Goal: Task Accomplishment & Management: Manage account settings

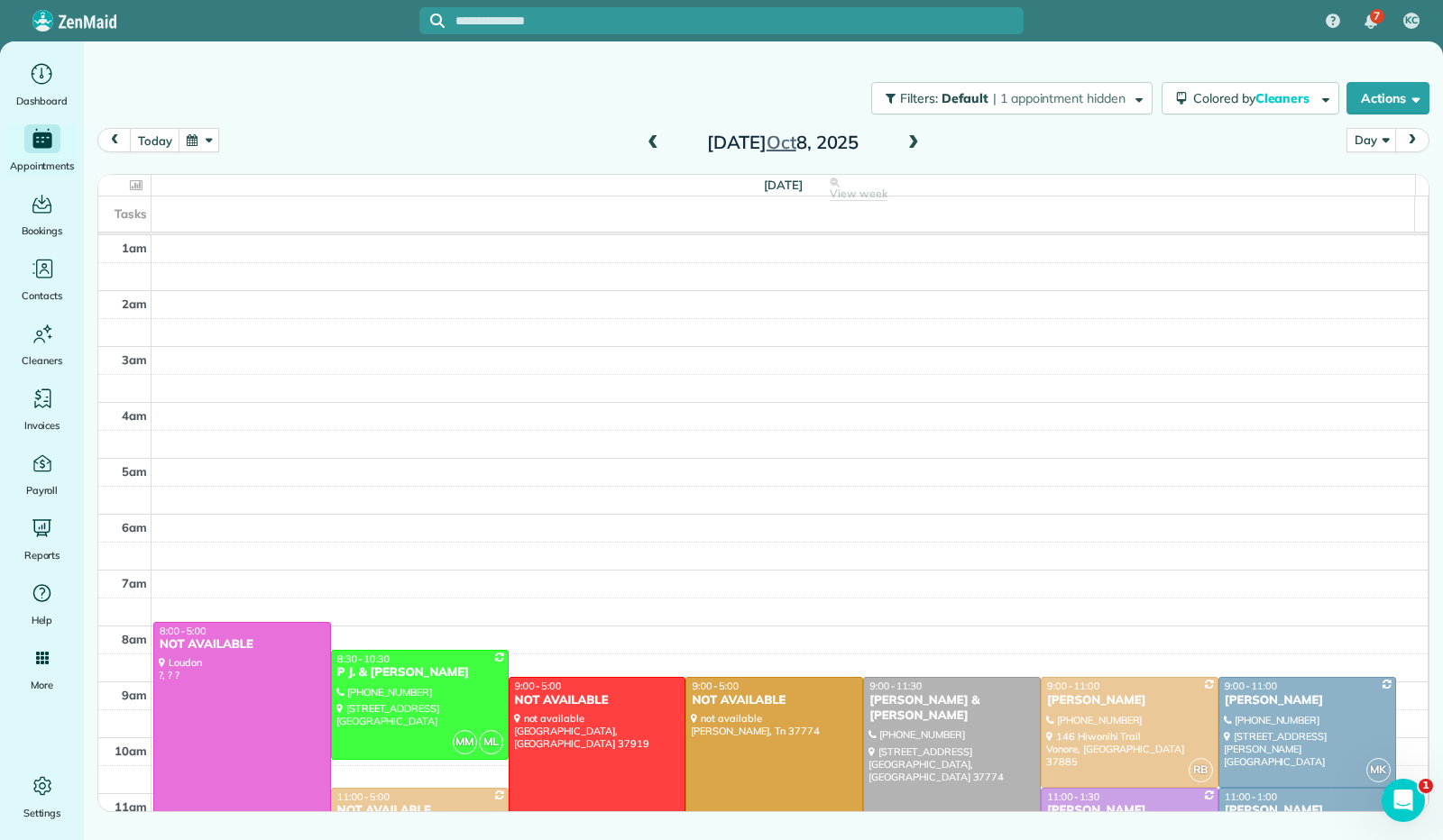
scroll to position [333, 0]
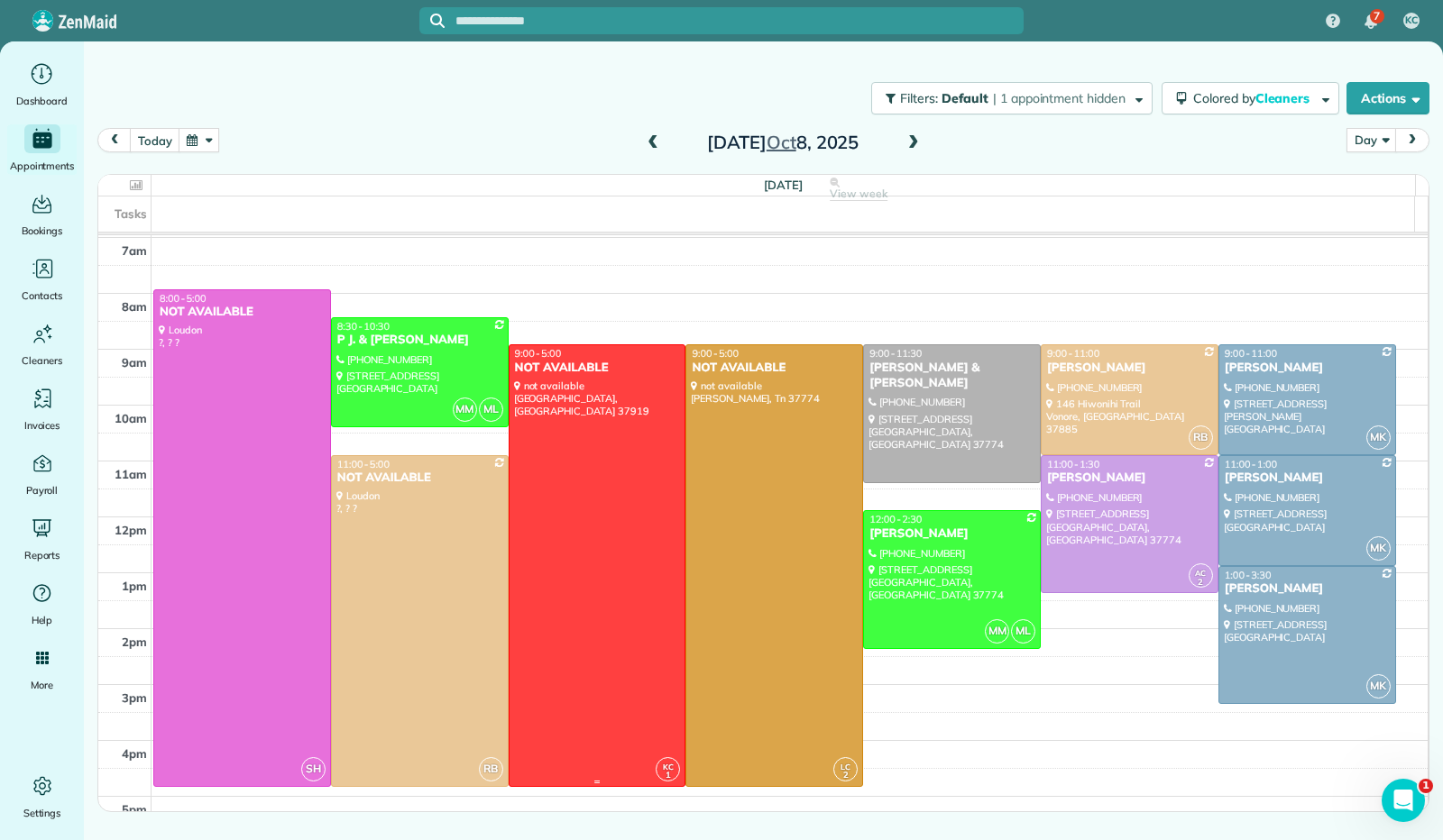
click at [674, 464] on div at bounding box center [597, 565] width 175 height 440
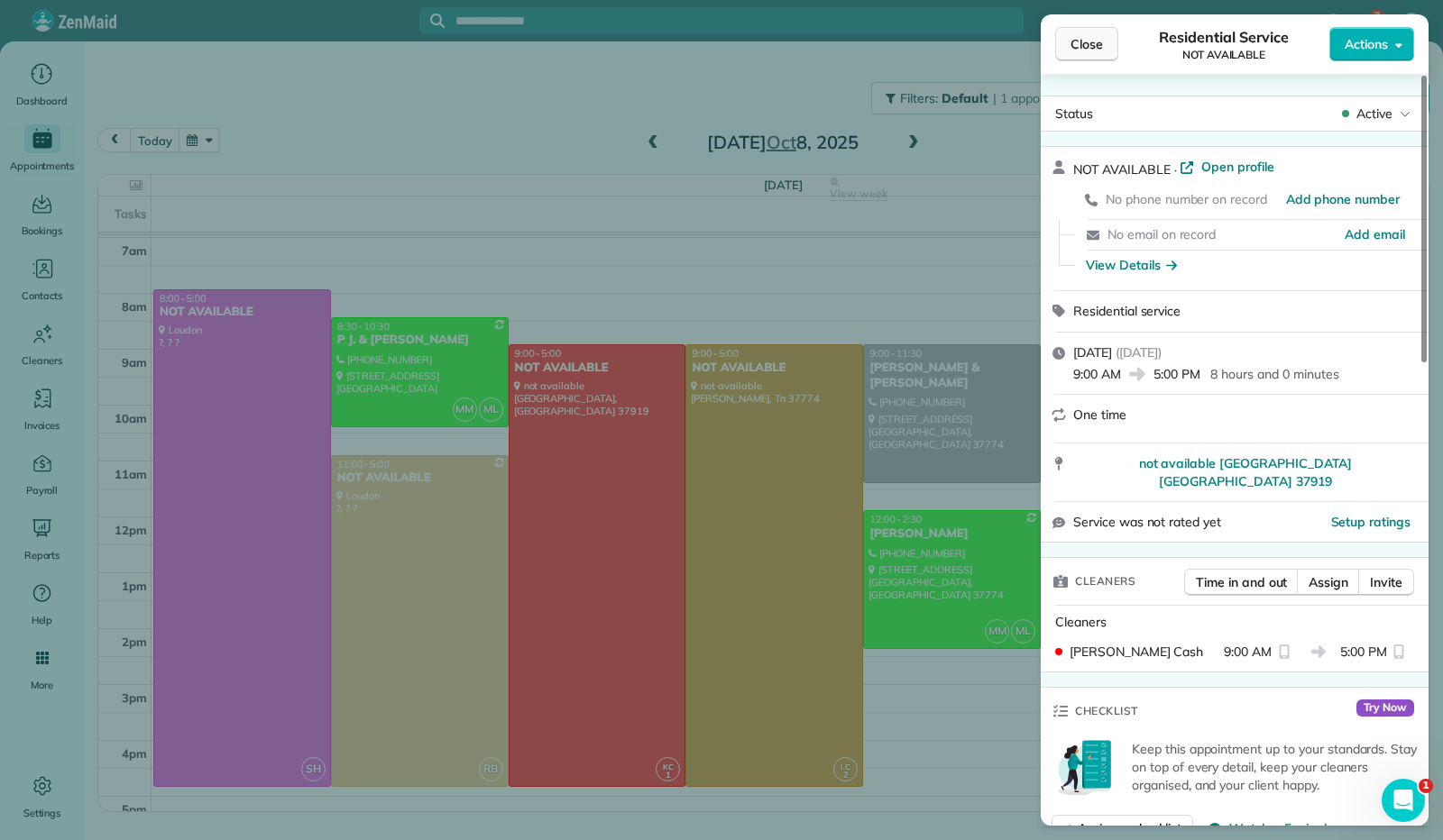
click at [1089, 41] on span "Close" at bounding box center [1086, 44] width 32 height 18
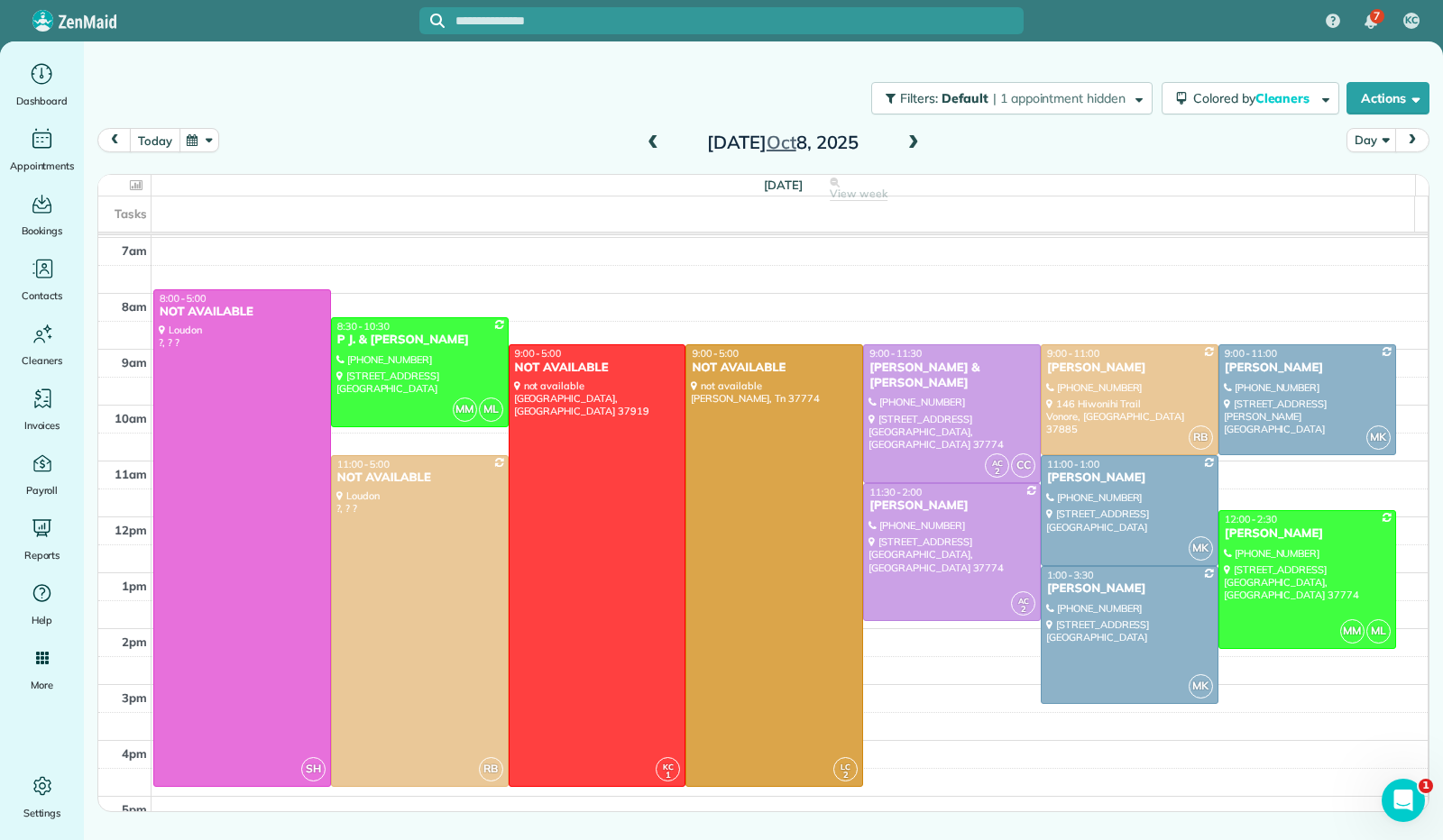
click at [166, 141] on button "today" at bounding box center [155, 140] width 50 height 25
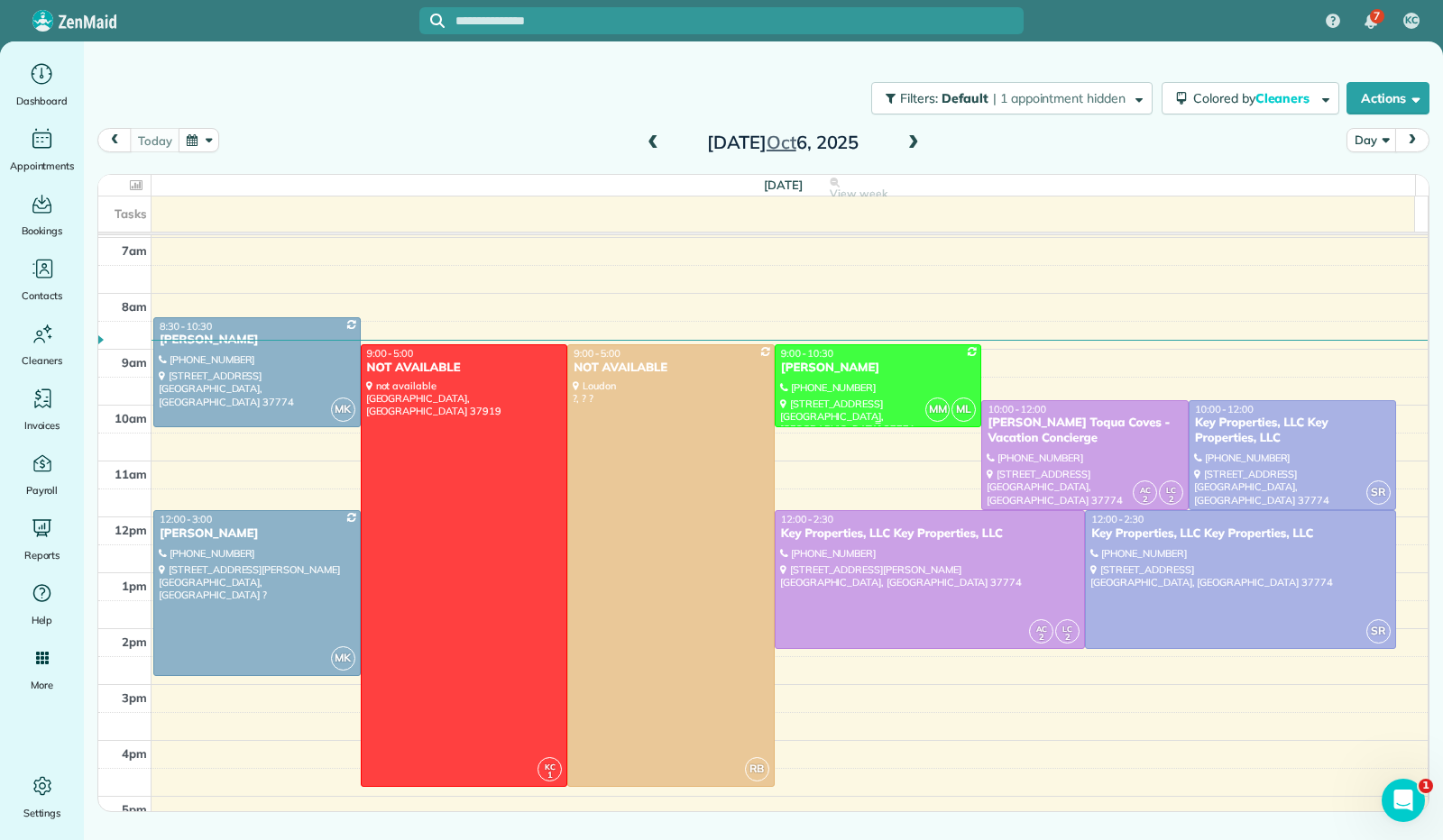
click at [927, 379] on div at bounding box center [878, 385] width 206 height 81
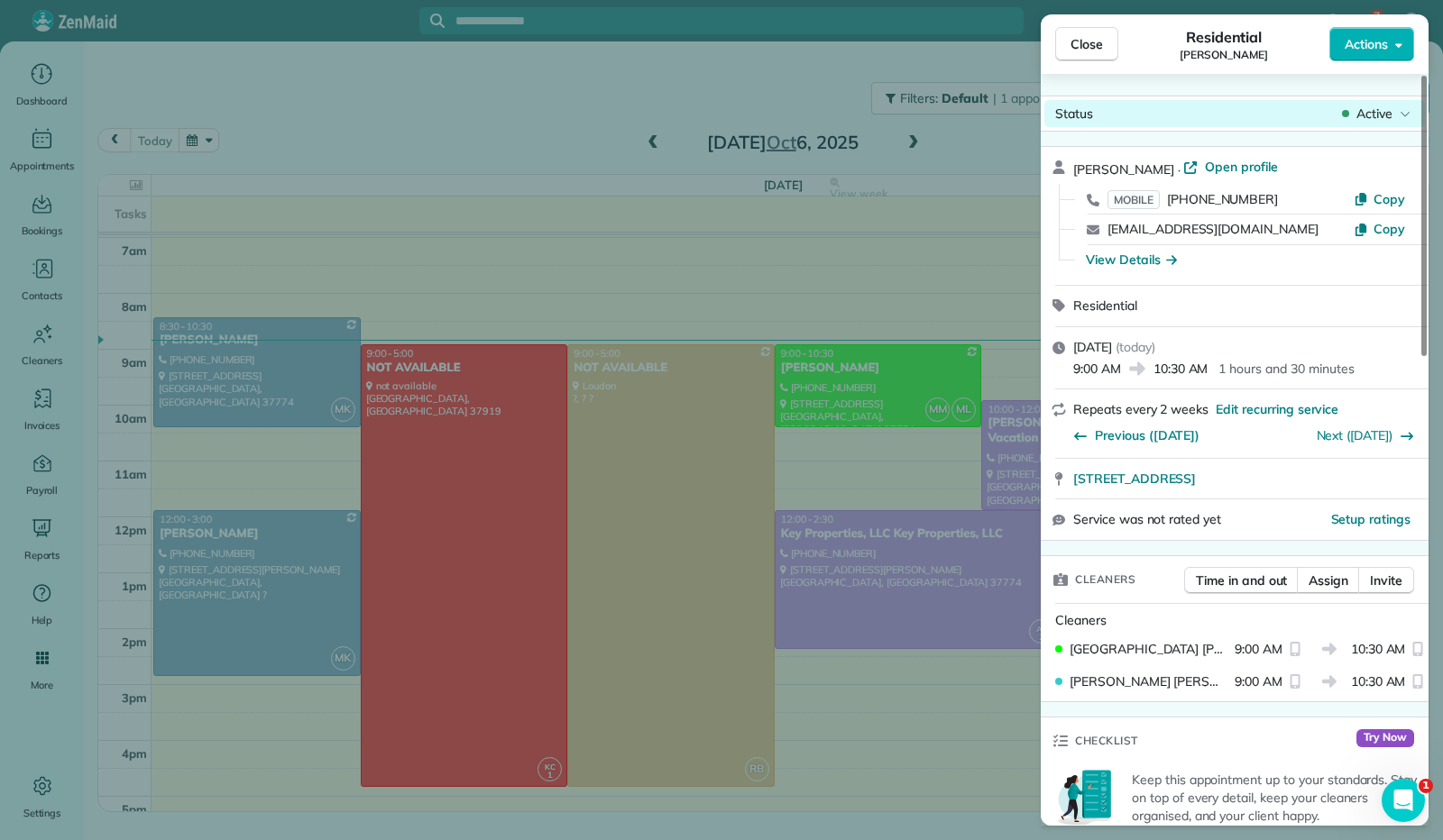
click at [1408, 110] on icon at bounding box center [1404, 113] width 10 height 18
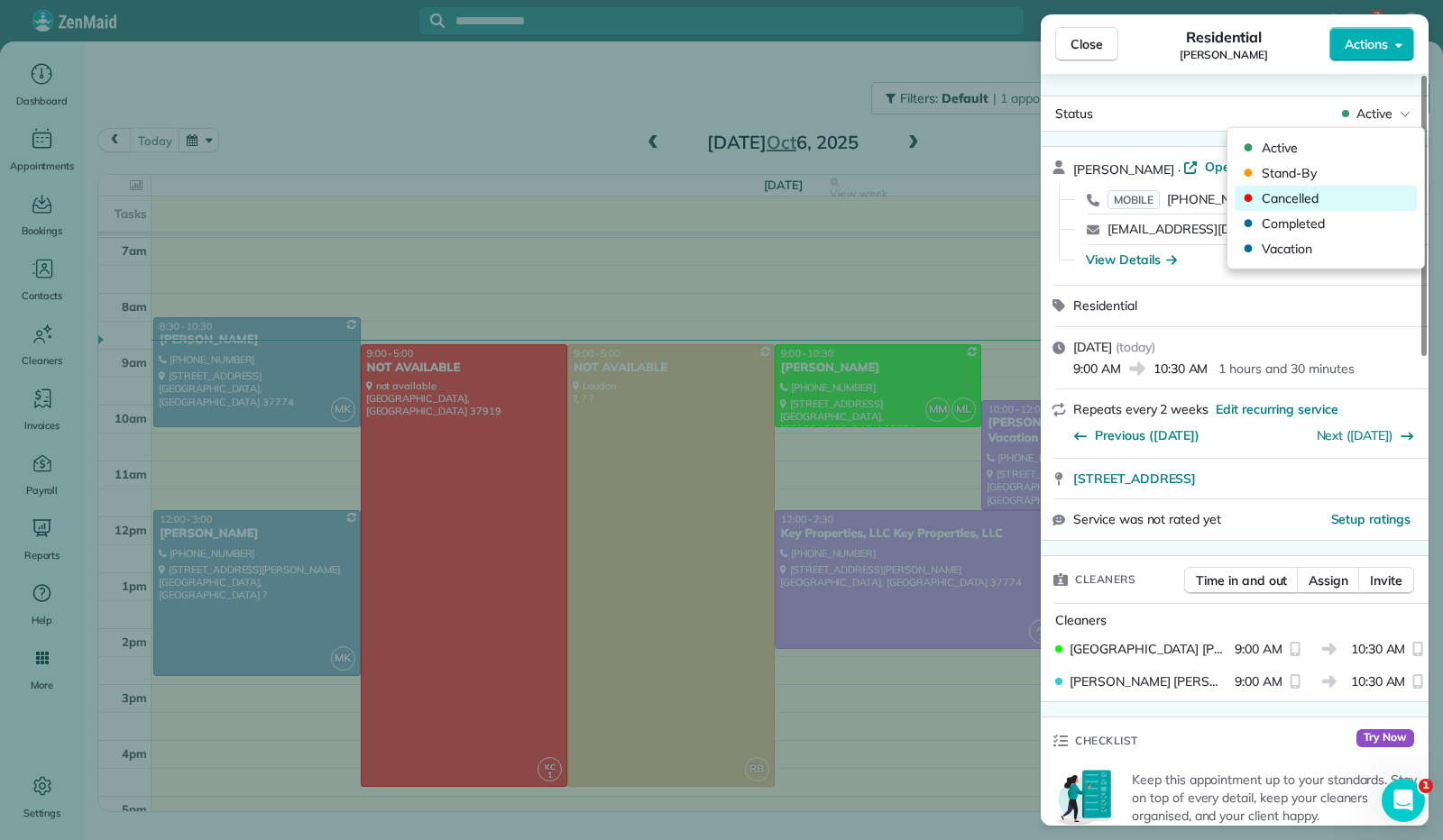
click at [1309, 194] on span "Cancelled" at bounding box center [1337, 198] width 152 height 18
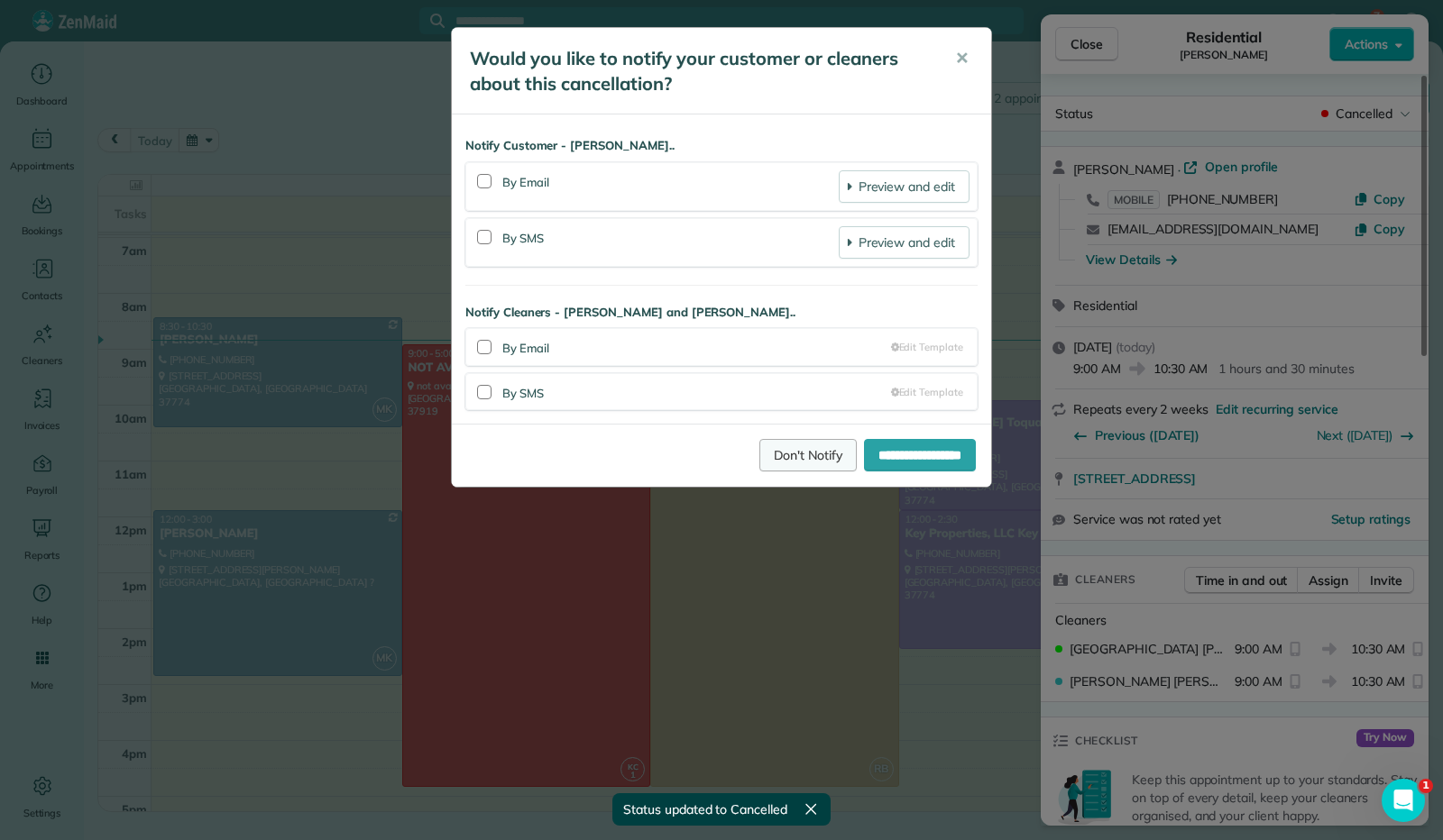
click at [773, 455] on link "Don't Notify" at bounding box center [808, 455] width 97 height 32
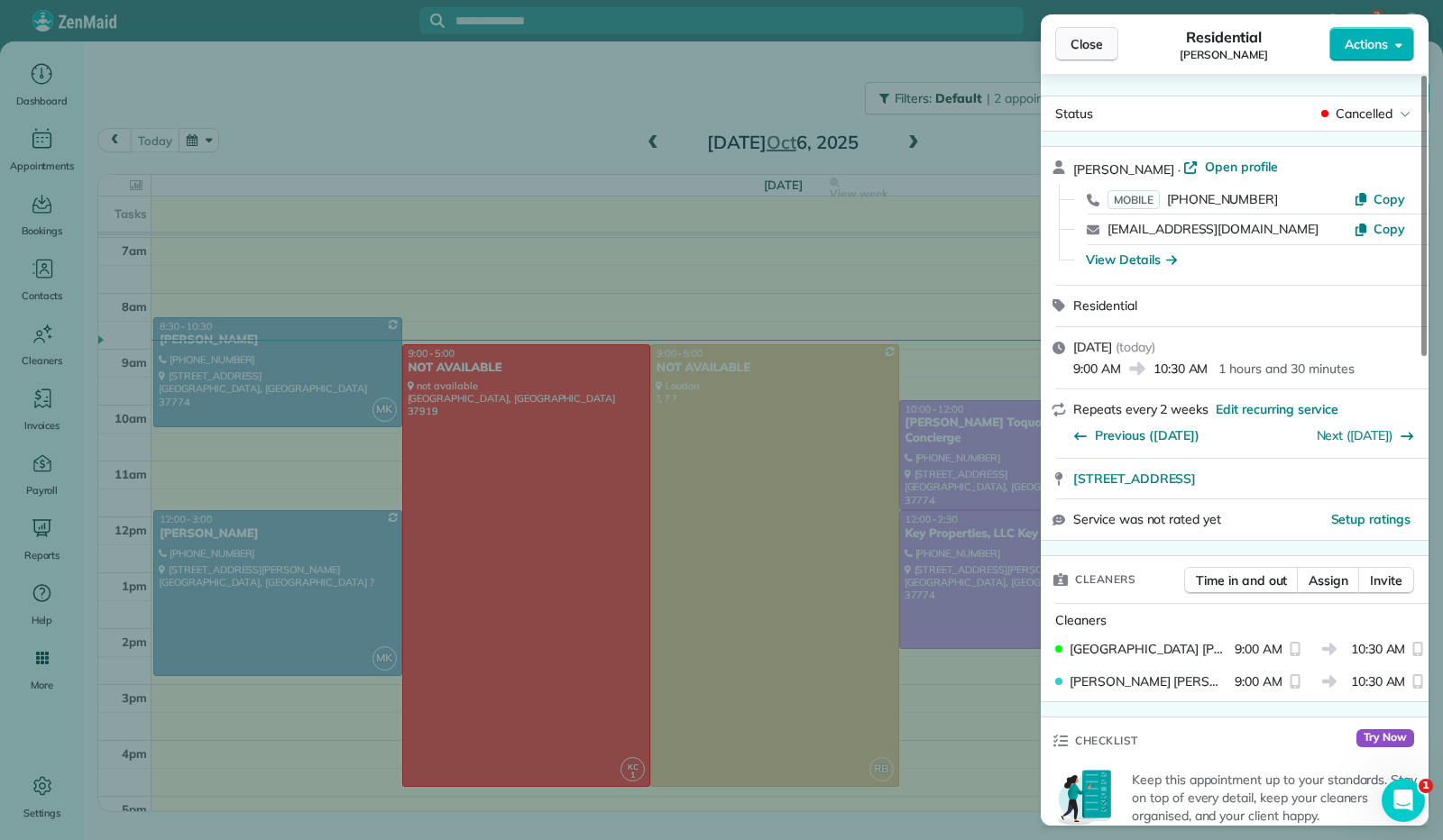
click at [1071, 45] on span "Close" at bounding box center [1086, 44] width 32 height 18
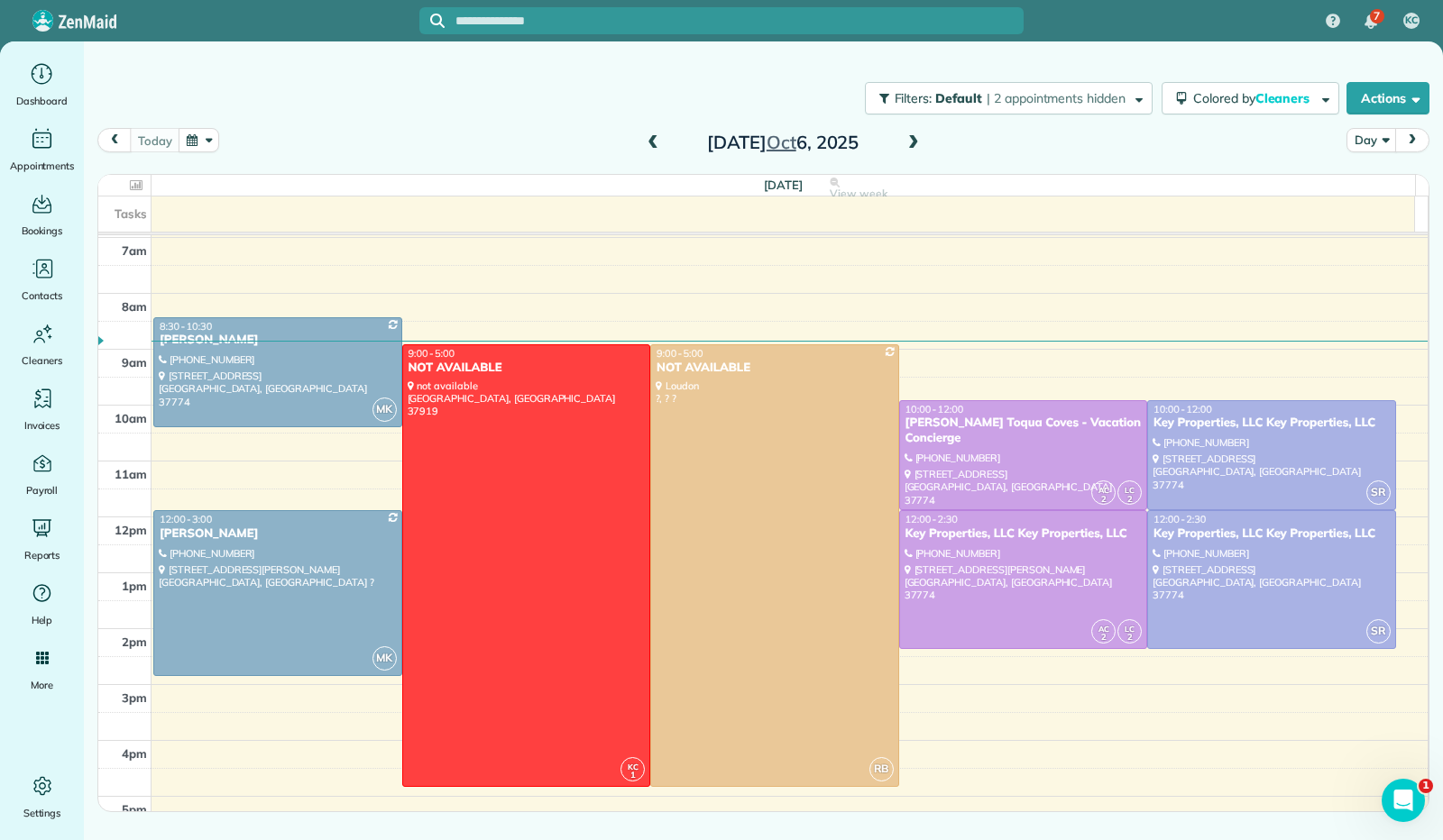
click at [919, 145] on span at bounding box center [913, 143] width 20 height 16
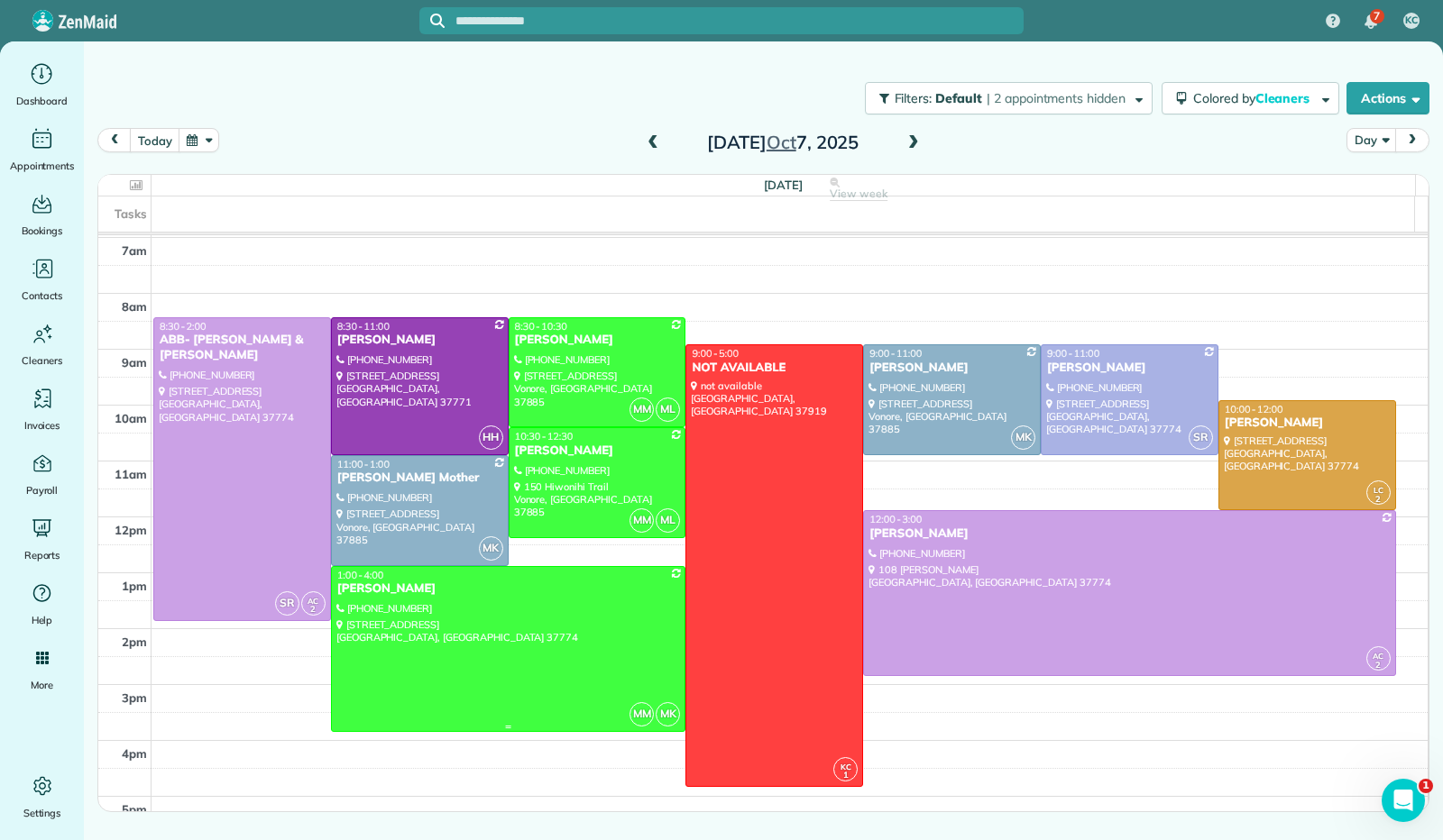
click at [424, 649] on div at bounding box center [508, 649] width 354 height 164
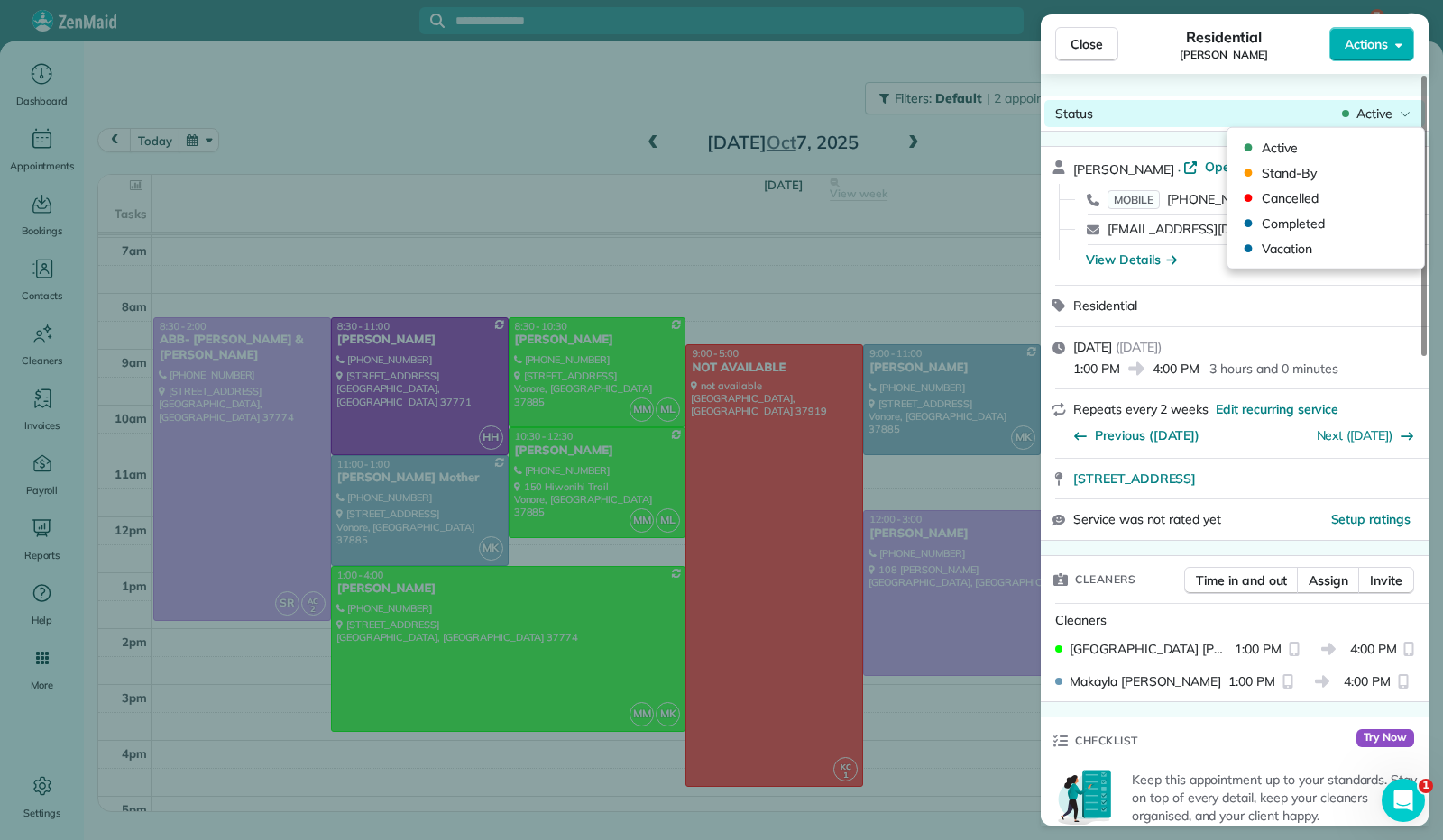
click at [1401, 113] on icon at bounding box center [1404, 113] width 10 height 18
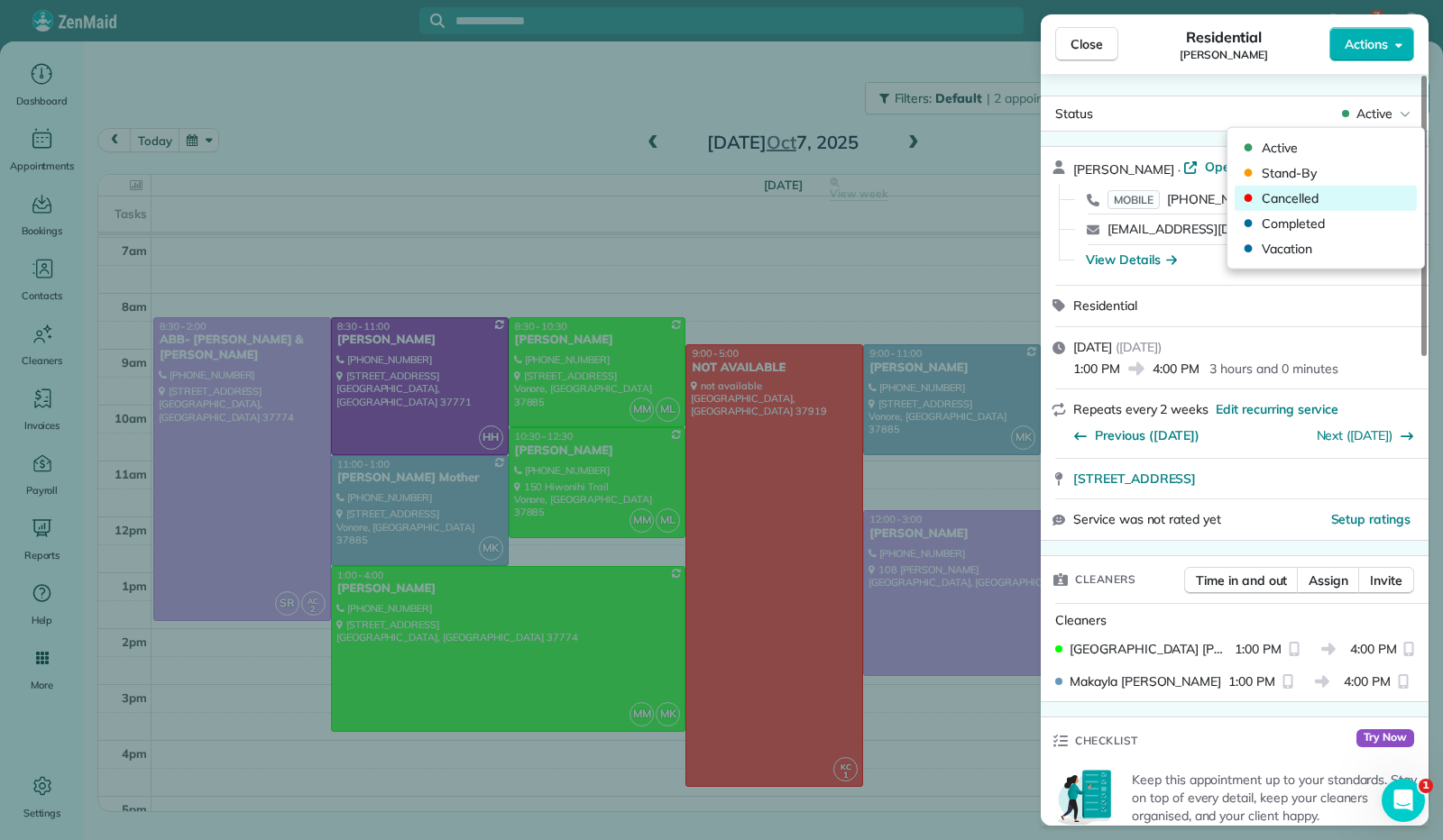
click at [1330, 197] on span "Cancelled" at bounding box center [1337, 198] width 152 height 18
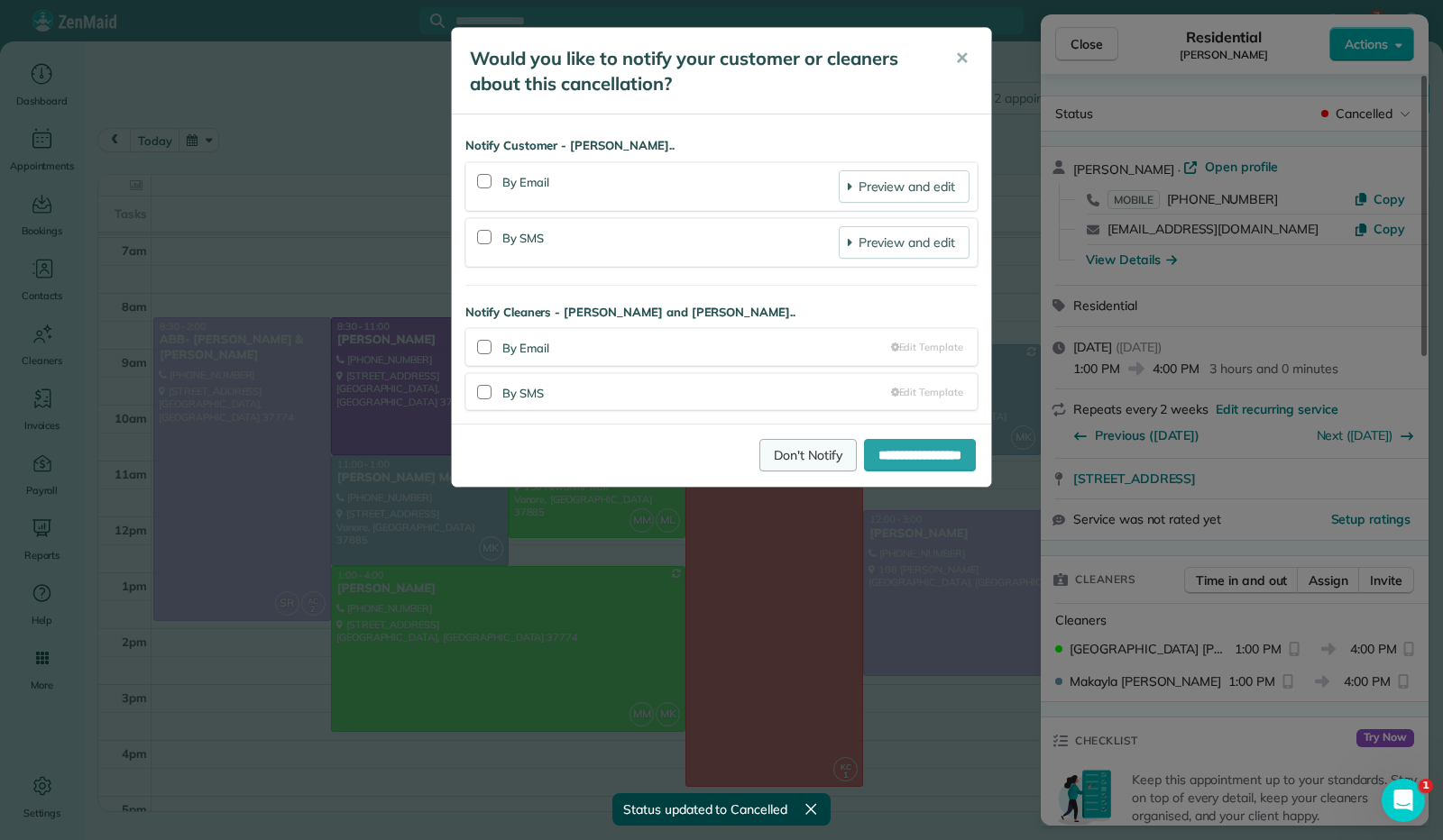
click at [778, 451] on link "Don't Notify" at bounding box center [808, 455] width 97 height 32
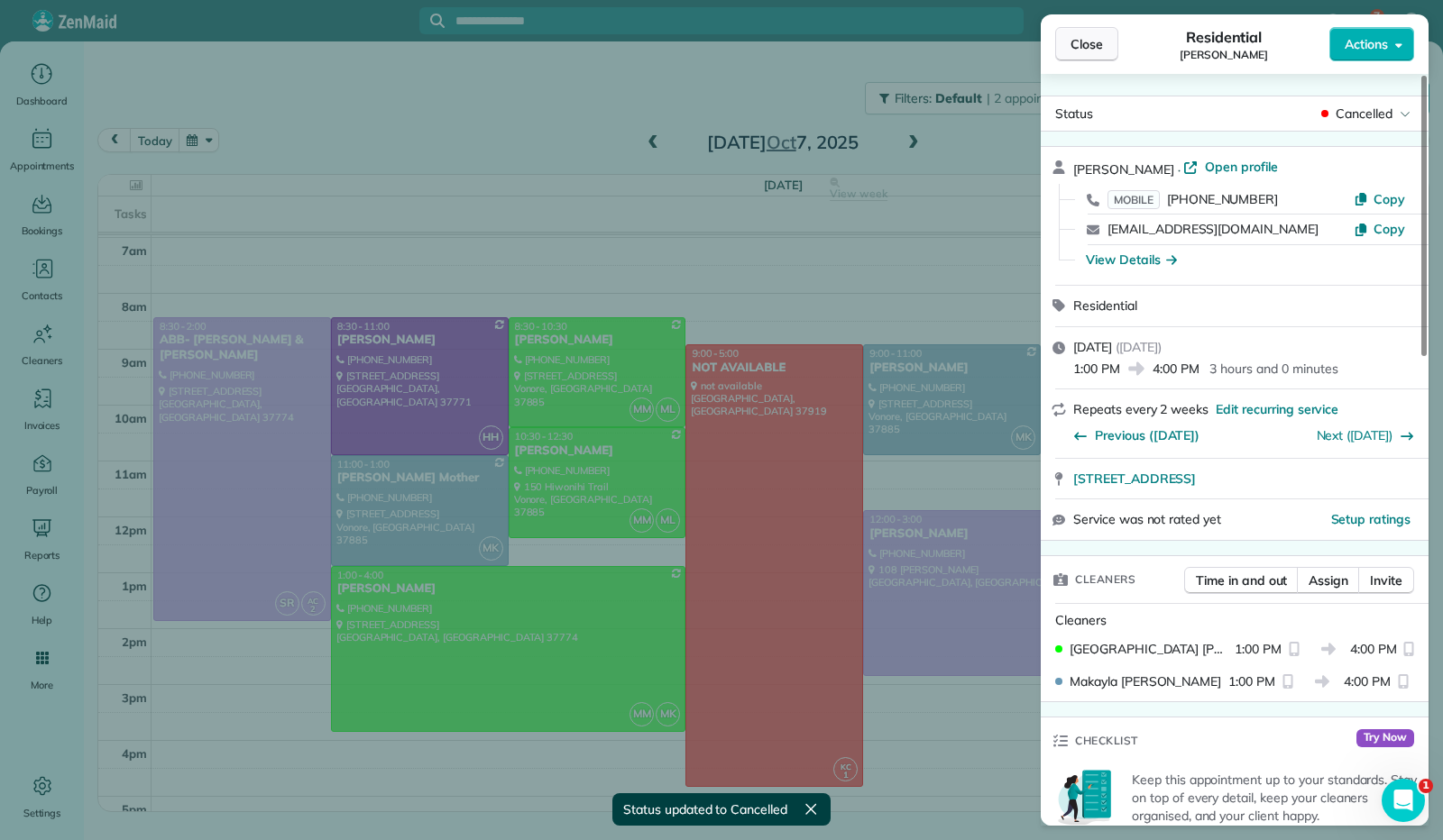
click at [1087, 50] on span "Close" at bounding box center [1086, 44] width 32 height 18
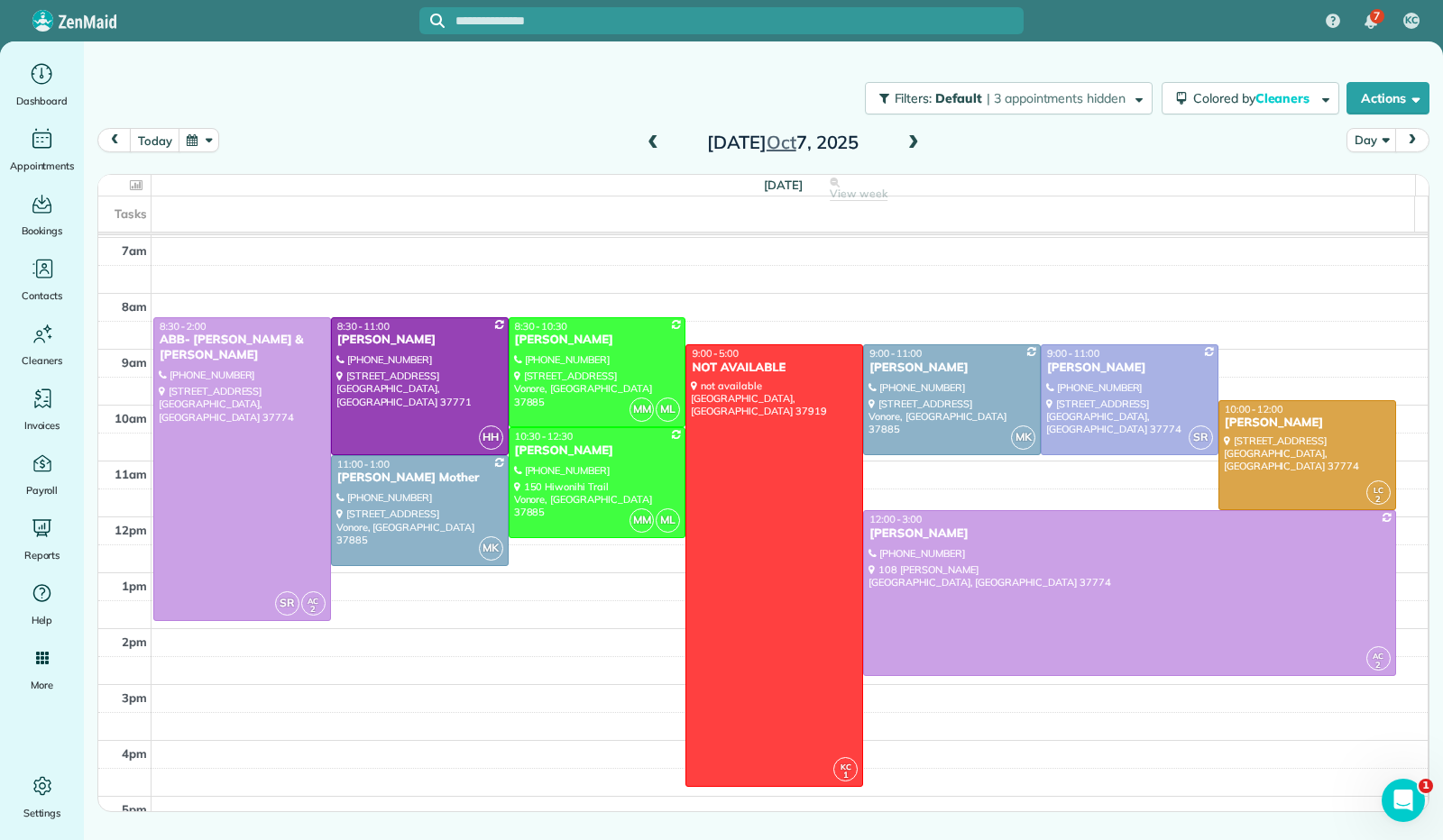
click at [653, 152] on span at bounding box center [652, 143] width 20 height 27
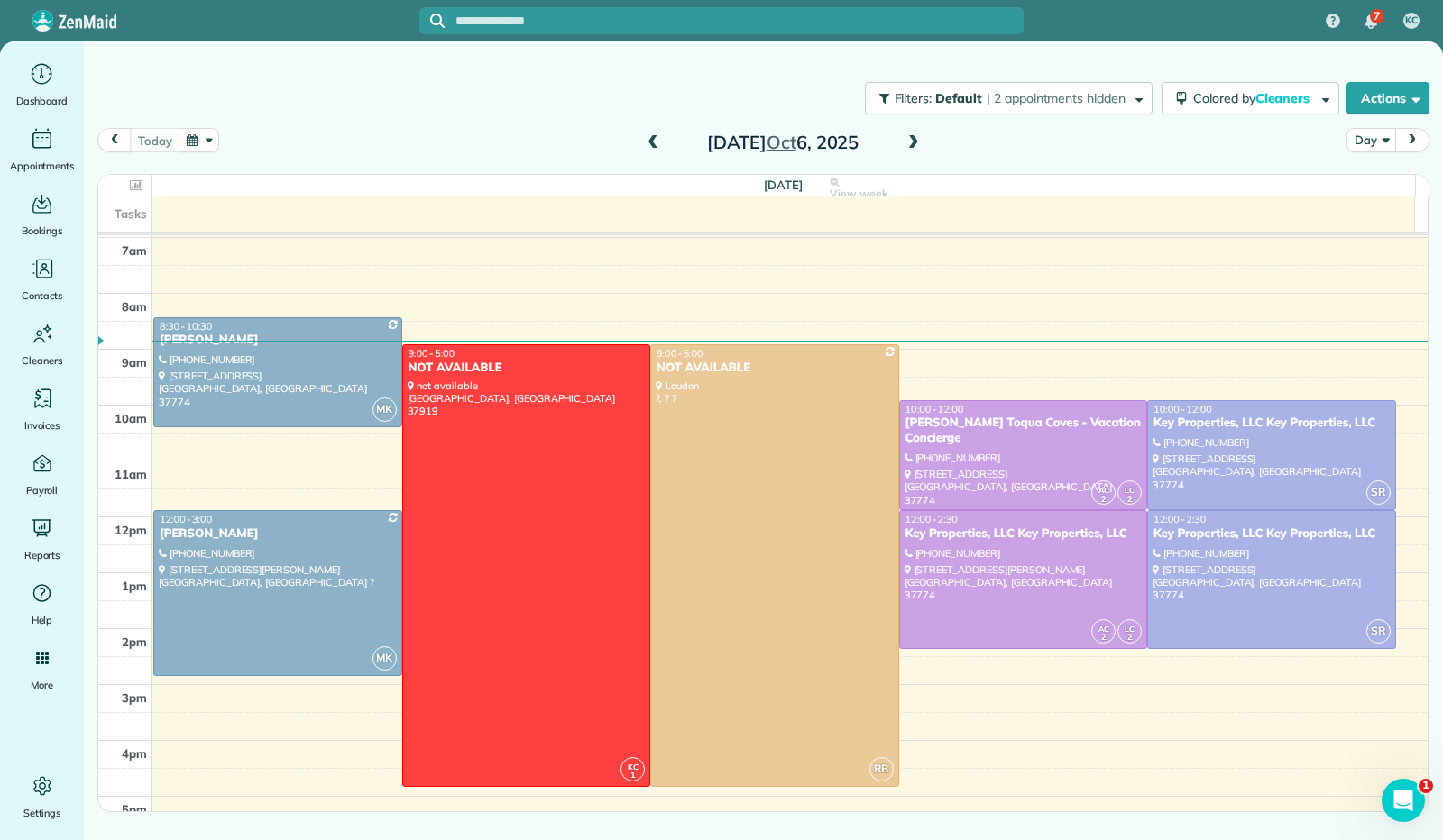
click at [907, 140] on span at bounding box center [913, 143] width 20 height 16
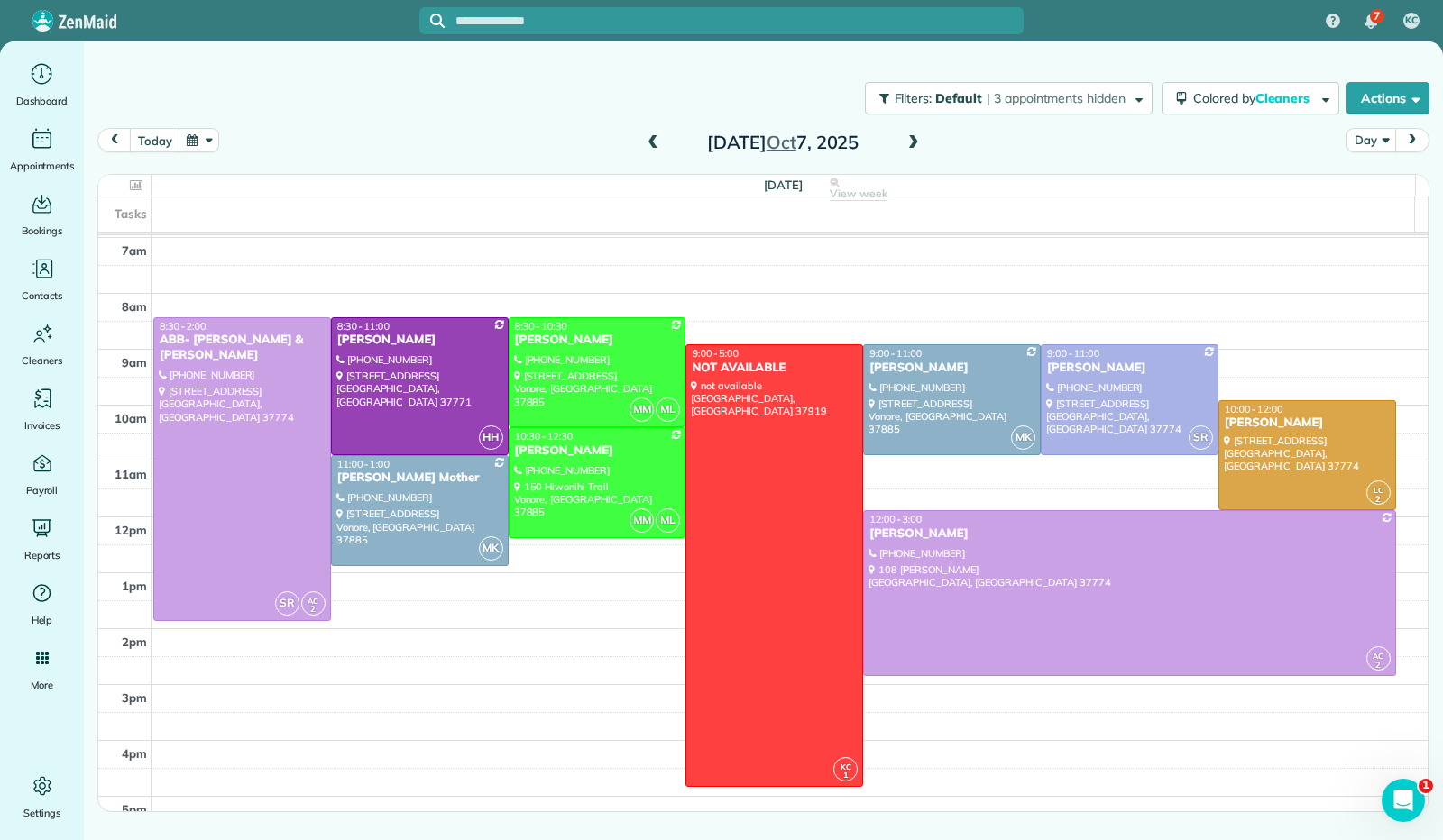
click at [917, 143] on span at bounding box center [913, 143] width 20 height 16
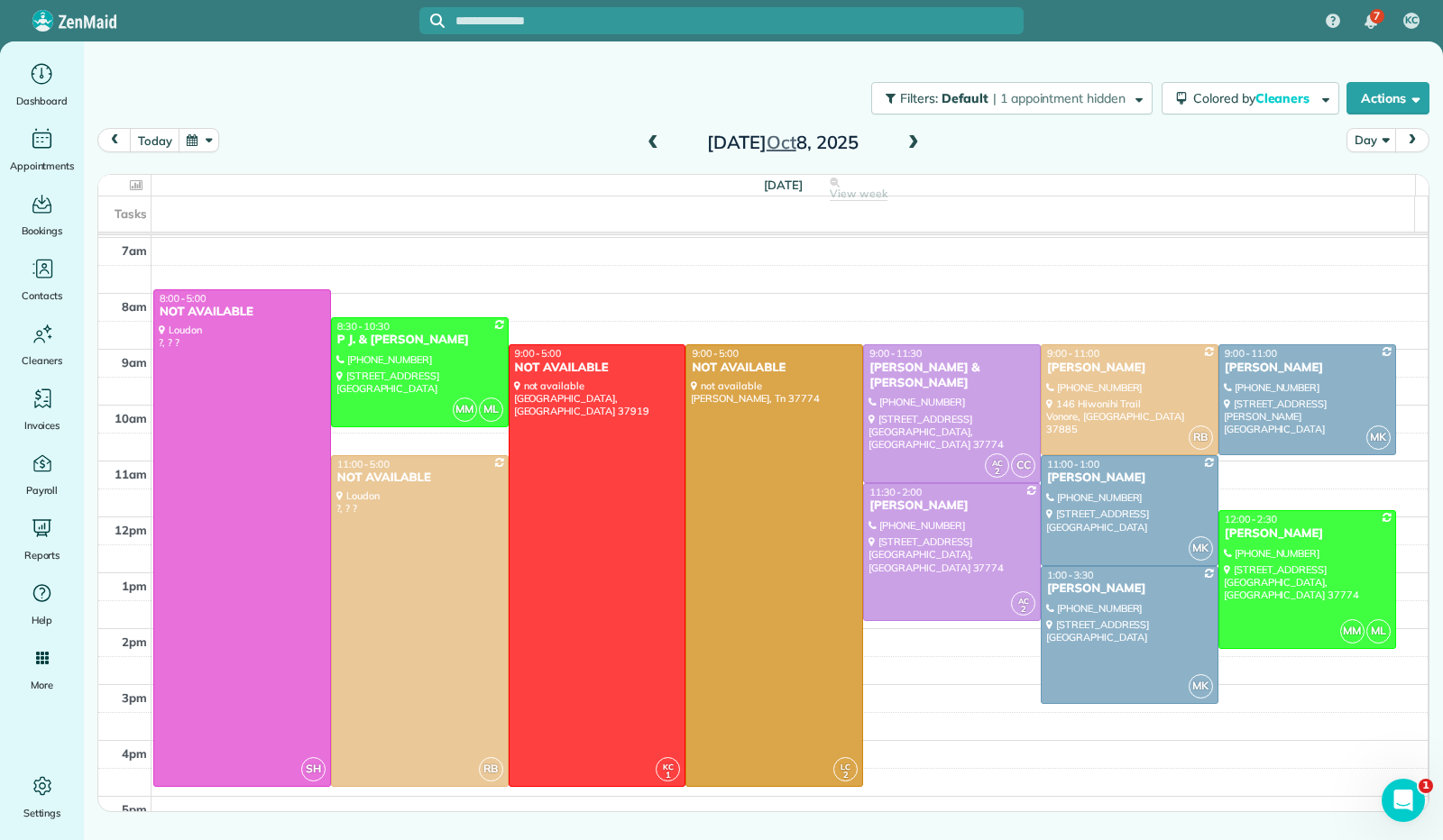
click at [653, 142] on span at bounding box center [652, 143] width 20 height 16
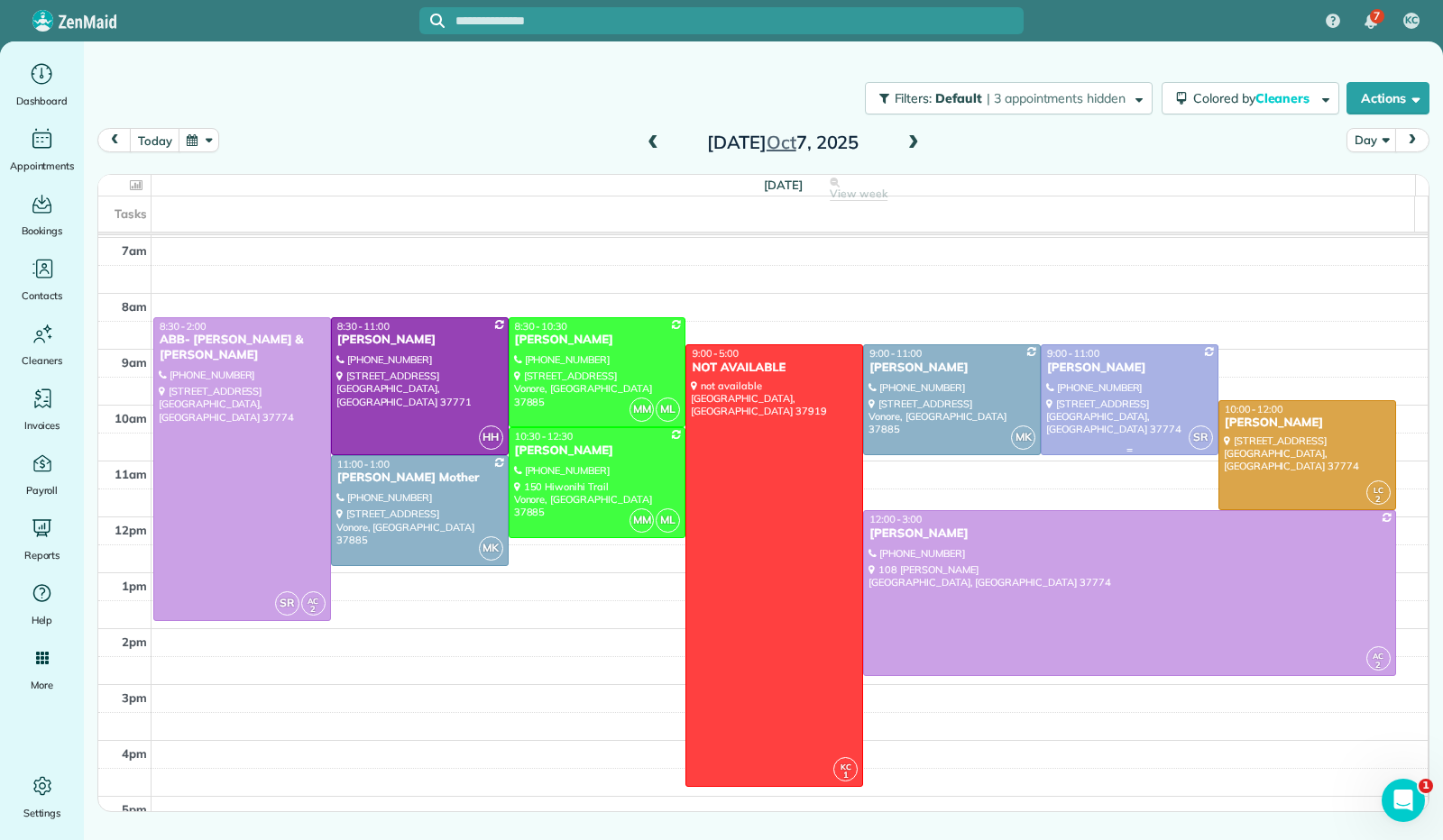
click at [1107, 405] on div at bounding box center [1129, 400] width 175 height 109
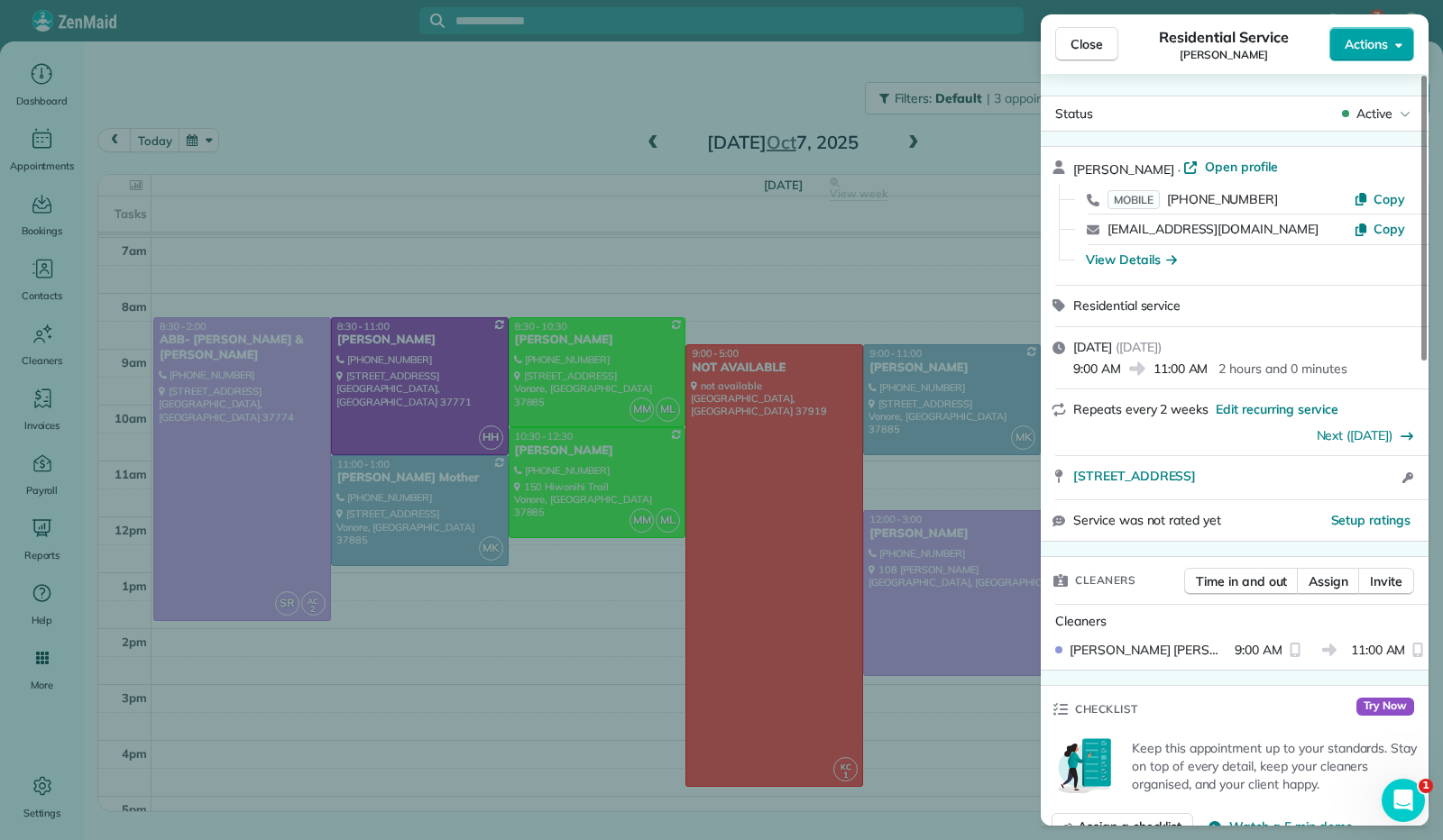
click at [1399, 49] on icon "button" at bounding box center [1399, 45] width 8 height 13
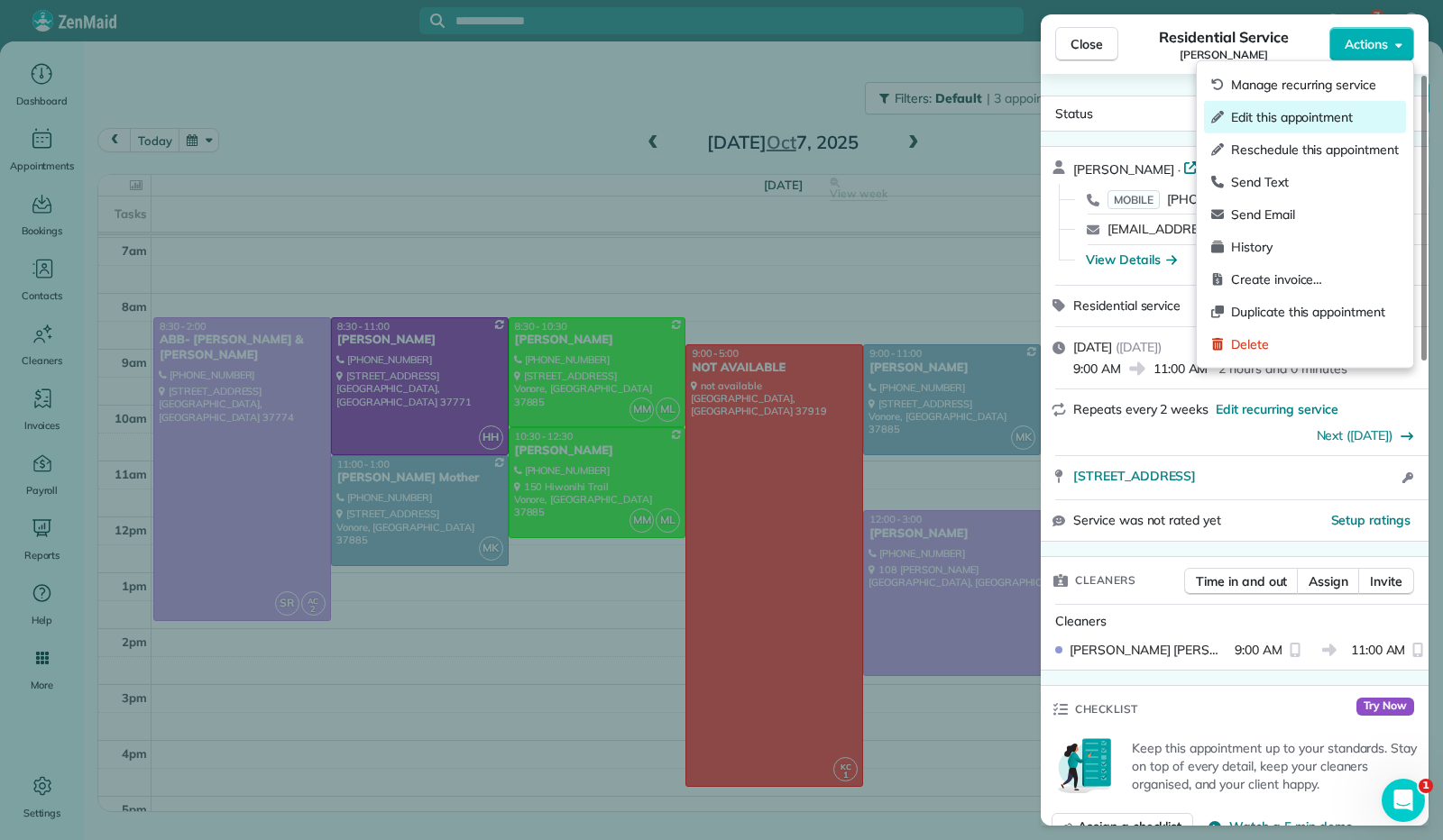
click at [1324, 111] on span "Edit this appointment" at bounding box center [1315, 116] width 168 height 18
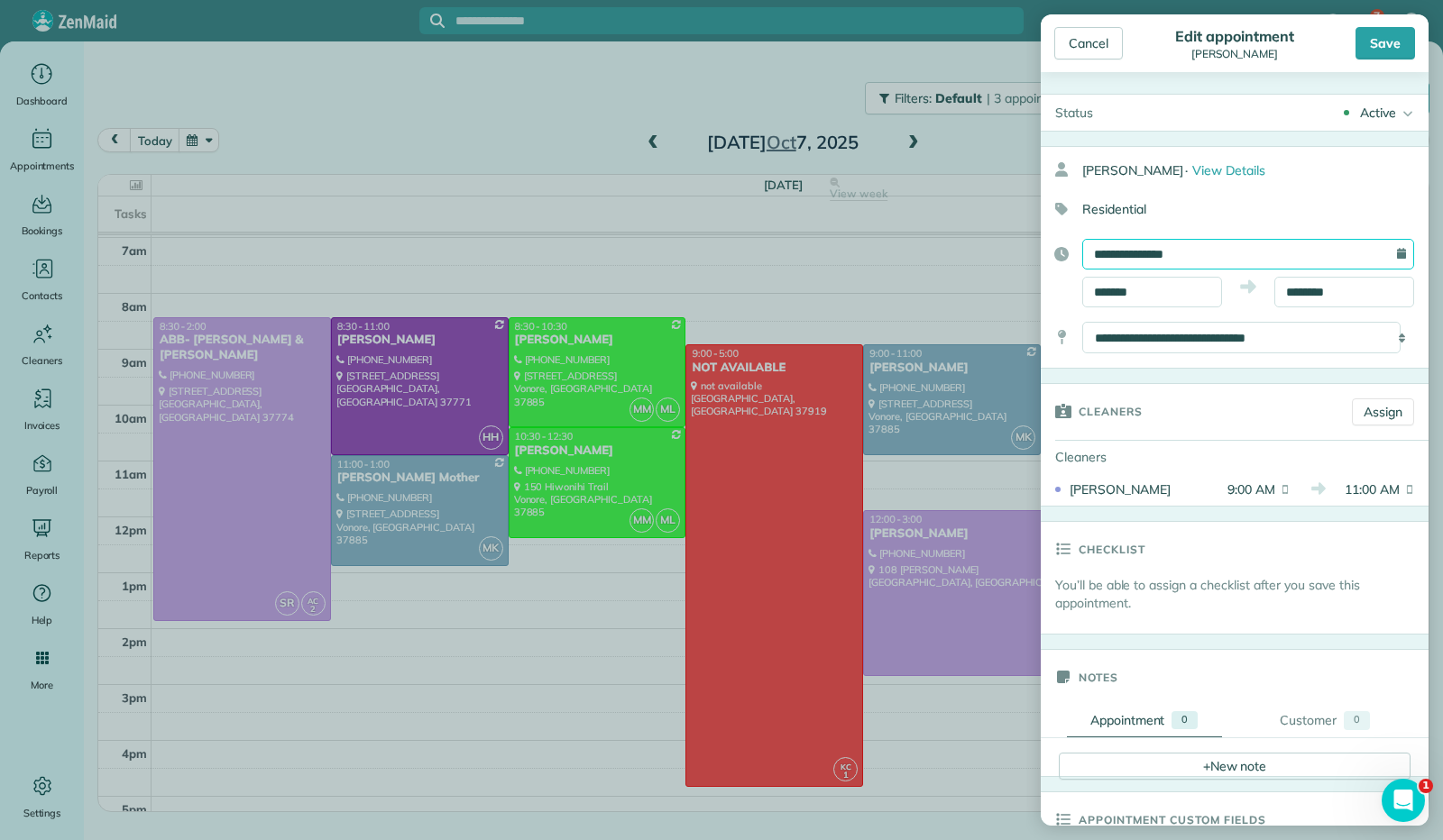
click at [1133, 261] on input "**********" at bounding box center [1248, 255] width 332 height 31
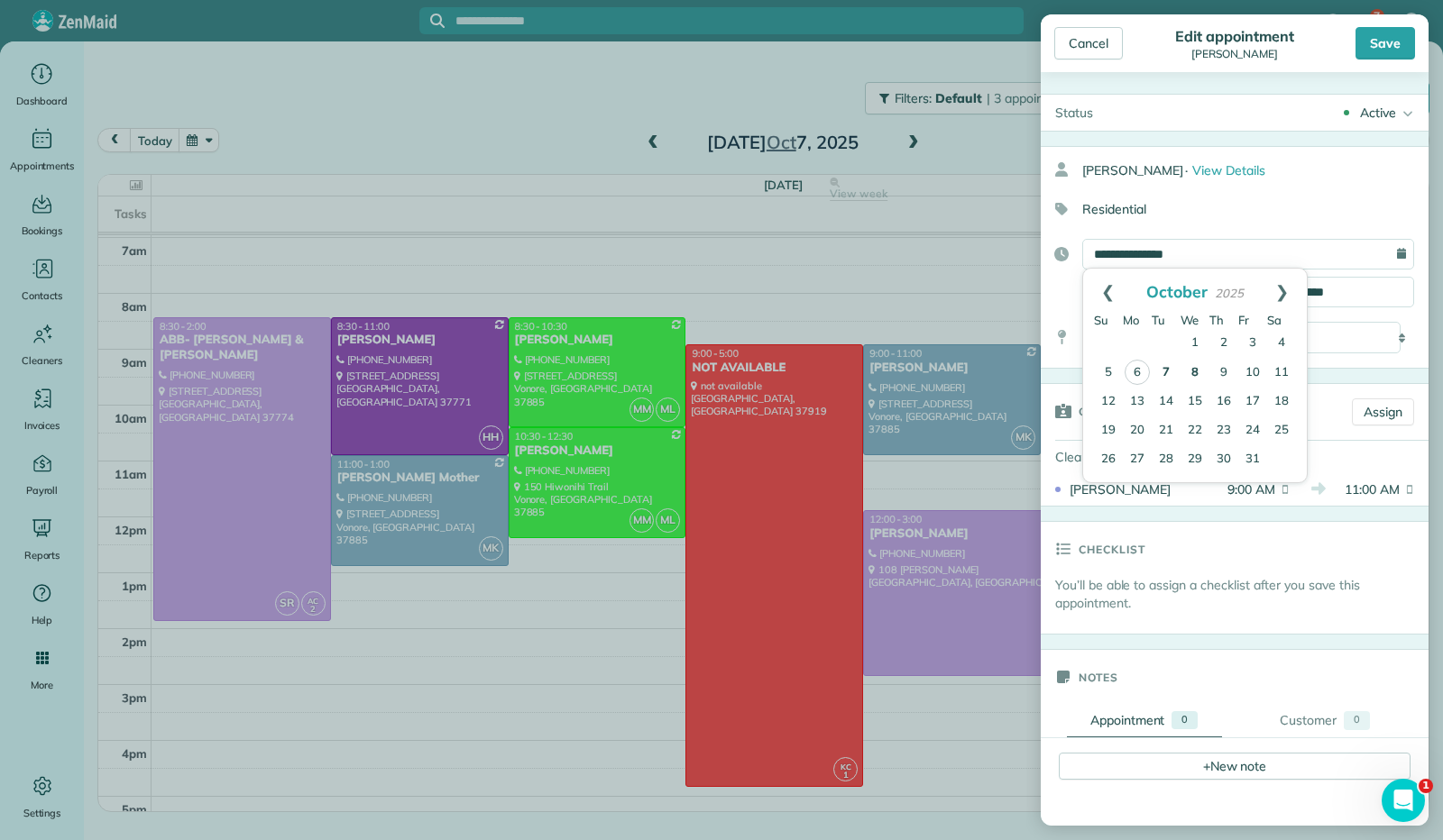
click at [1195, 370] on link "8" at bounding box center [1195, 373] width 29 height 29
type input "**********"
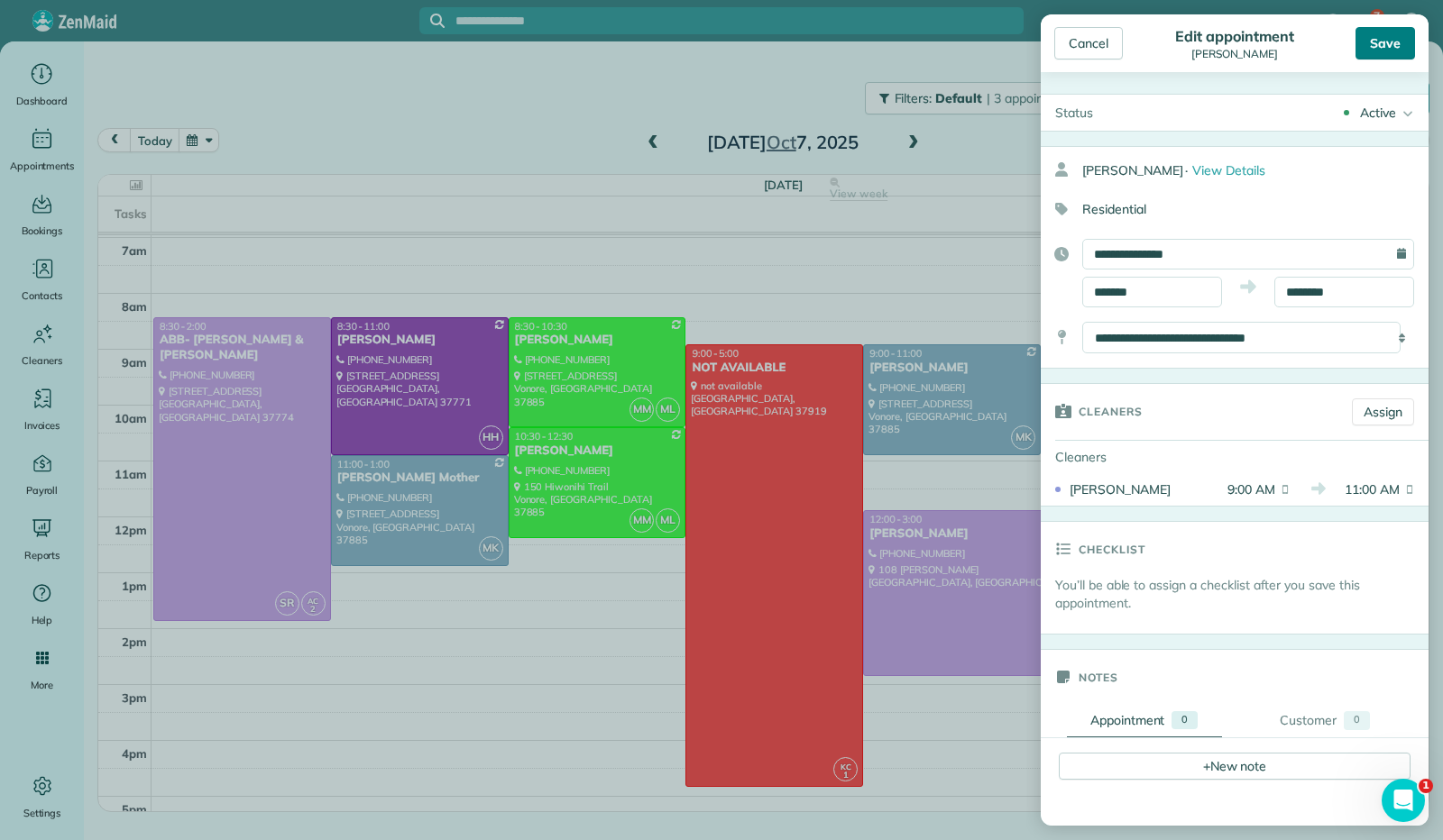
click at [1380, 41] on div "Save" at bounding box center [1385, 43] width 59 height 32
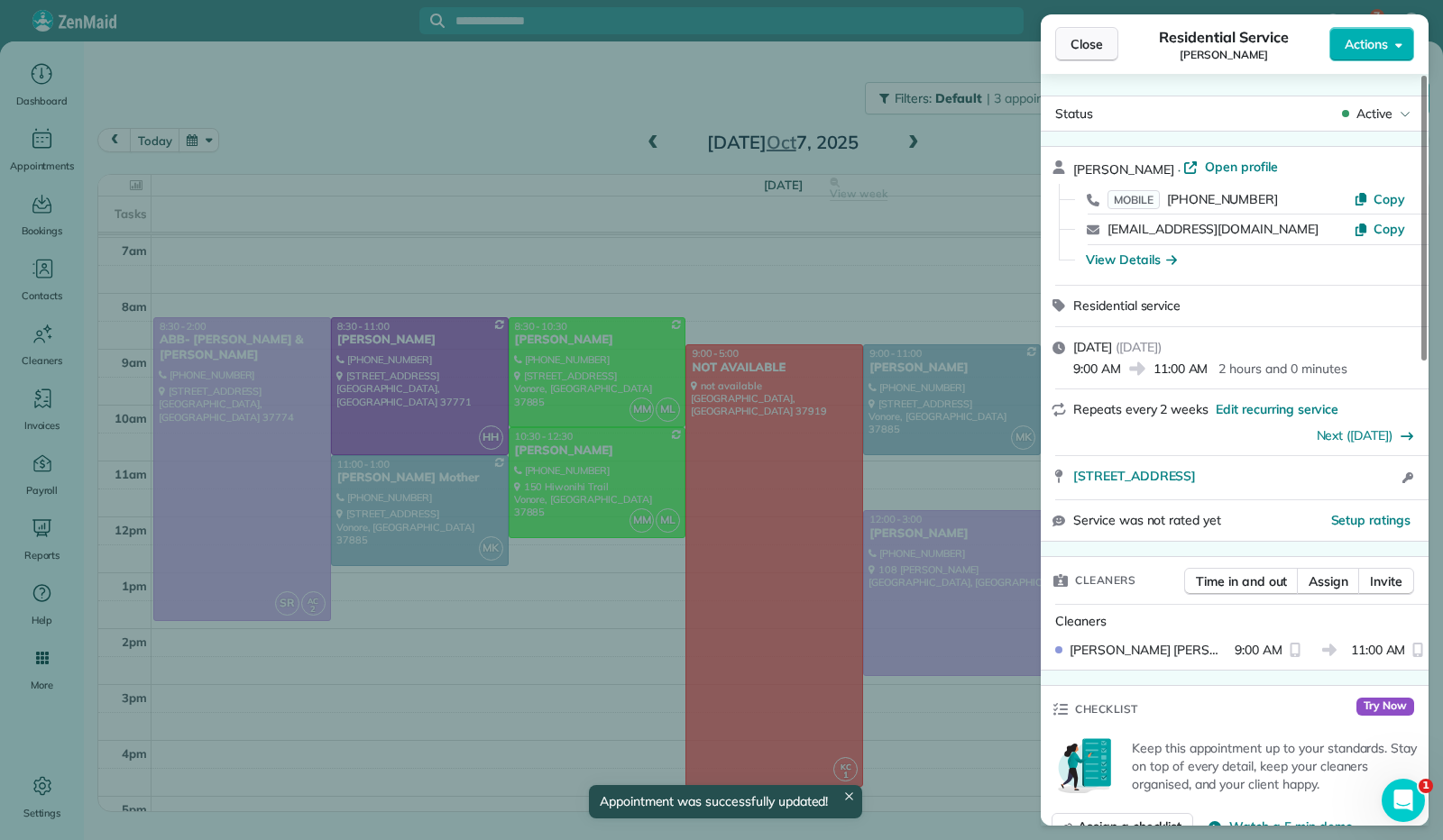
click at [1086, 51] on span "Close" at bounding box center [1086, 44] width 32 height 18
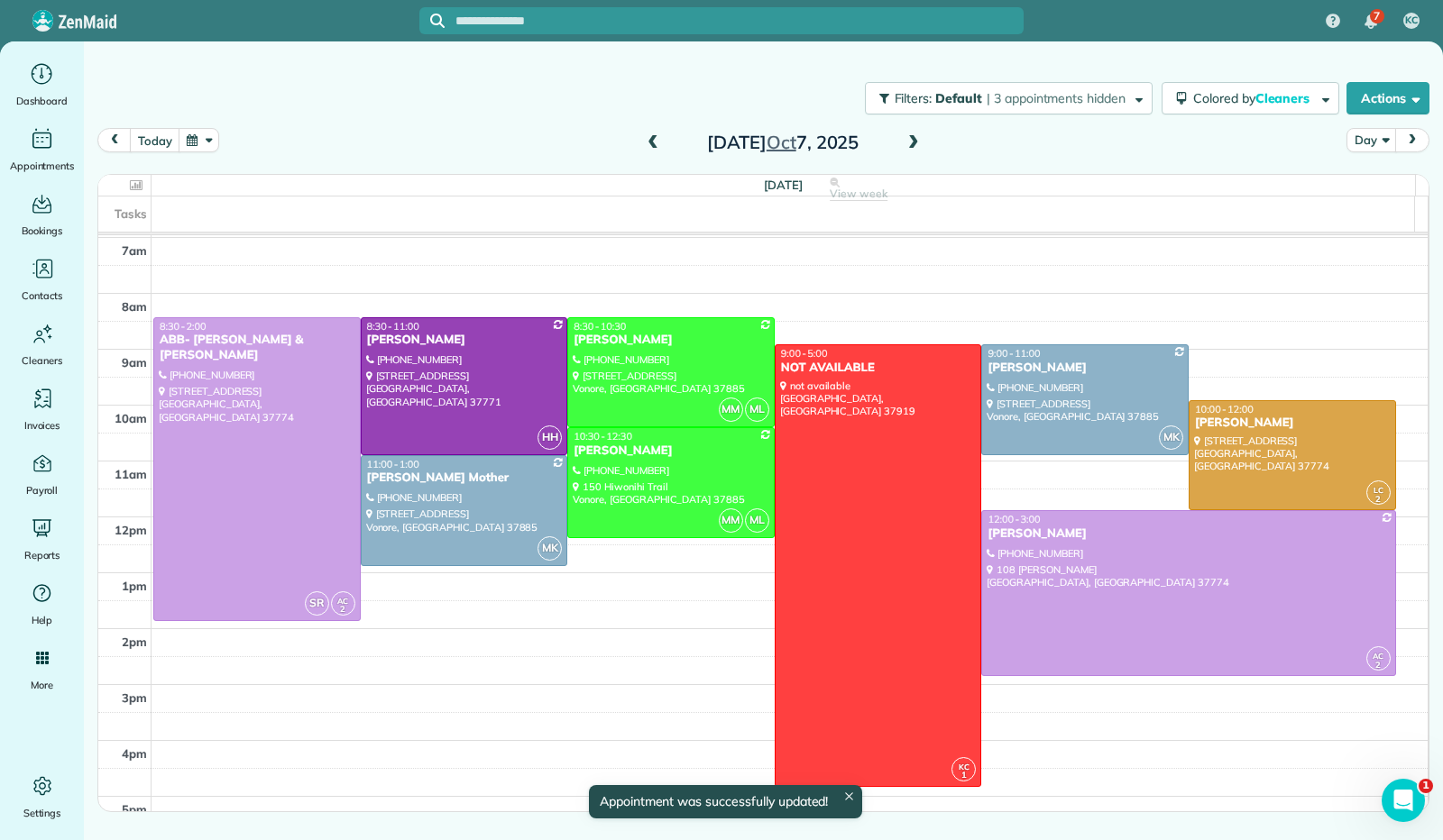
click at [917, 149] on span at bounding box center [913, 143] width 20 height 16
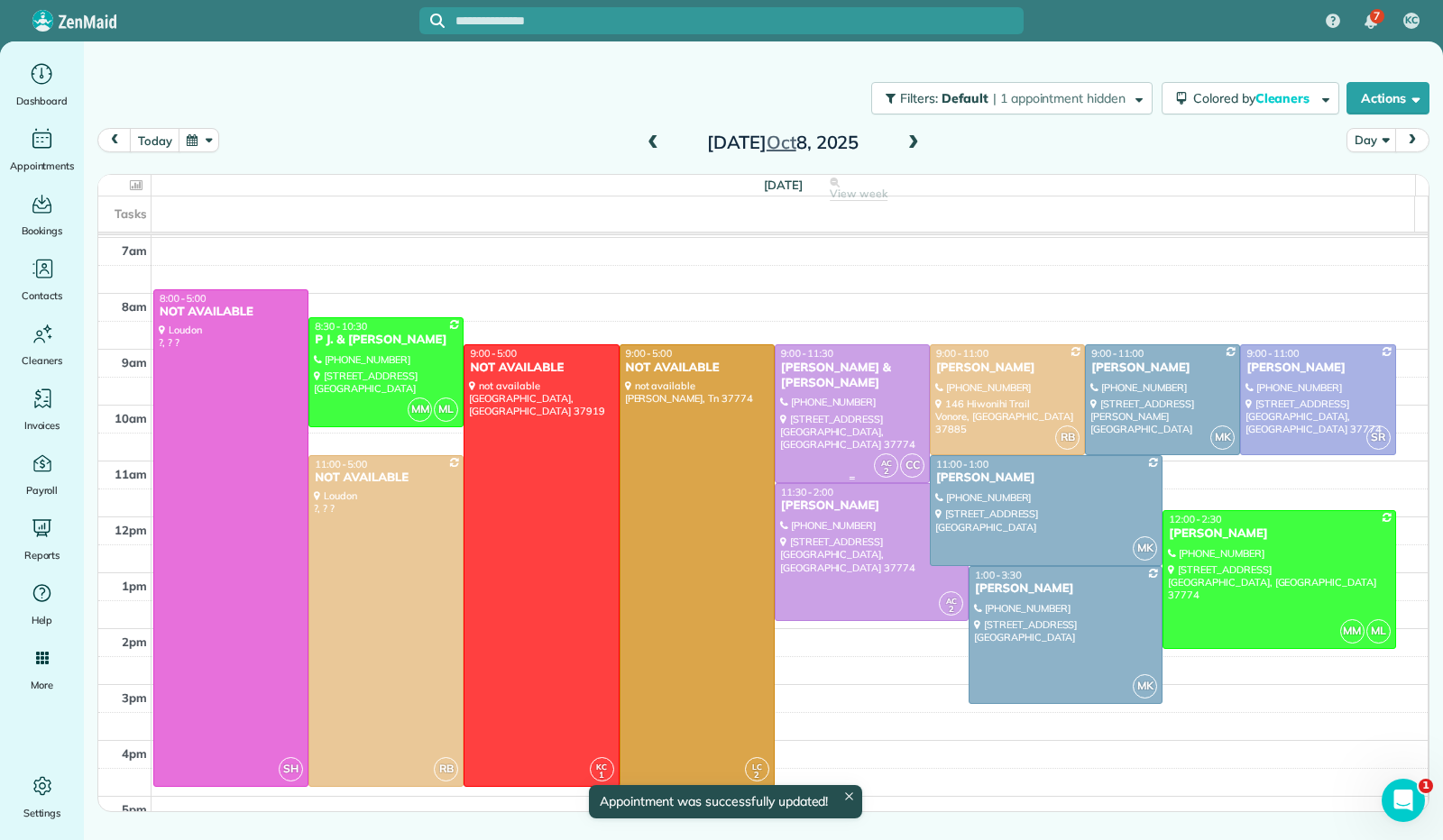
click at [868, 385] on div at bounding box center [852, 413] width 154 height 136
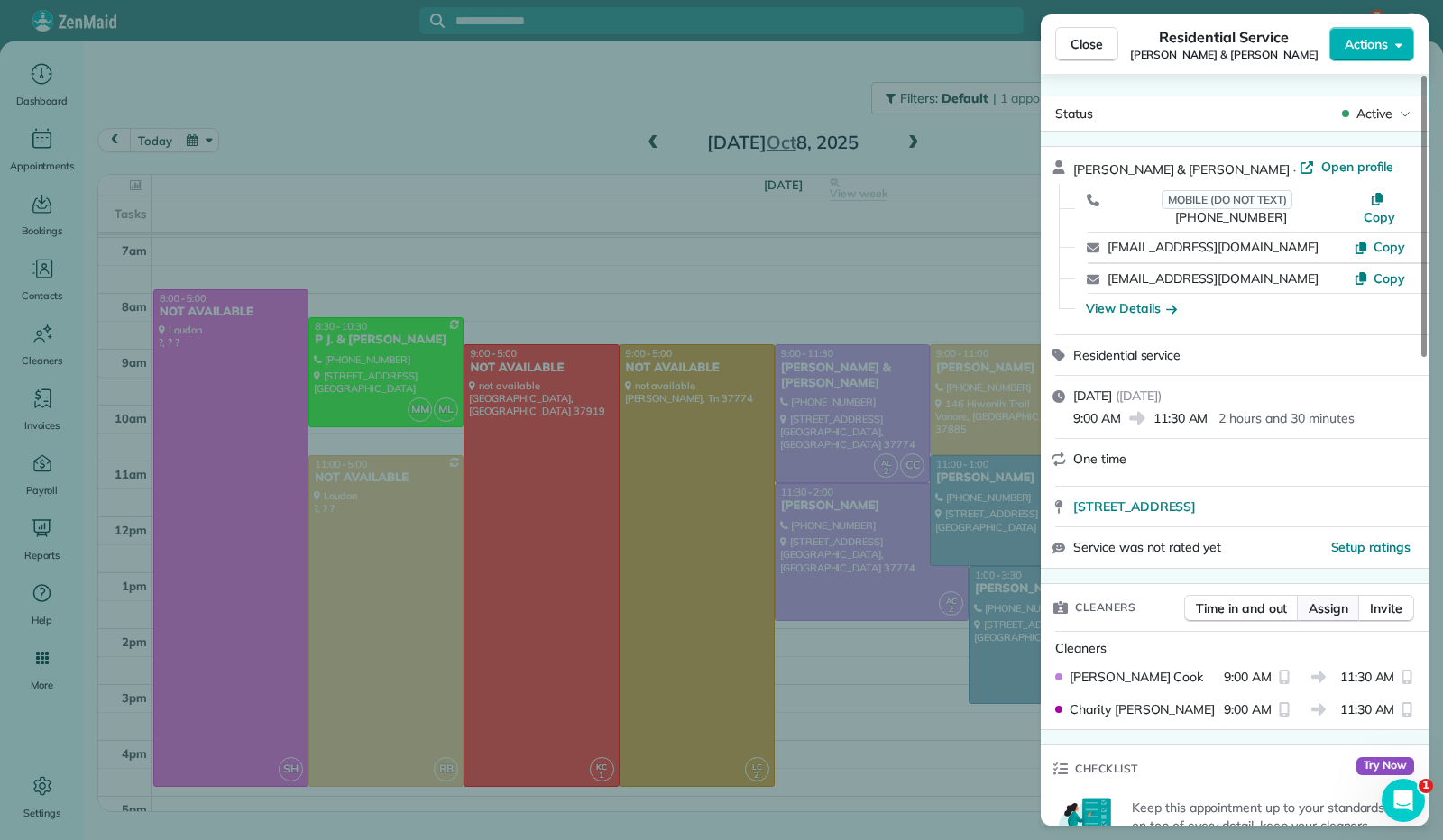
click at [1316, 600] on span "Assign" at bounding box center [1329, 608] width 40 height 18
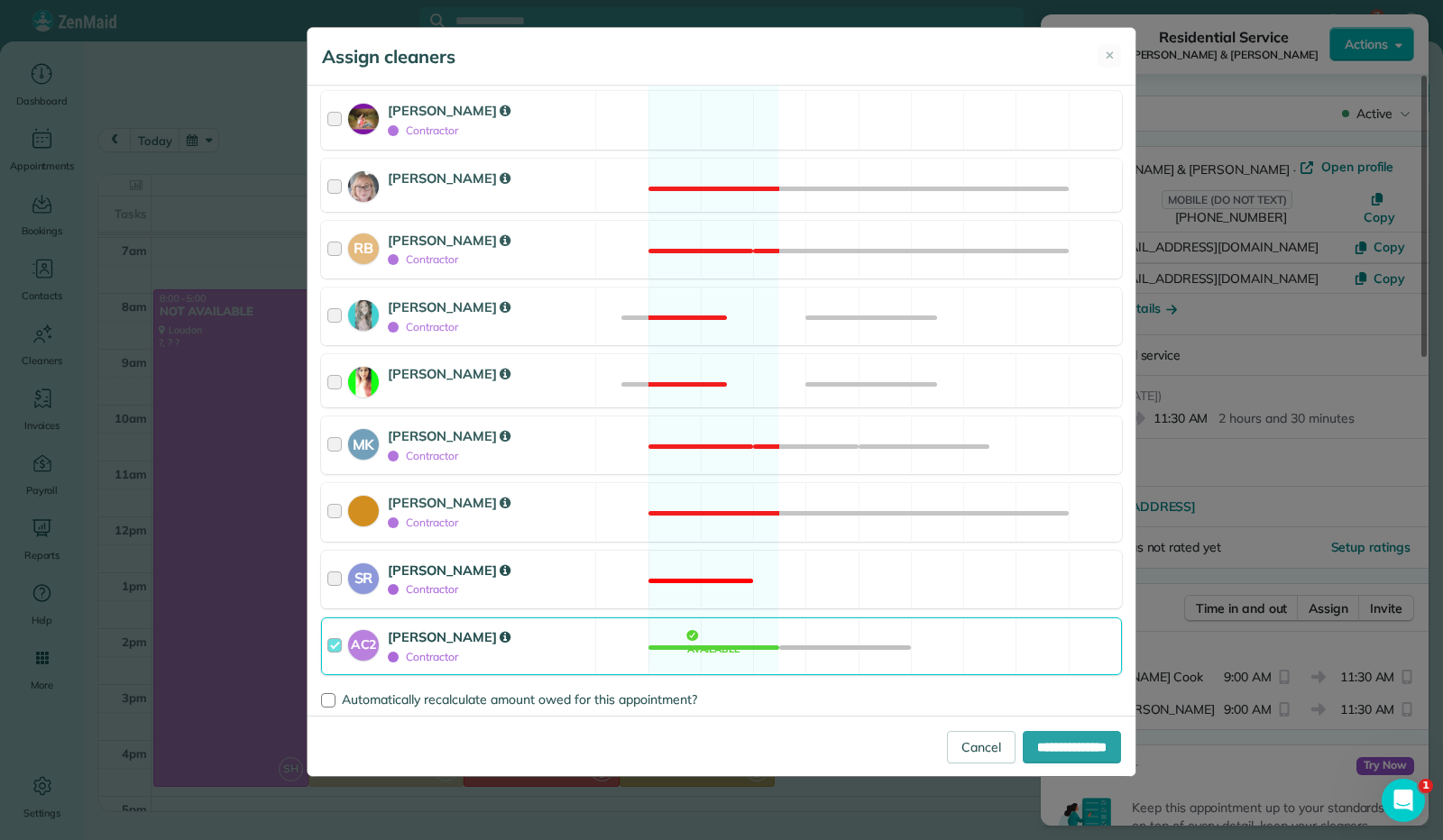
scroll to position [330, 0]
click at [335, 637] on div at bounding box center [338, 645] width 21 height 38
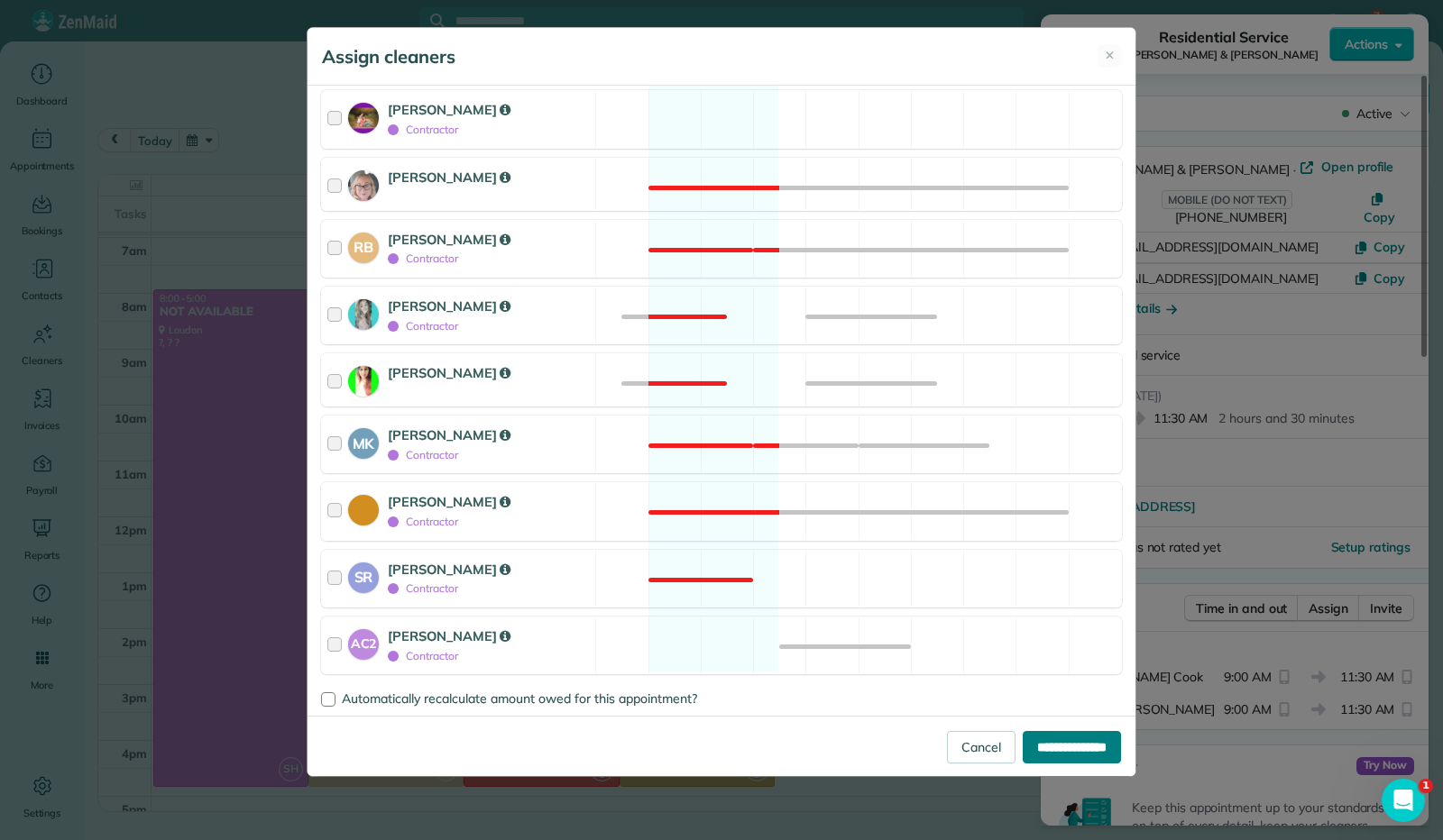
click at [1053, 741] on input "**********" at bounding box center [1071, 748] width 98 height 32
type input "**********"
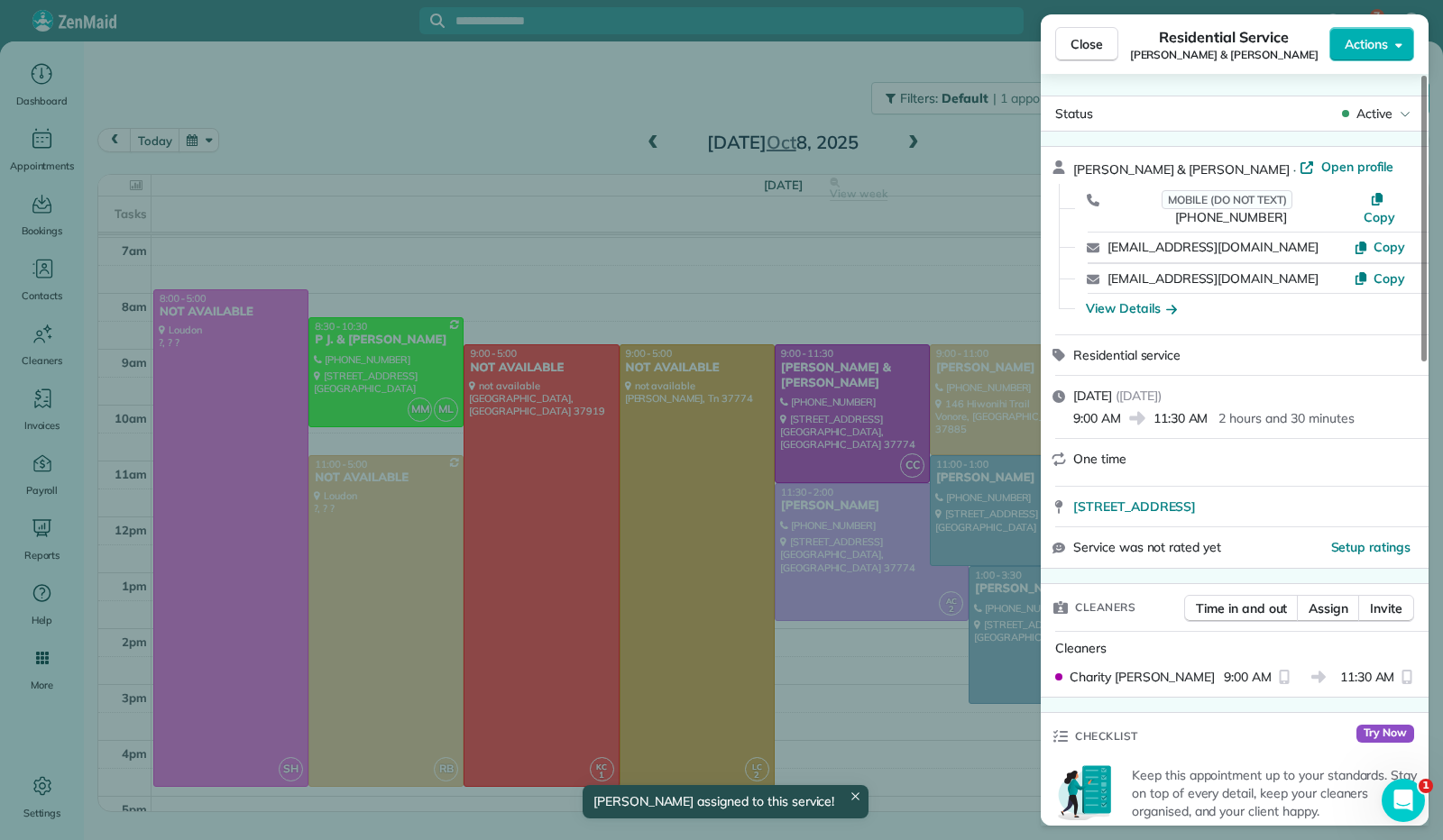
click at [1099, 46] on span "Close" at bounding box center [1086, 44] width 32 height 18
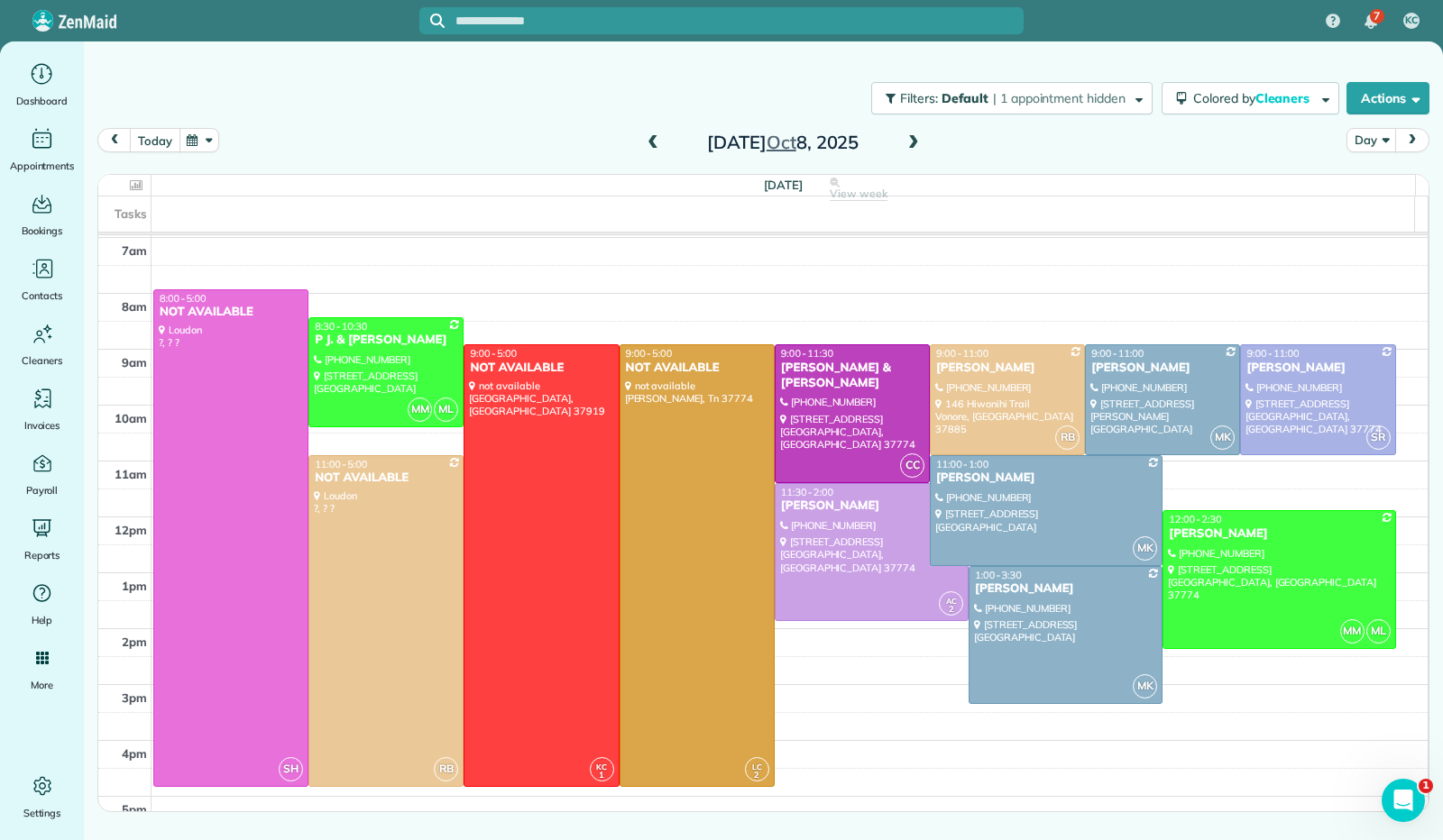
click at [157, 130] on button "today" at bounding box center [155, 140] width 50 height 25
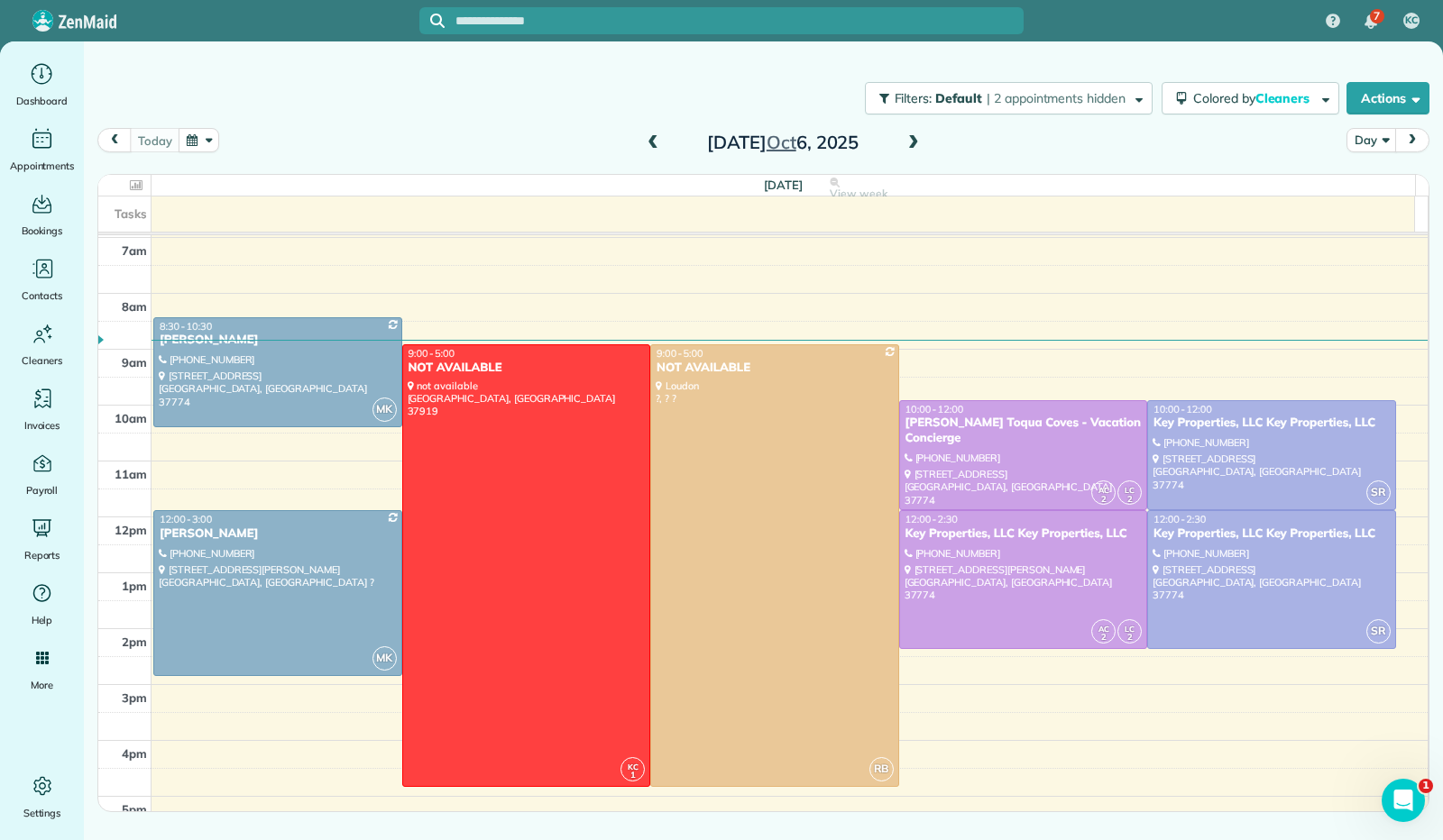
click at [196, 143] on button "button" at bounding box center [198, 140] width 41 height 25
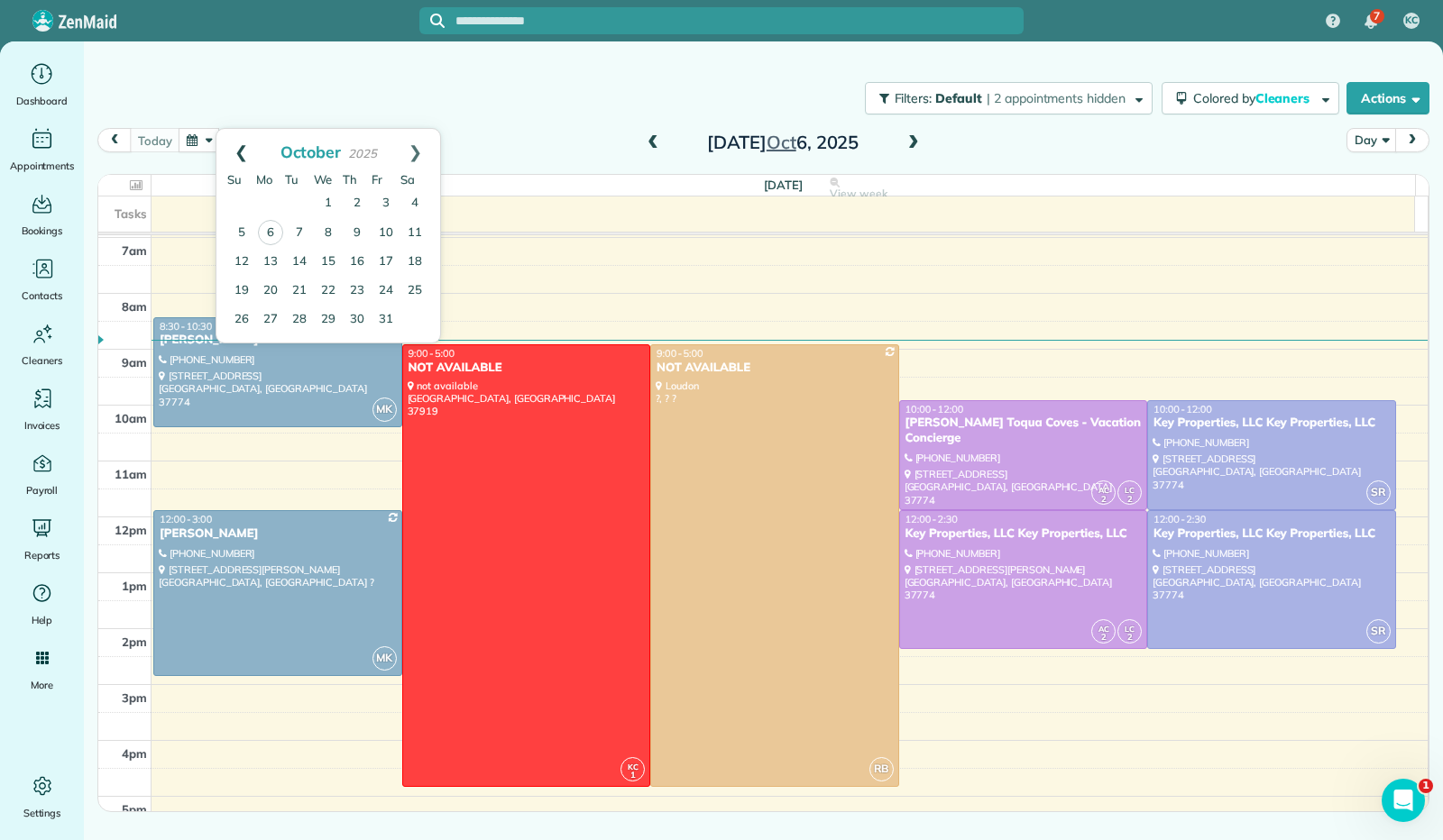
click at [239, 156] on link "Prev" at bounding box center [241, 151] width 50 height 45
click at [417, 147] on link "Next" at bounding box center [415, 151] width 50 height 45
click at [235, 153] on link "Prev" at bounding box center [241, 151] width 50 height 45
click at [274, 315] on link "29" at bounding box center [271, 319] width 29 height 29
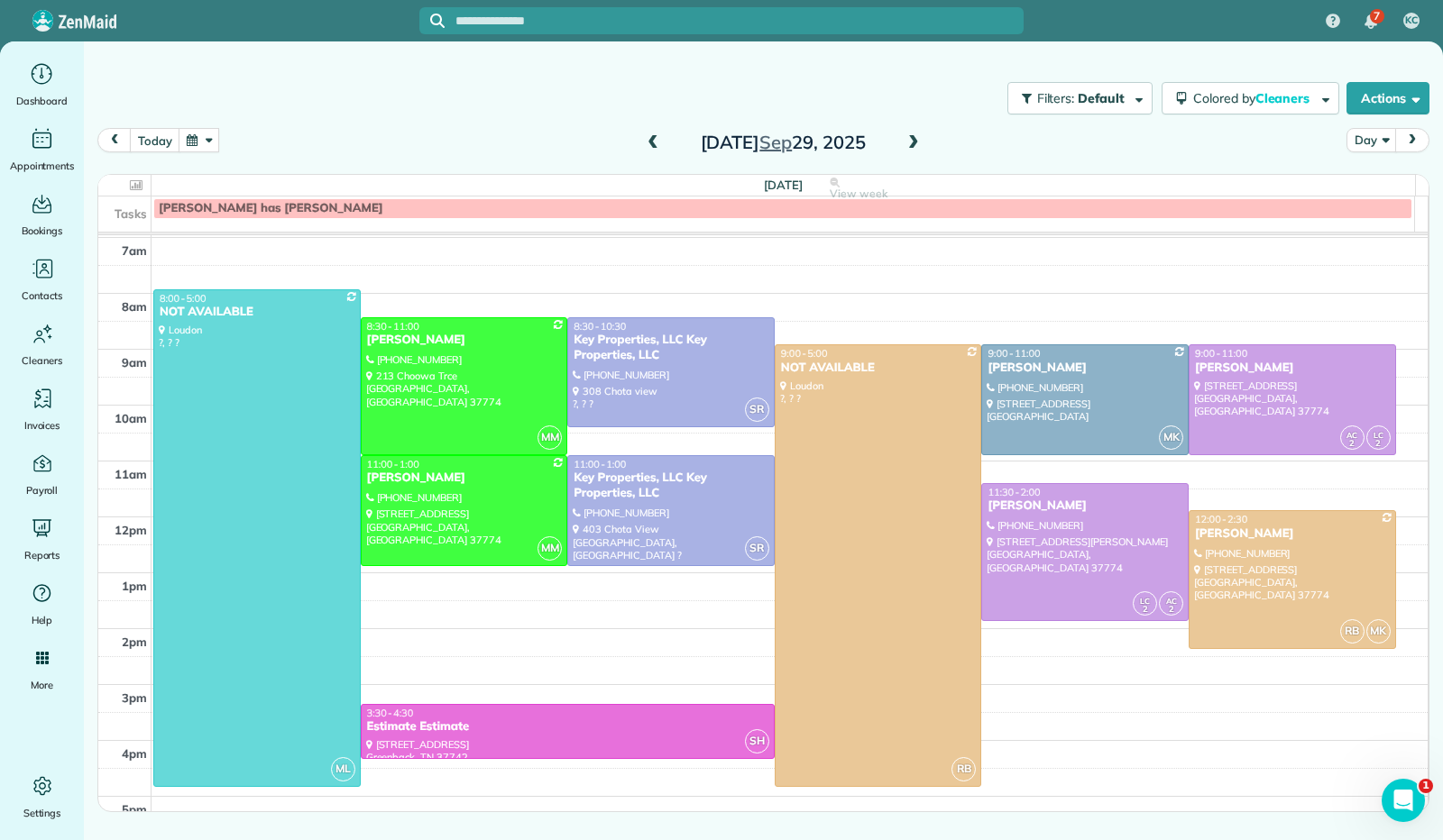
click at [915, 144] on span at bounding box center [913, 143] width 20 height 16
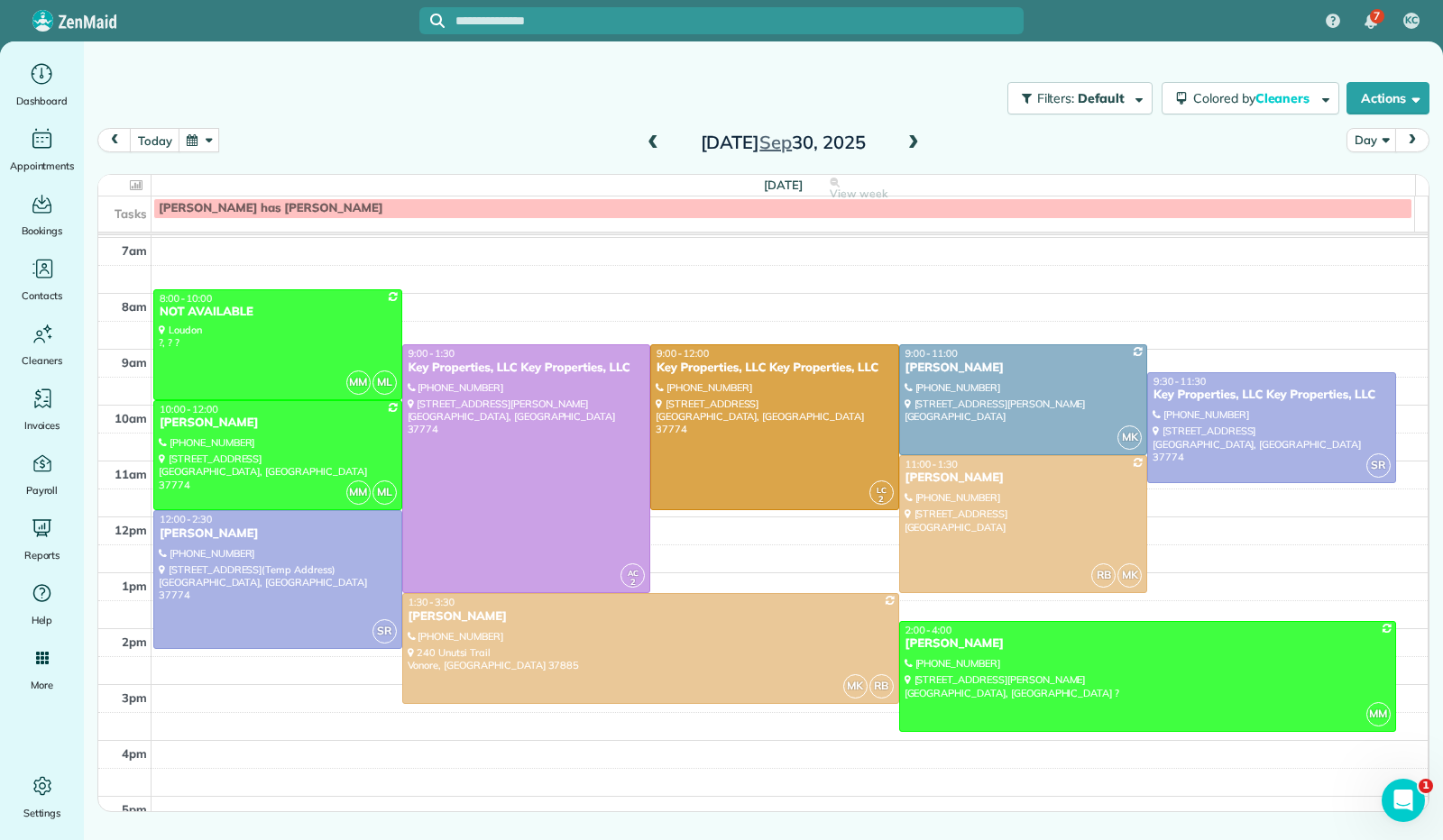
click at [915, 143] on span at bounding box center [913, 143] width 20 height 16
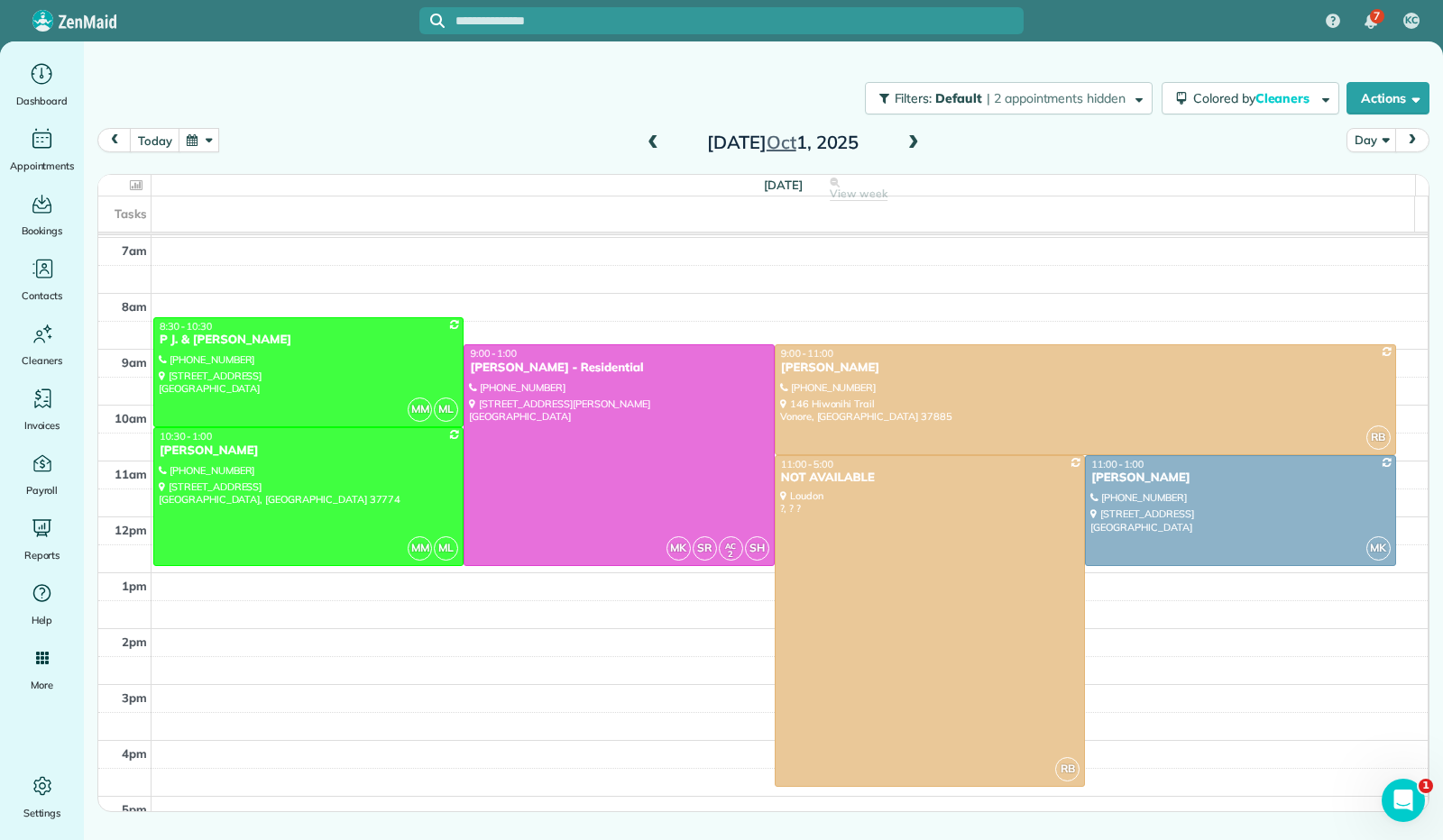
click at [912, 140] on span at bounding box center [913, 143] width 20 height 16
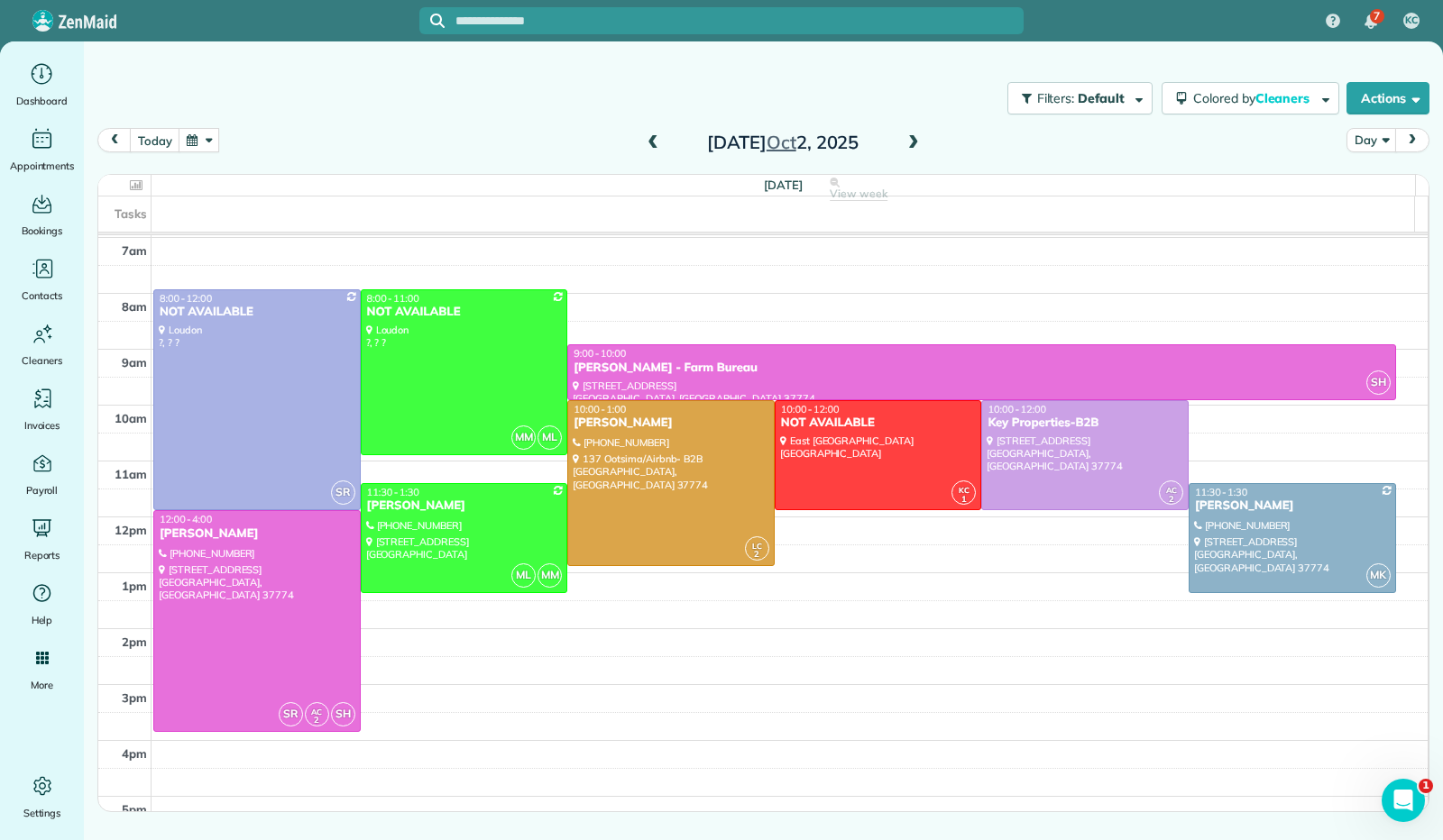
click at [915, 136] on span at bounding box center [913, 143] width 20 height 16
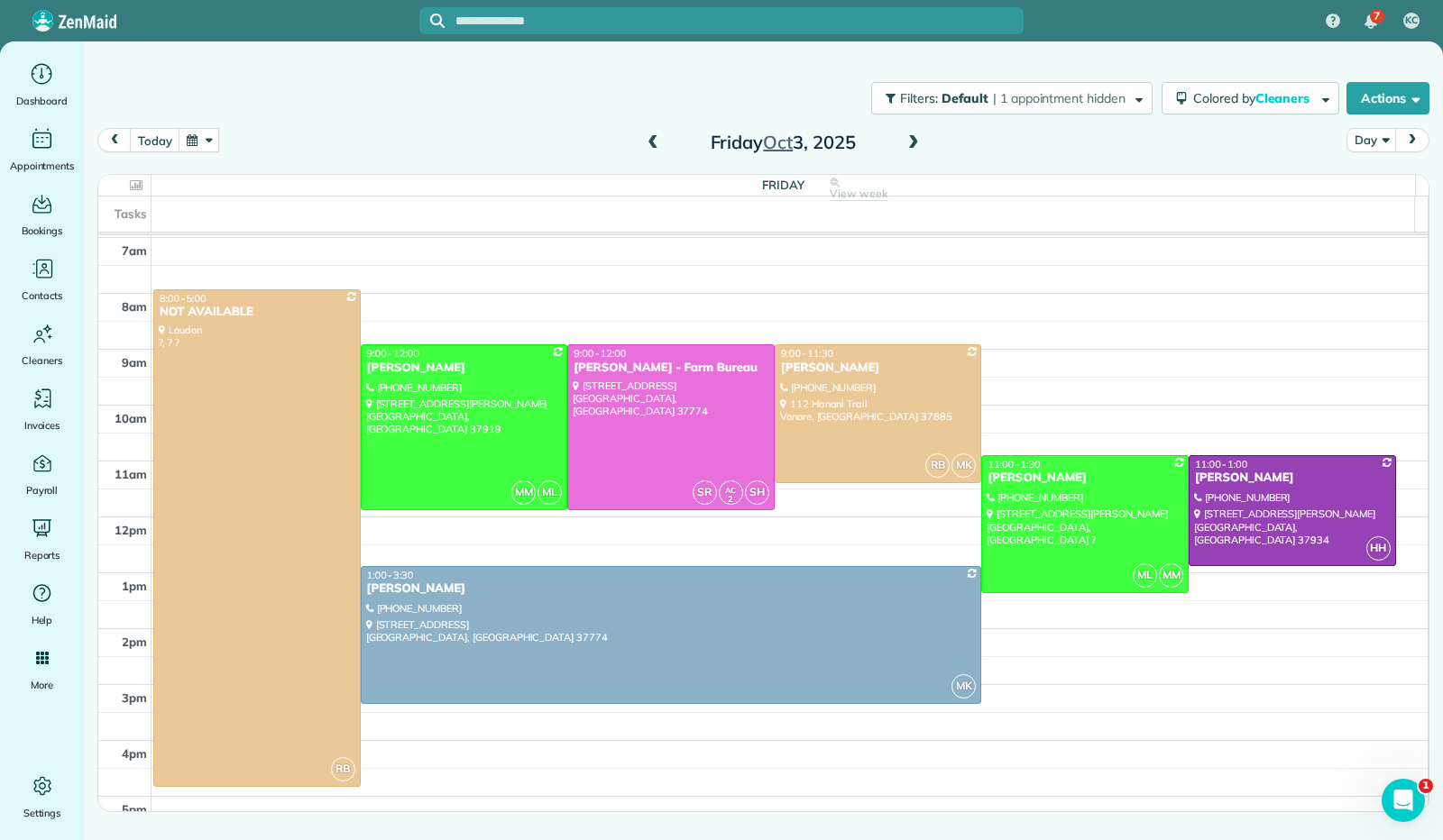
click at [917, 145] on span at bounding box center [913, 143] width 20 height 16
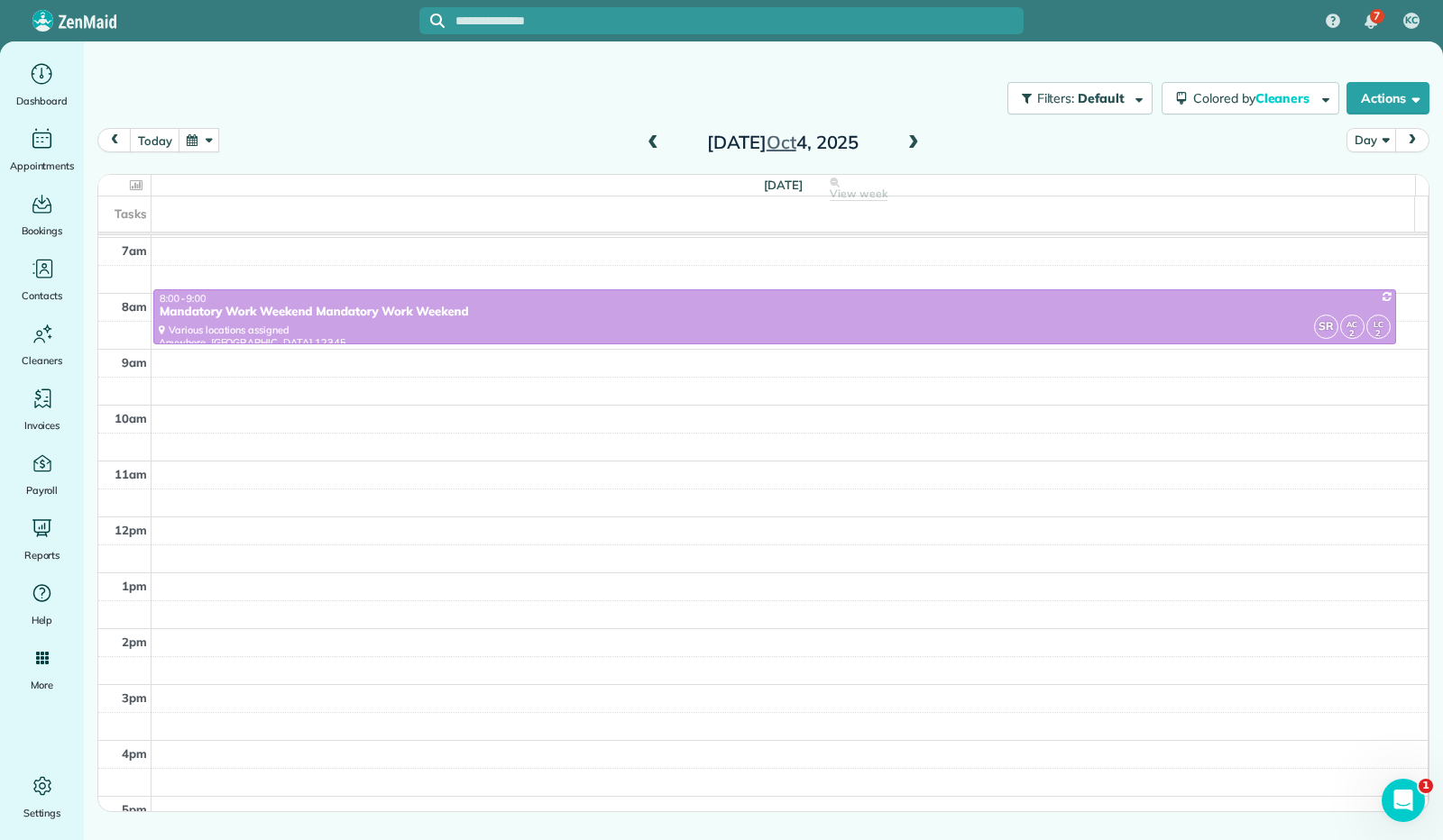
click at [917, 144] on span at bounding box center [913, 143] width 20 height 16
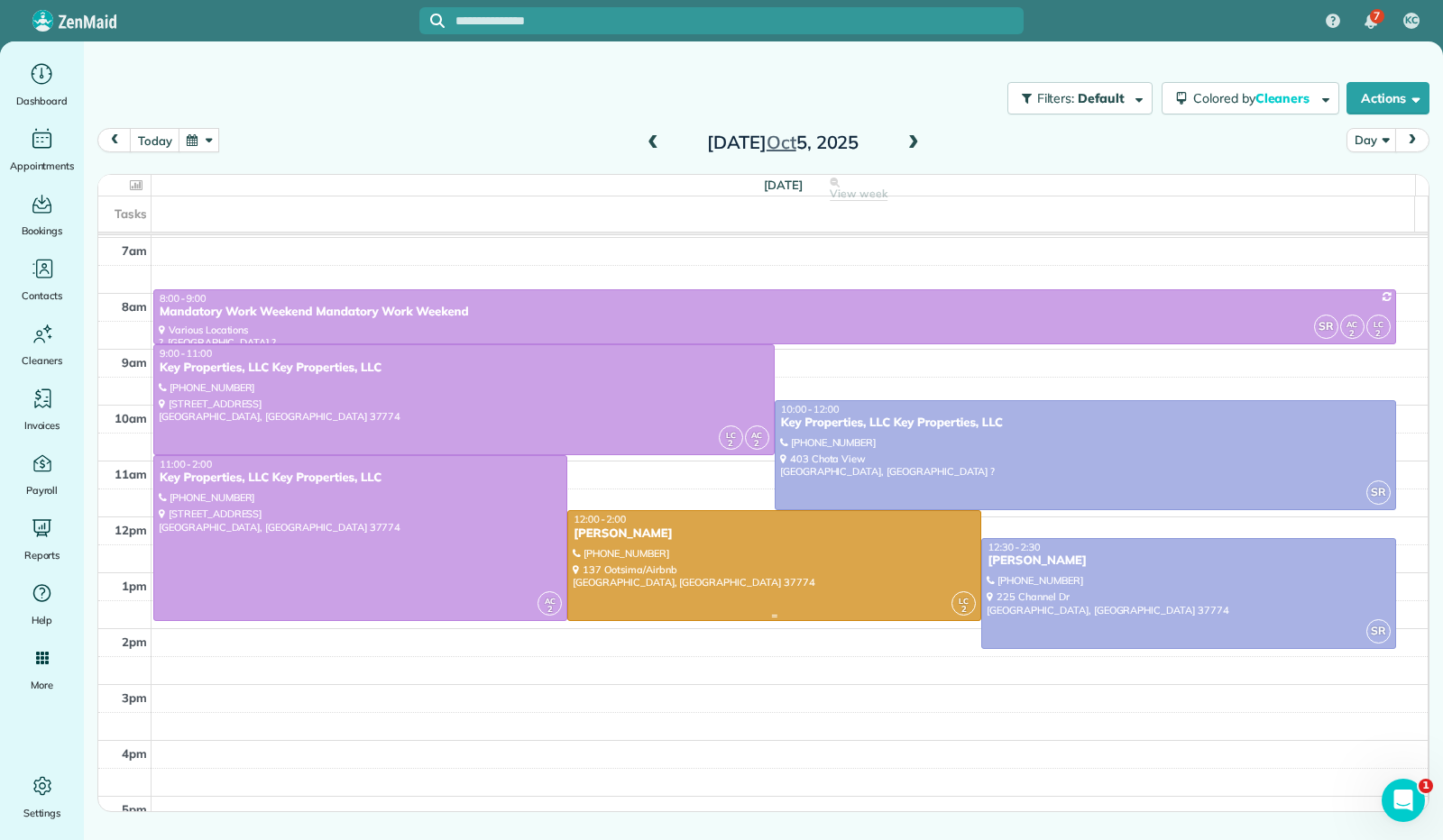
click at [838, 550] on div at bounding box center [774, 565] width 412 height 109
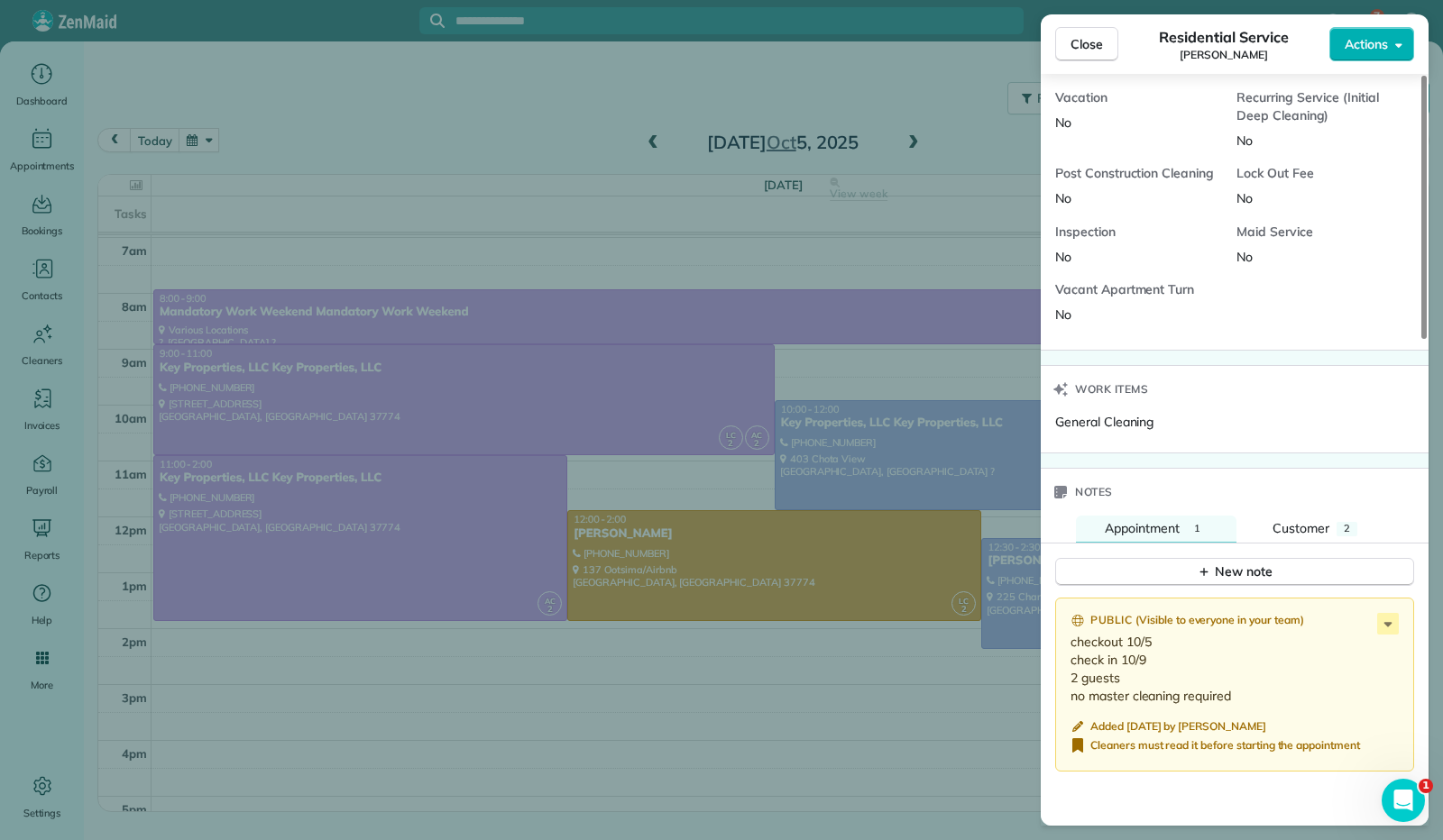
scroll to position [1263, 0]
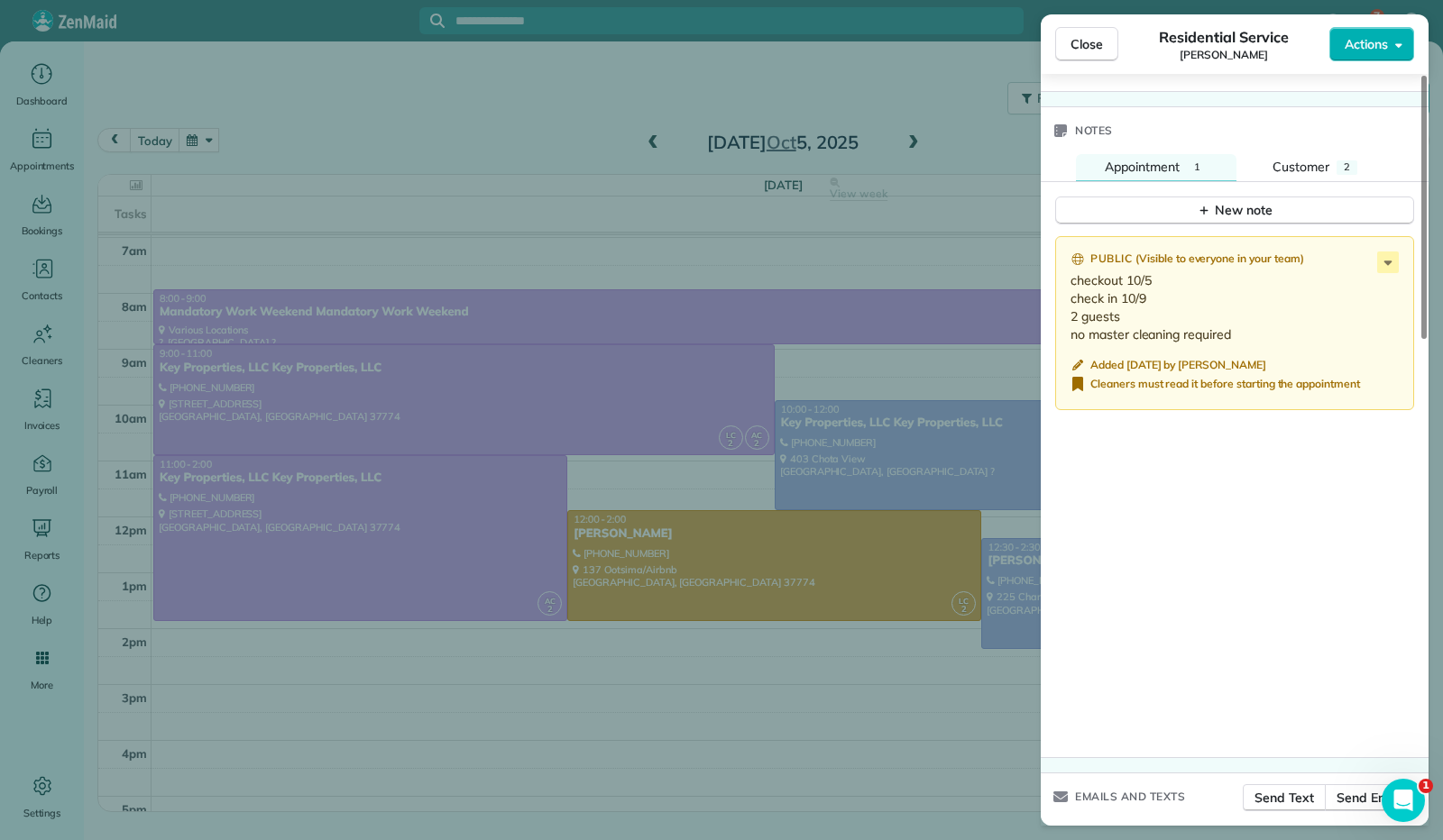
click at [1082, 43] on span "Close" at bounding box center [1086, 44] width 32 height 18
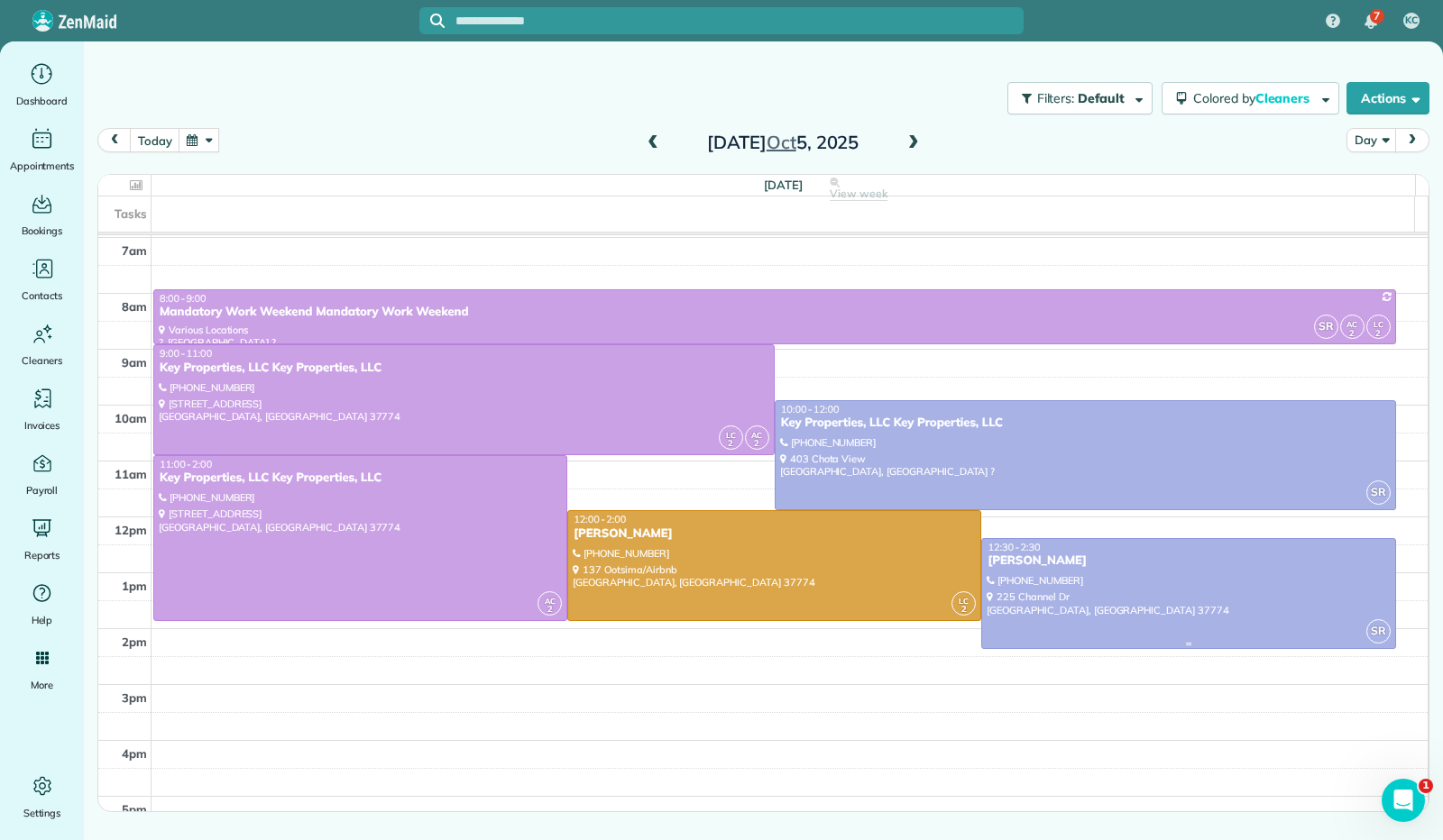
click at [1175, 596] on div at bounding box center [1188, 593] width 412 height 109
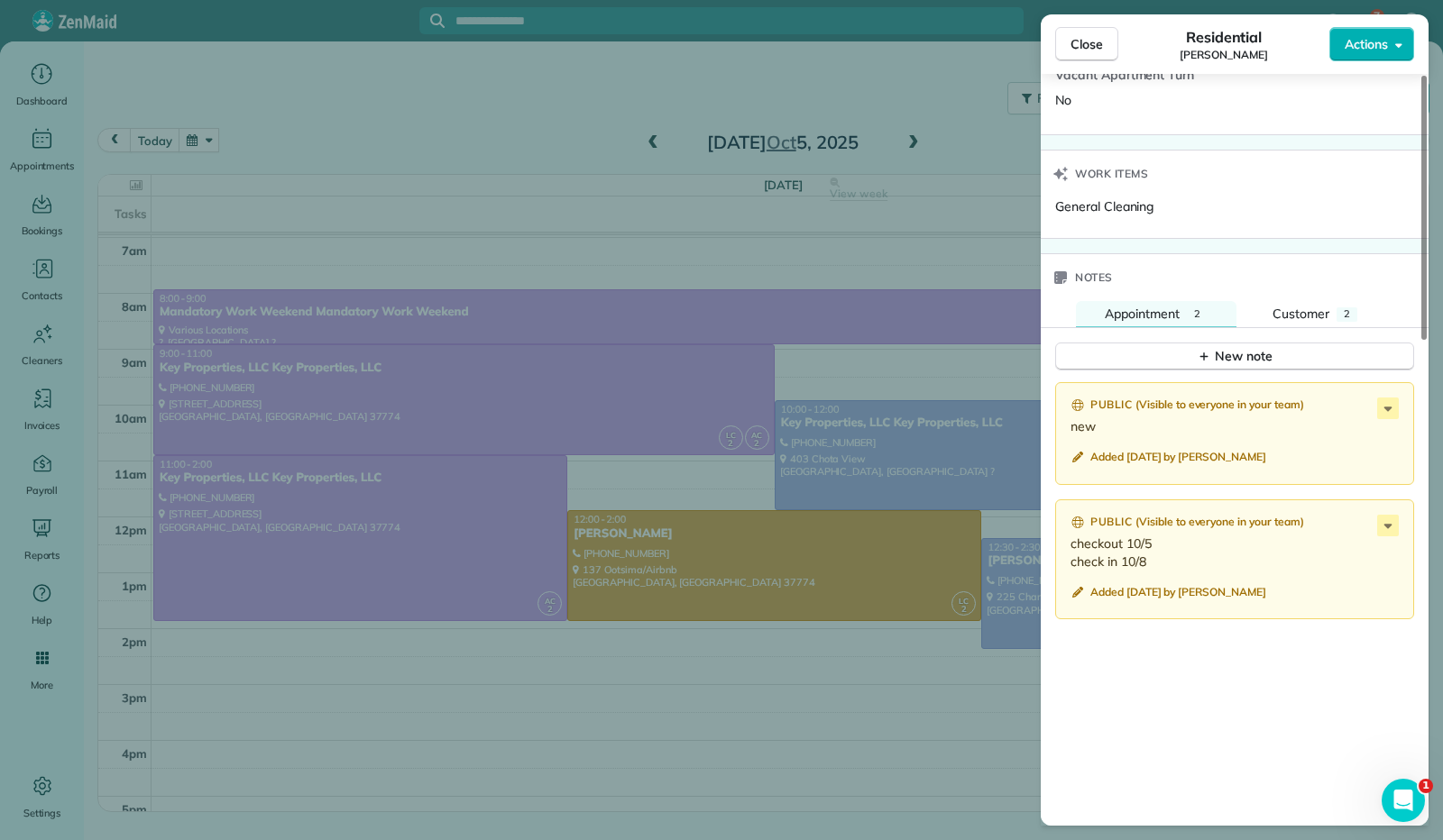
scroll to position [1082, 0]
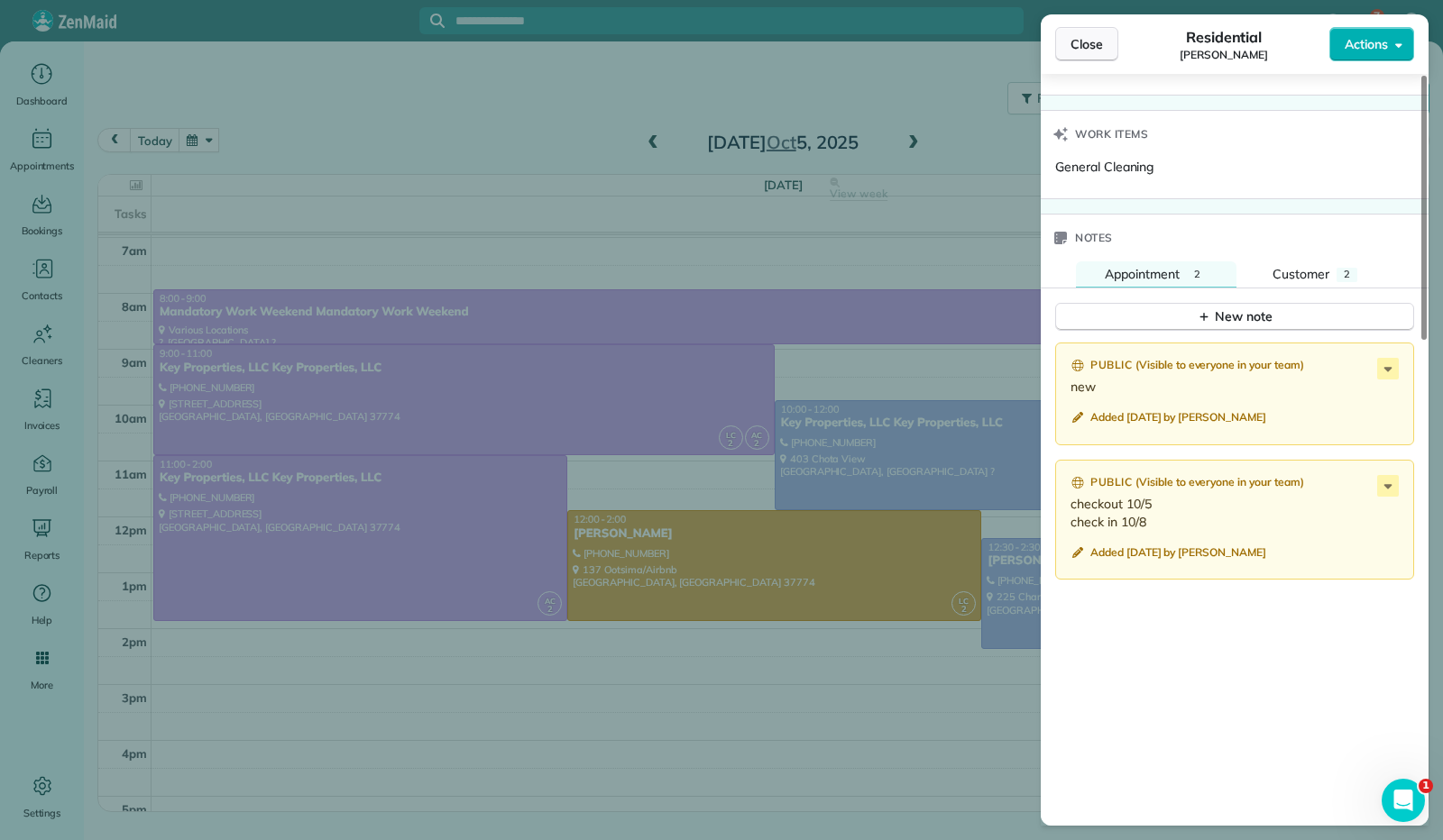
click at [1081, 41] on span "Close" at bounding box center [1086, 44] width 32 height 18
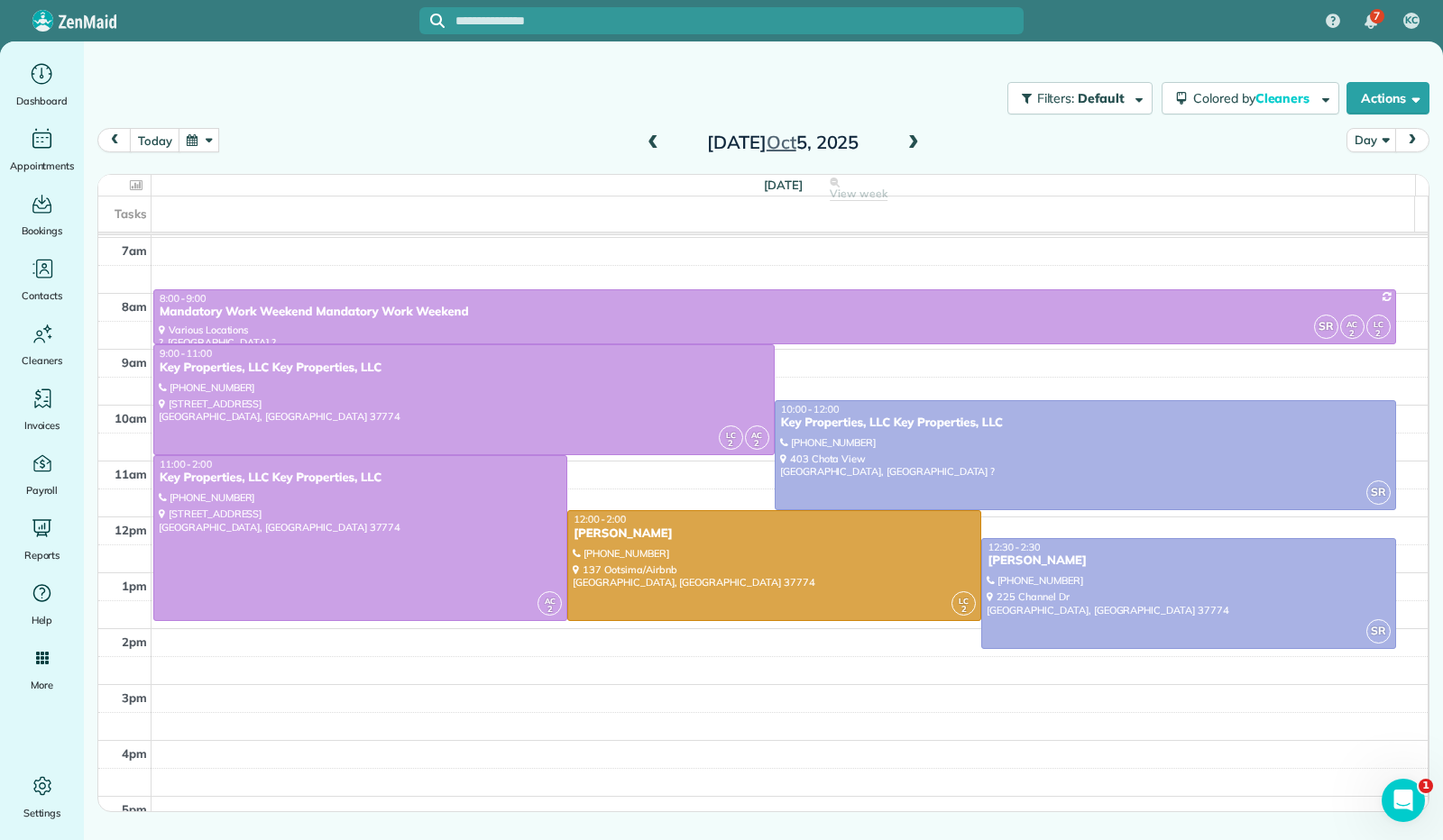
drag, startPoint x: 199, startPoint y: 143, endPoint x: 202, endPoint y: 133, distance: 10.4
click at [202, 141] on button "button" at bounding box center [198, 140] width 41 height 25
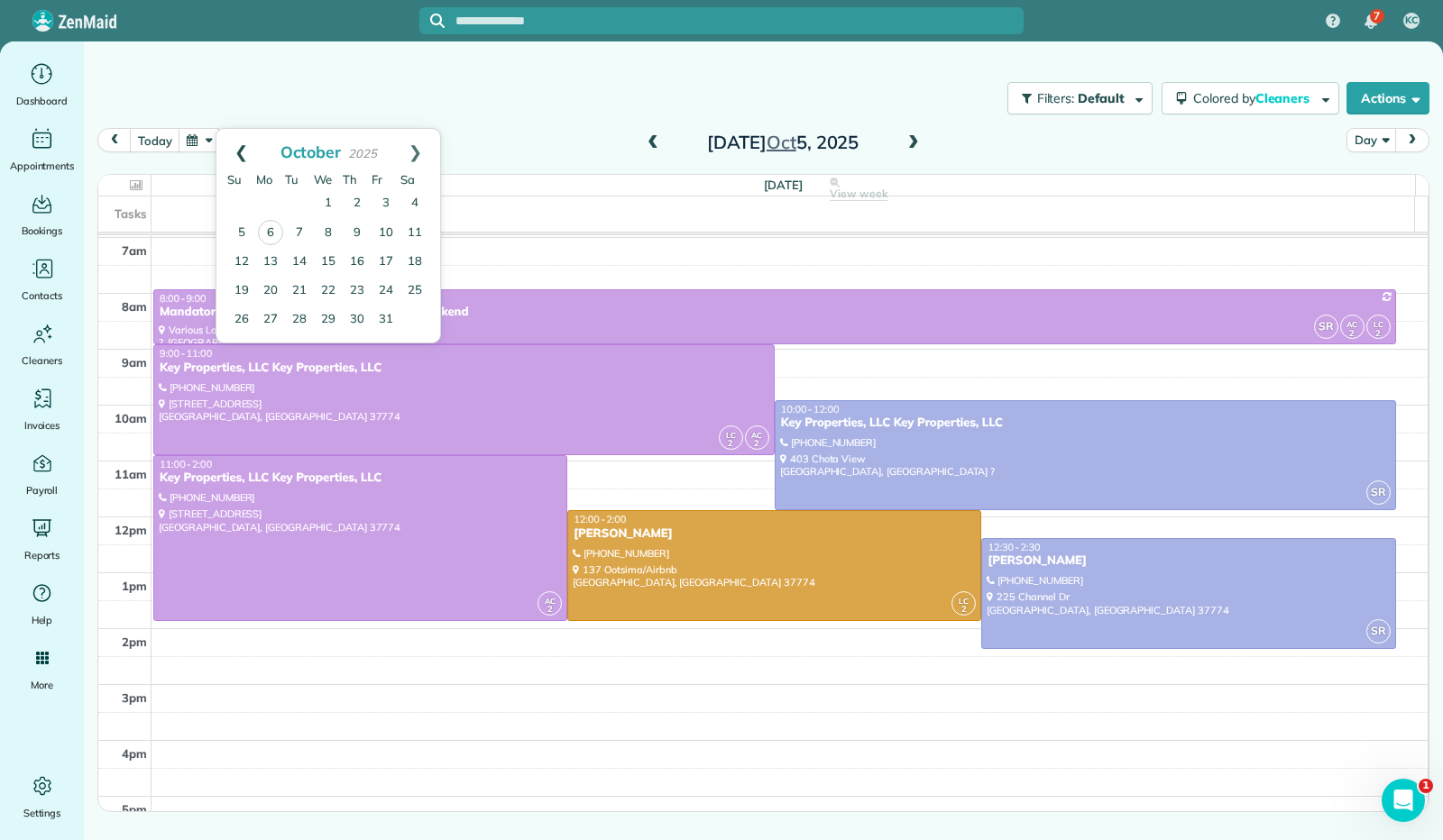
click at [233, 152] on link "Prev" at bounding box center [241, 151] width 50 height 45
click at [273, 318] on link "29" at bounding box center [271, 319] width 29 height 29
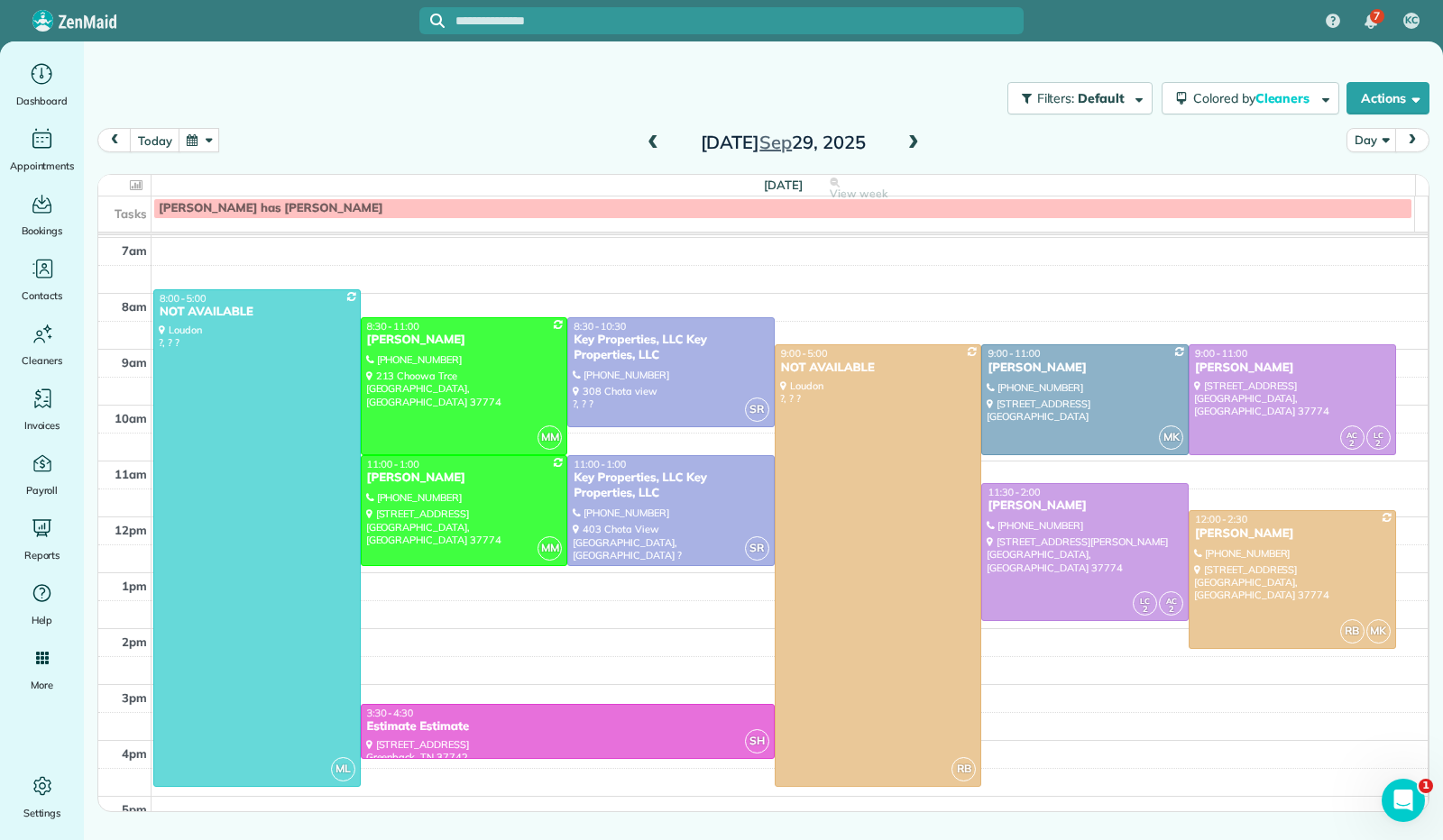
click at [917, 147] on span at bounding box center [913, 143] width 20 height 16
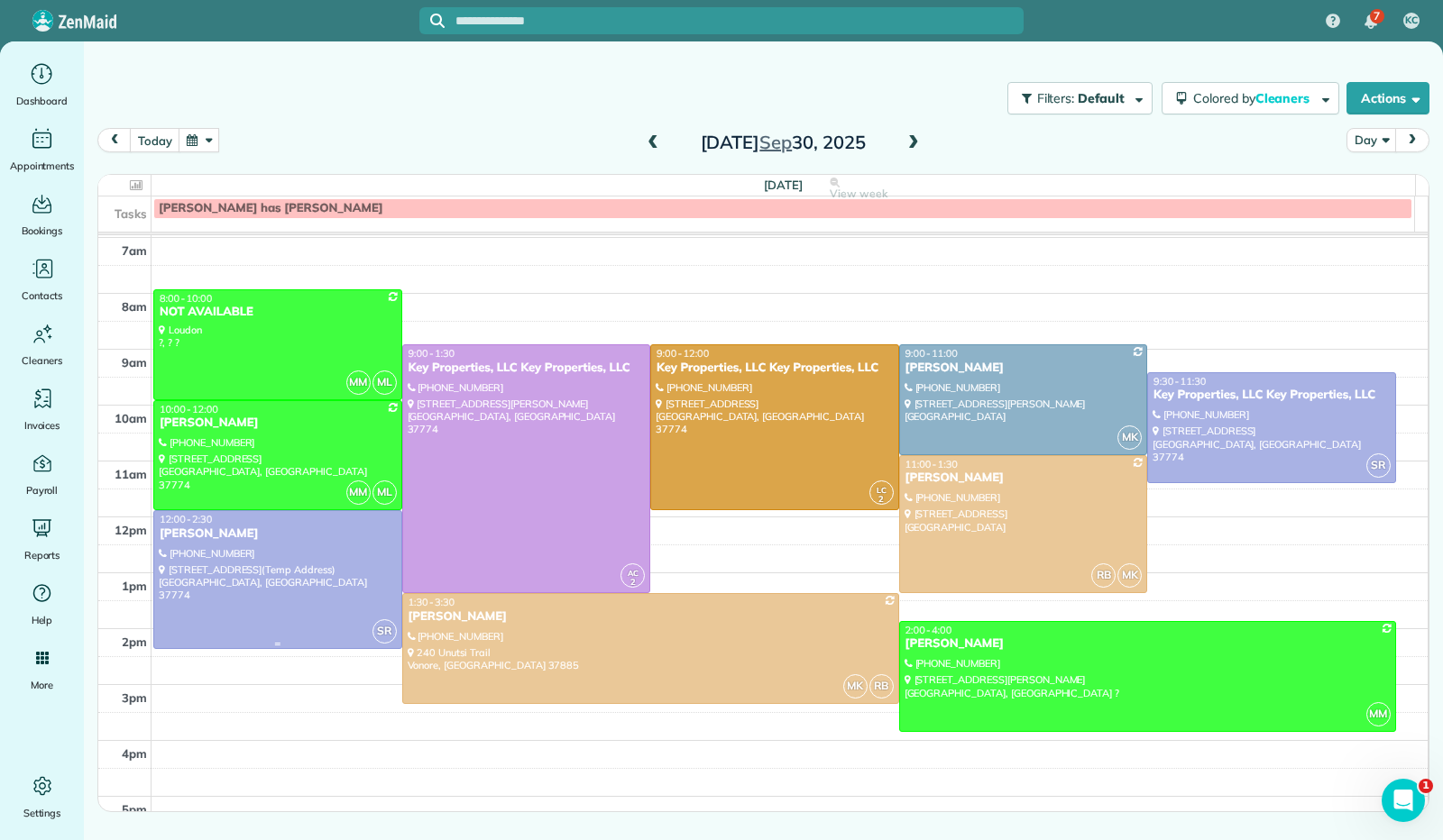
click at [319, 578] on div at bounding box center [278, 579] width 247 height 136
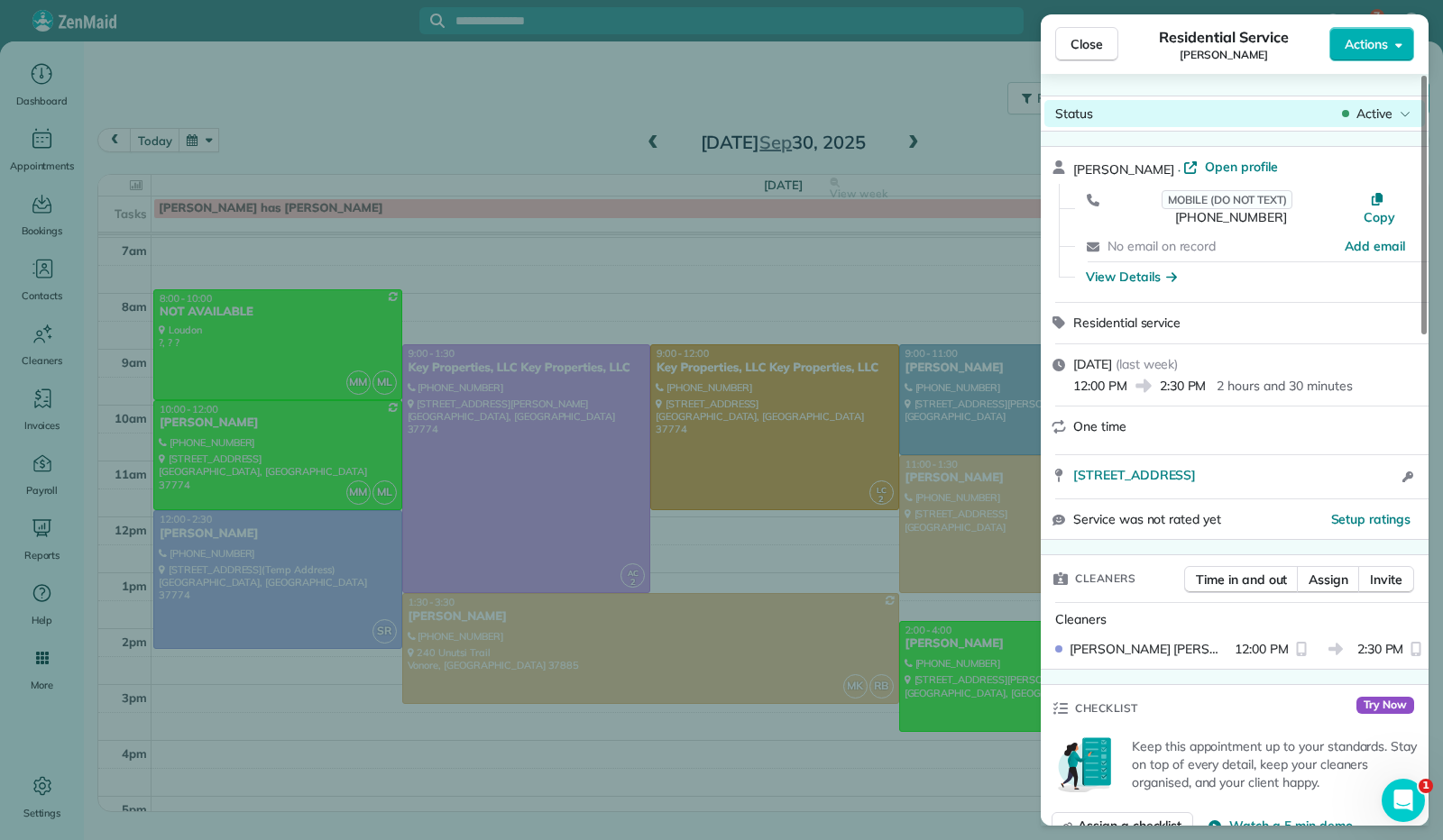
click at [1405, 111] on icon at bounding box center [1404, 113] width 10 height 18
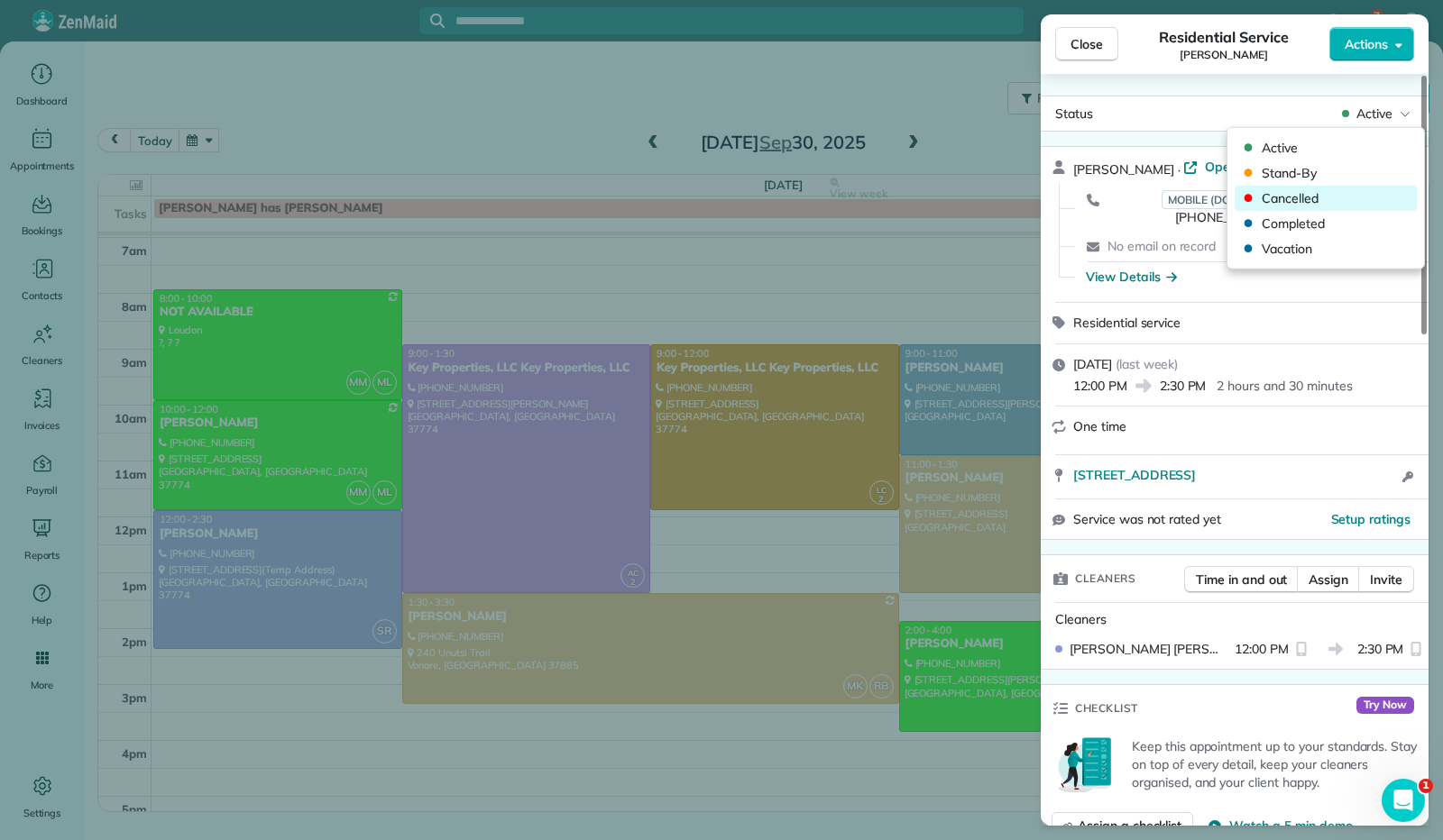
click at [1328, 207] on div "Cancelled" at bounding box center [1325, 198] width 182 height 25
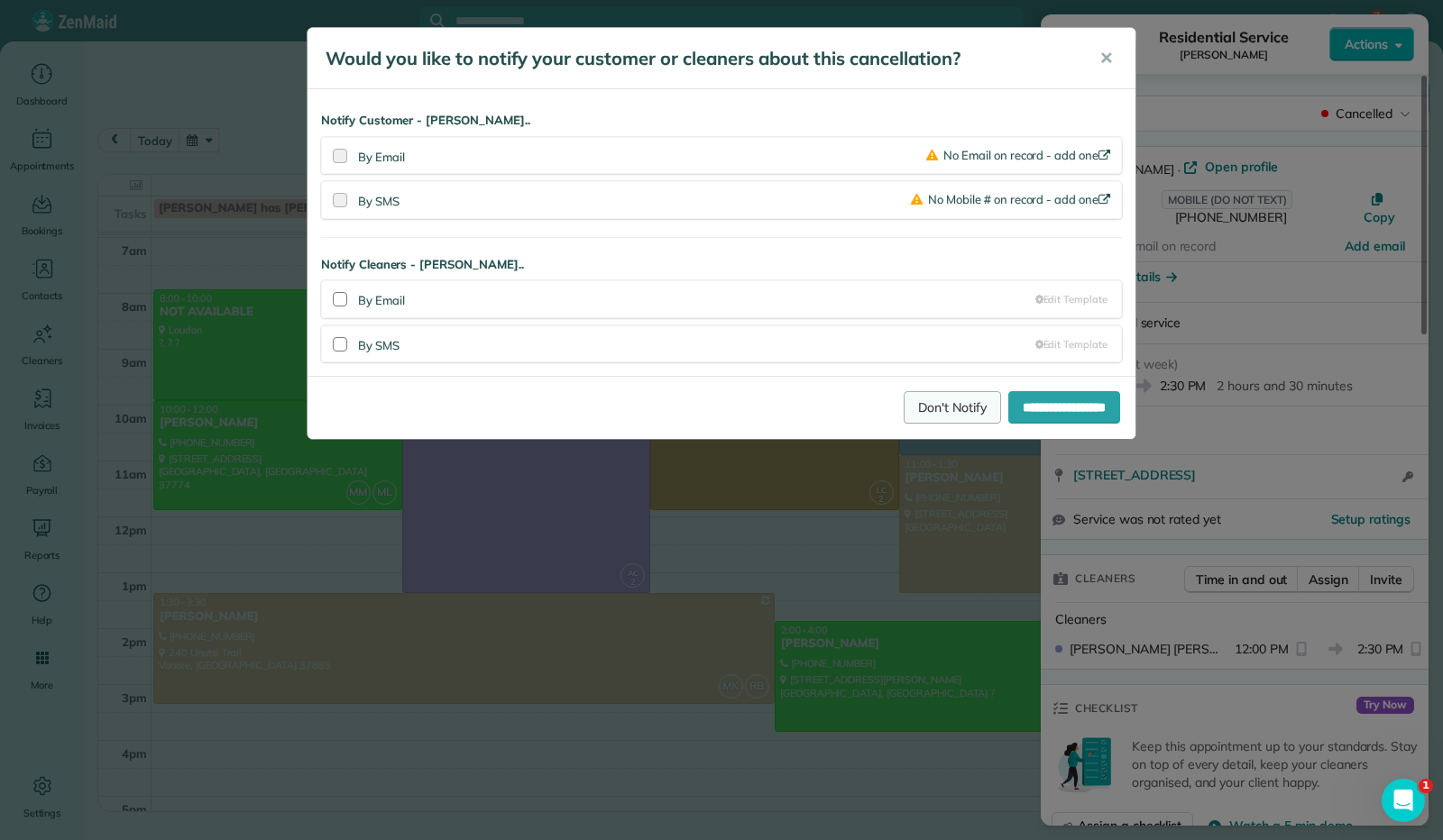
click at [943, 401] on link "Don't Notify" at bounding box center [952, 407] width 97 height 32
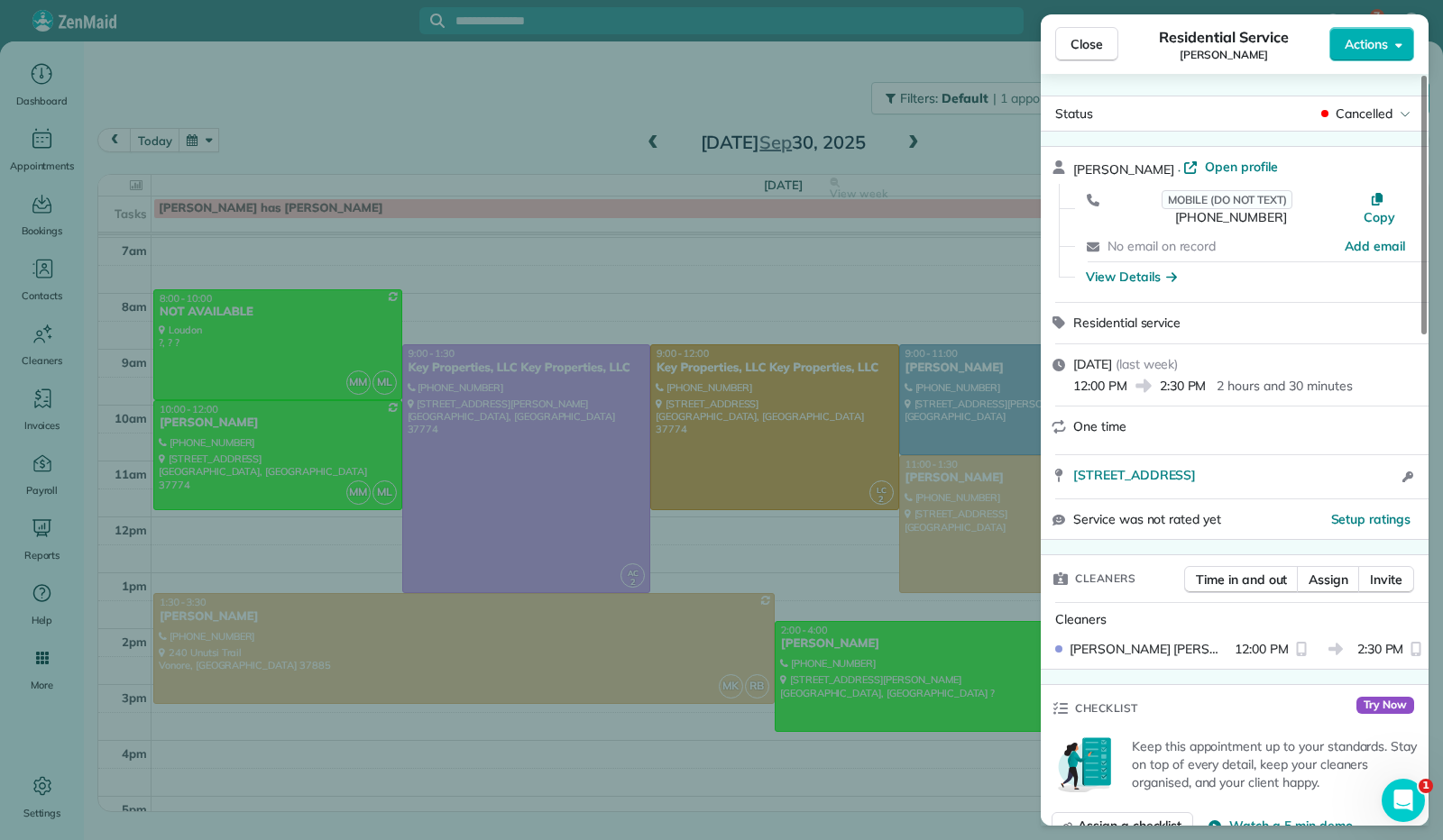
click at [1076, 44] on span "Close" at bounding box center [1086, 44] width 32 height 18
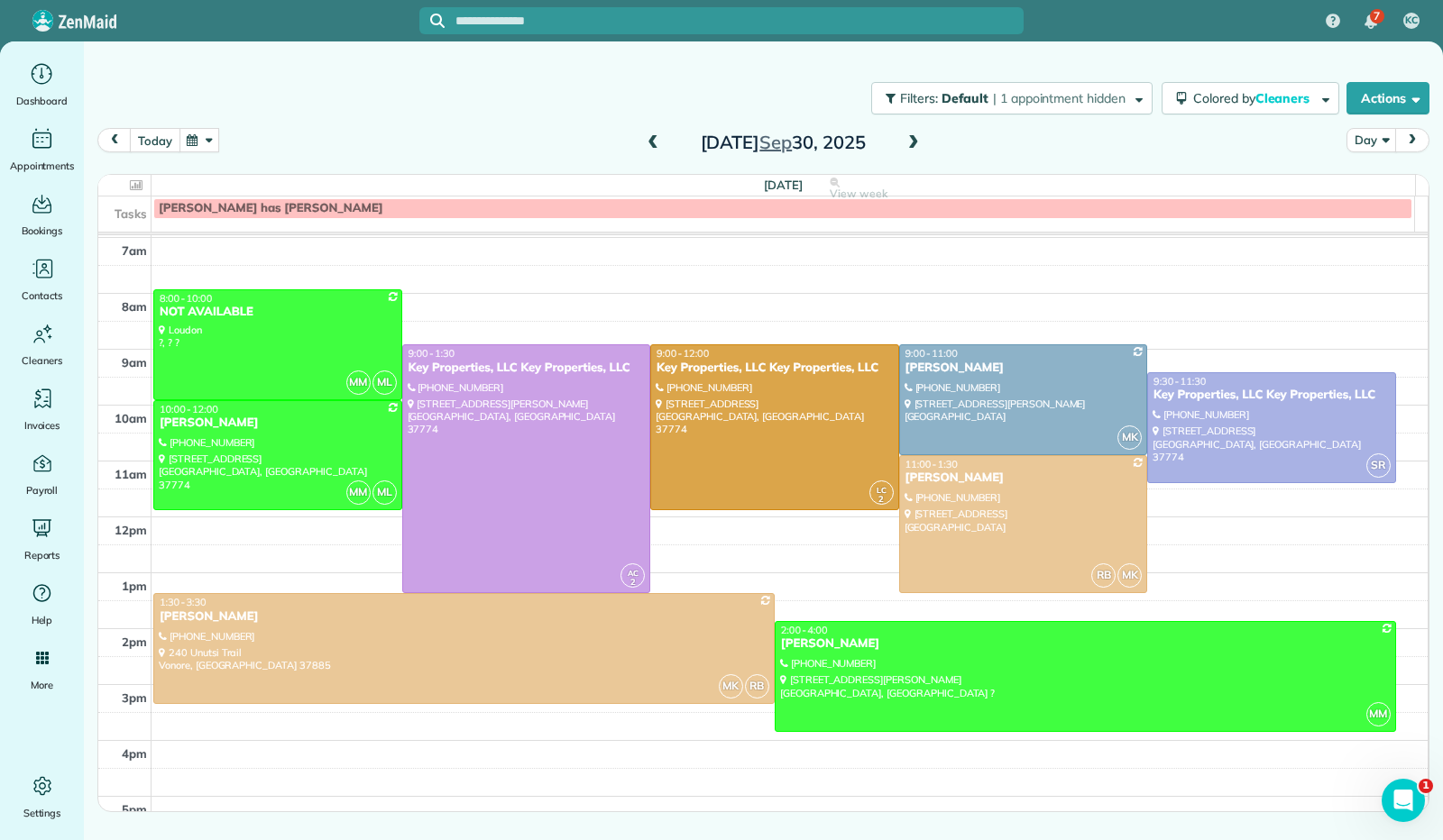
click at [153, 143] on button "today" at bounding box center [155, 140] width 50 height 25
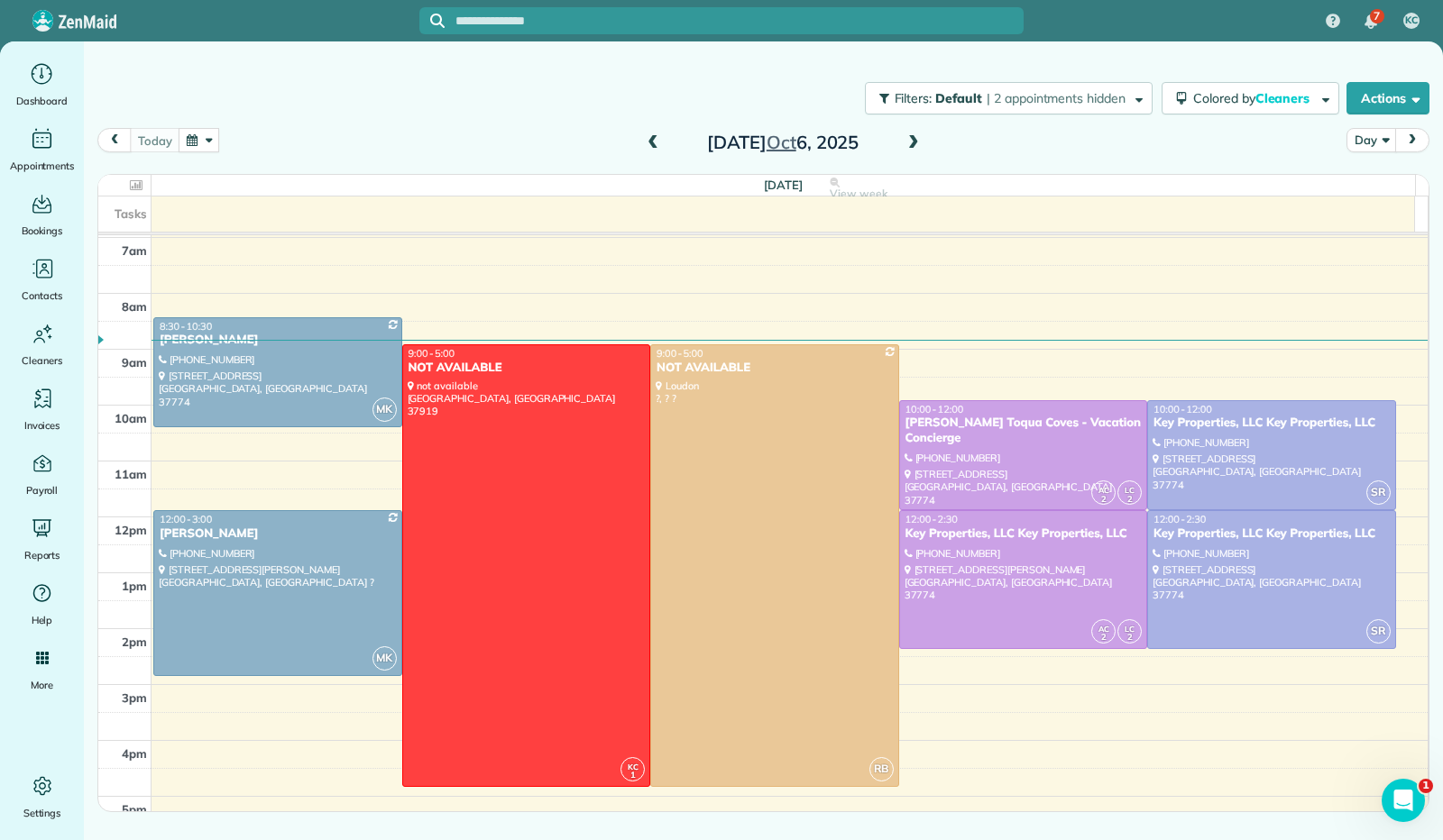
click at [913, 143] on span at bounding box center [913, 143] width 20 height 16
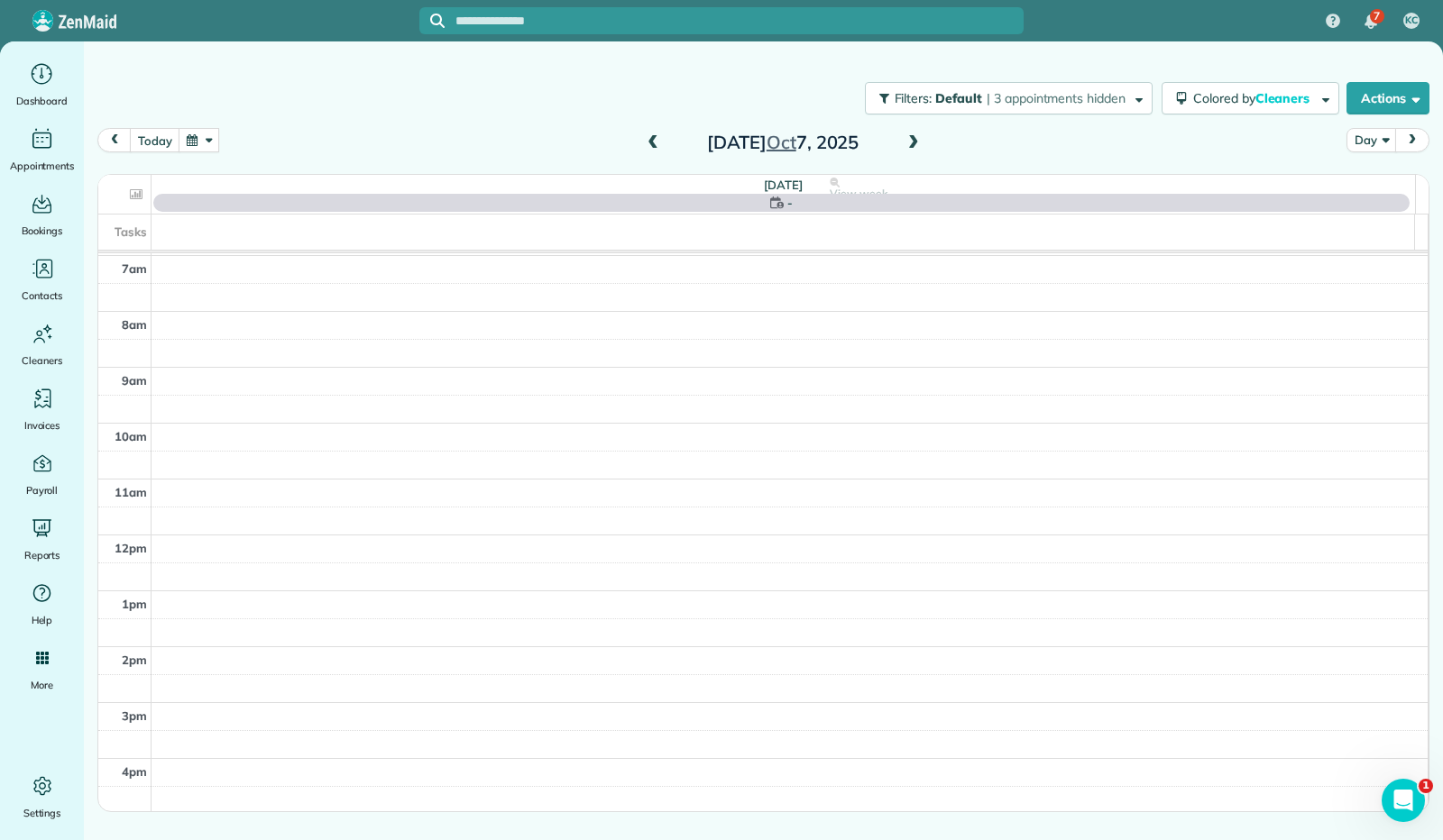
click at [913, 143] on span at bounding box center [913, 143] width 20 height 16
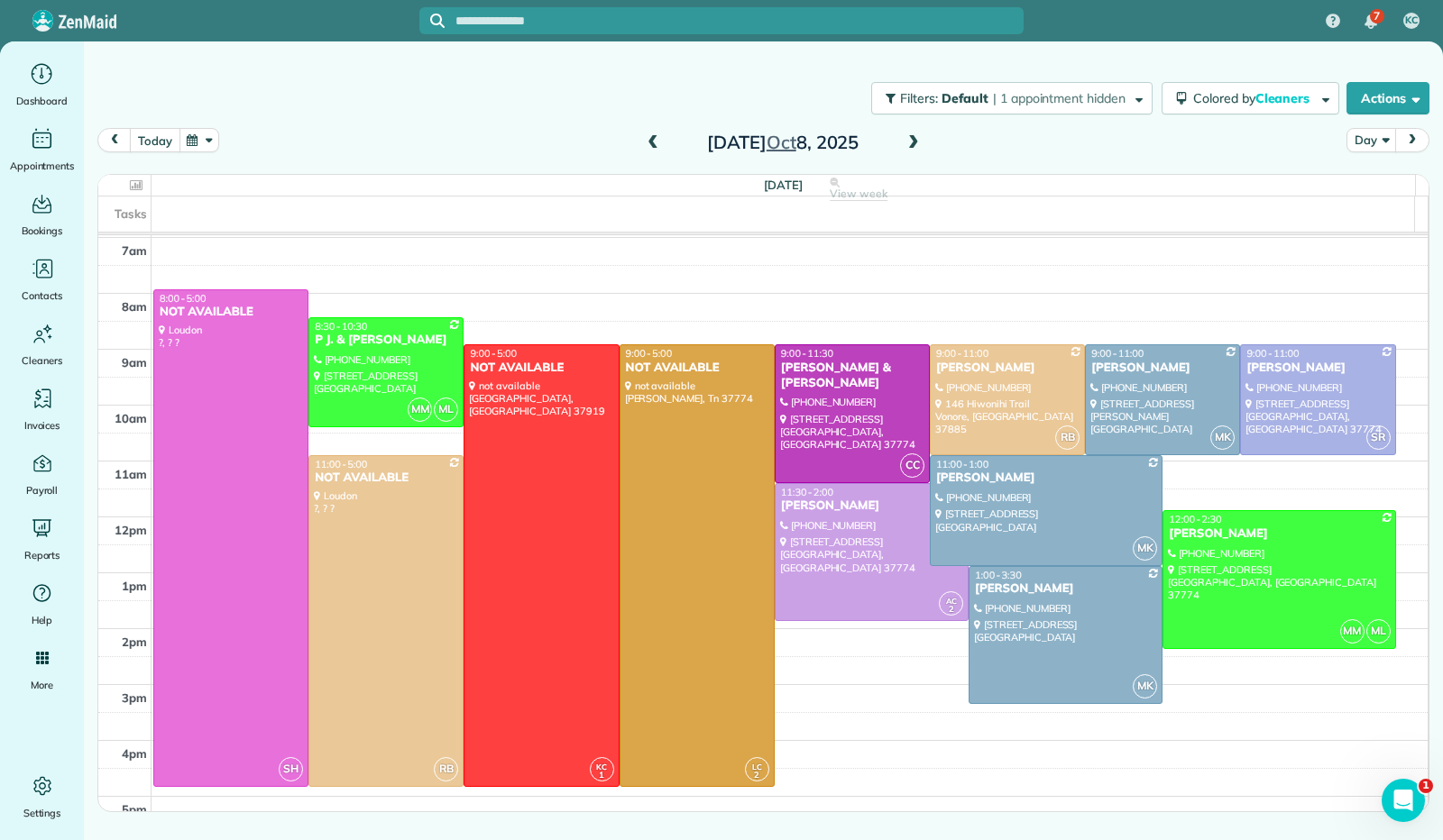
click at [160, 143] on button "today" at bounding box center [155, 140] width 50 height 25
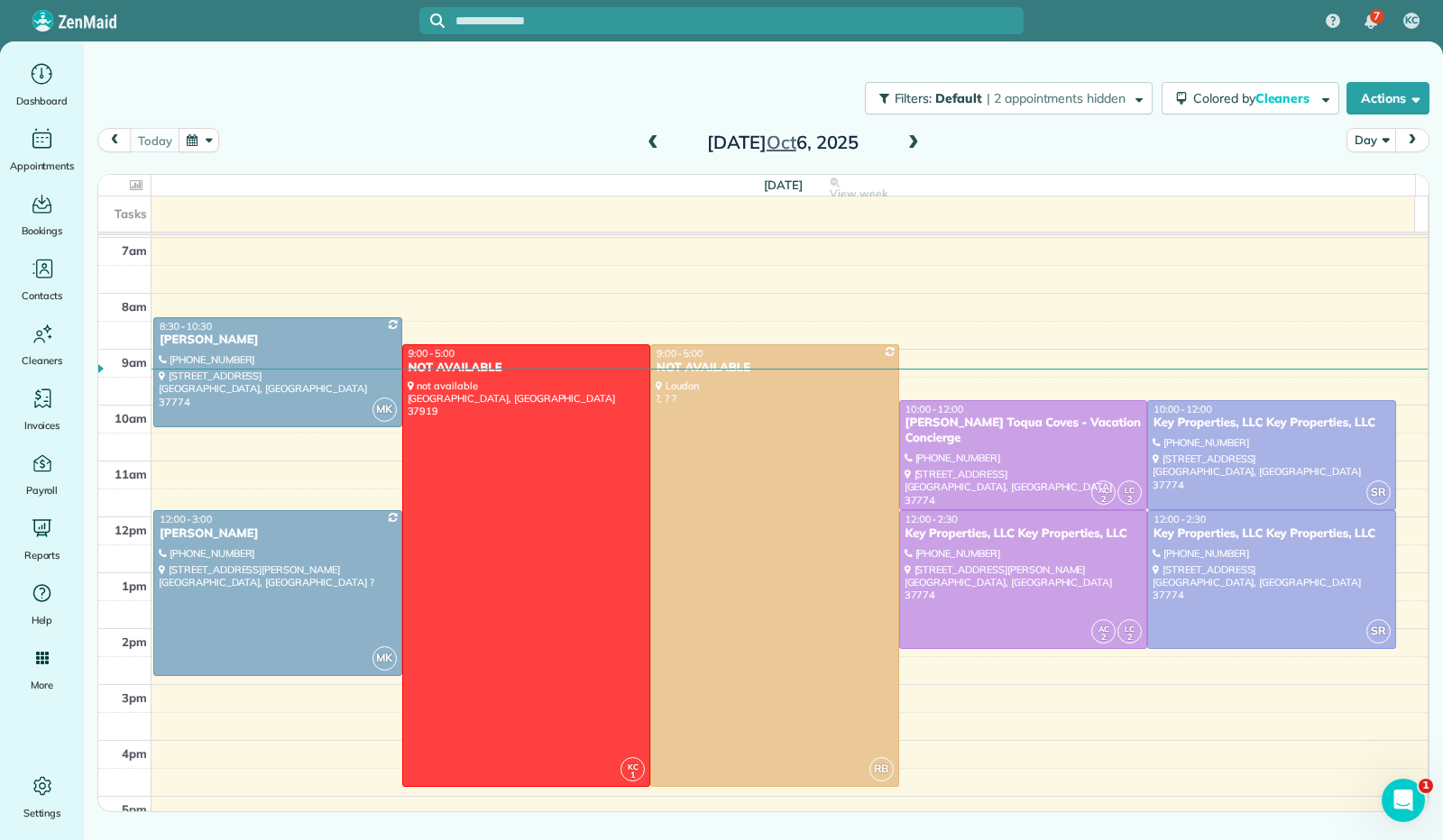
click at [653, 146] on span at bounding box center [652, 143] width 20 height 16
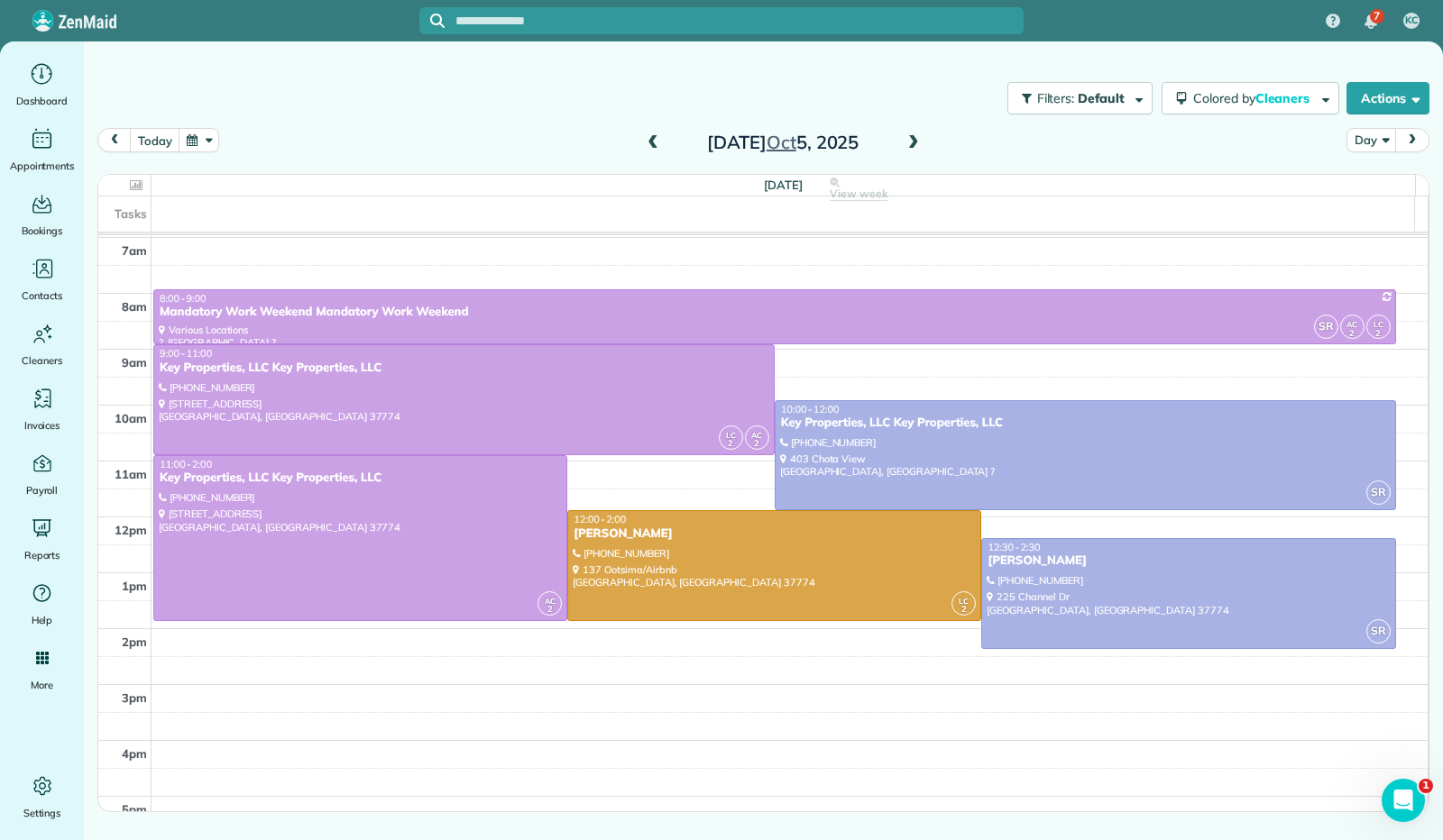
click at [653, 146] on span at bounding box center [652, 143] width 20 height 16
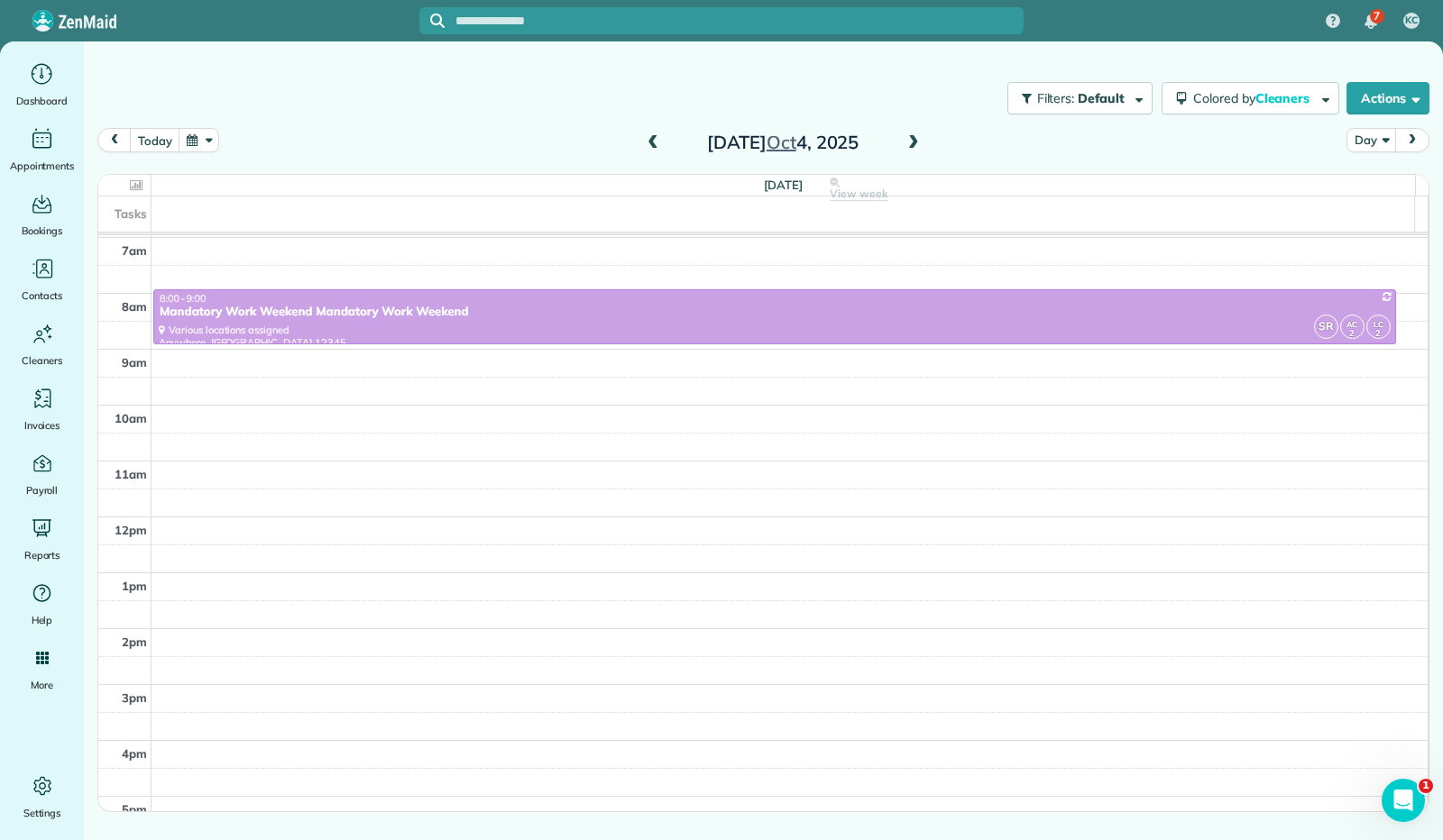
click at [653, 147] on span at bounding box center [652, 143] width 20 height 16
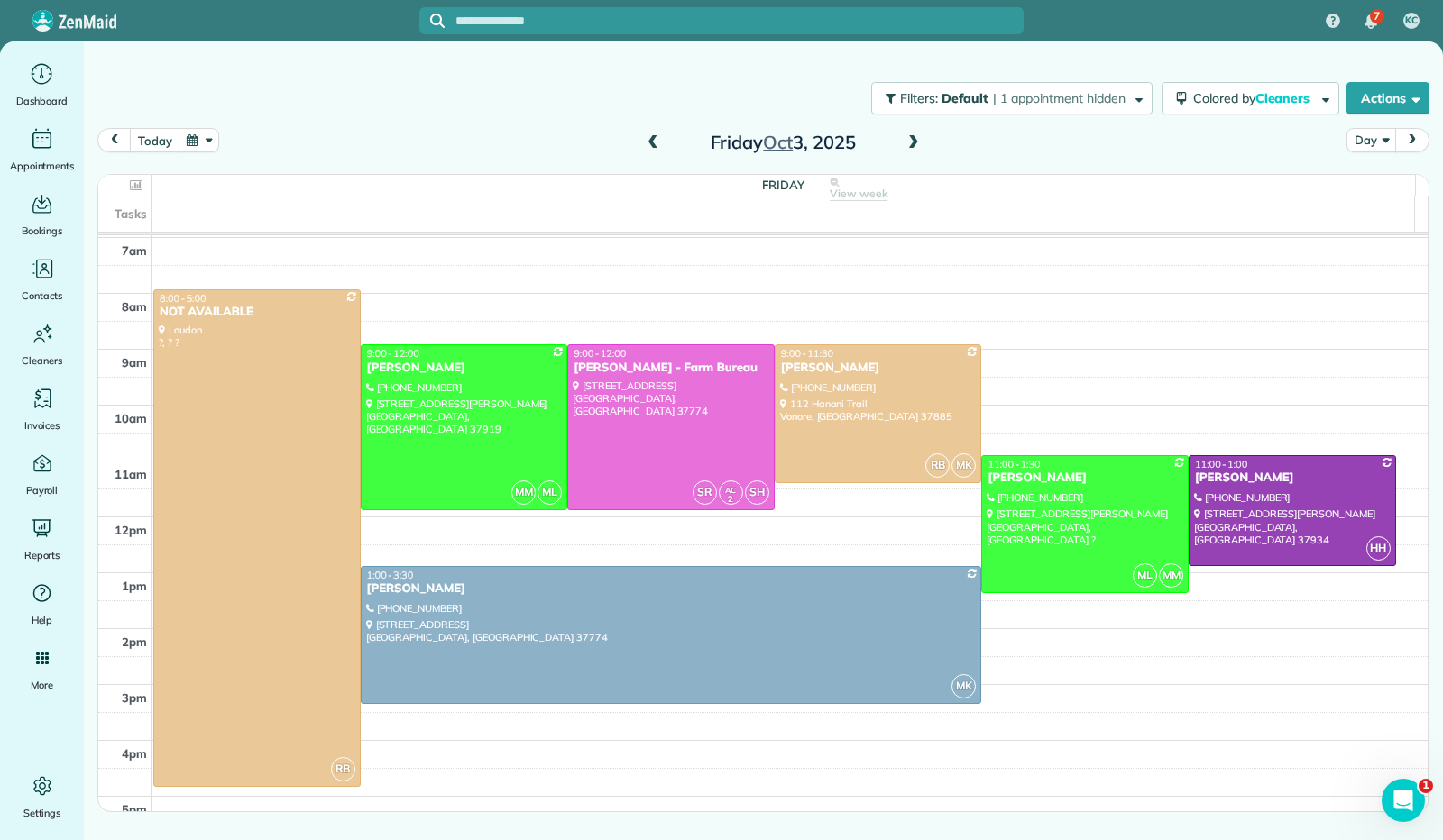
click at [653, 147] on span at bounding box center [652, 143] width 20 height 16
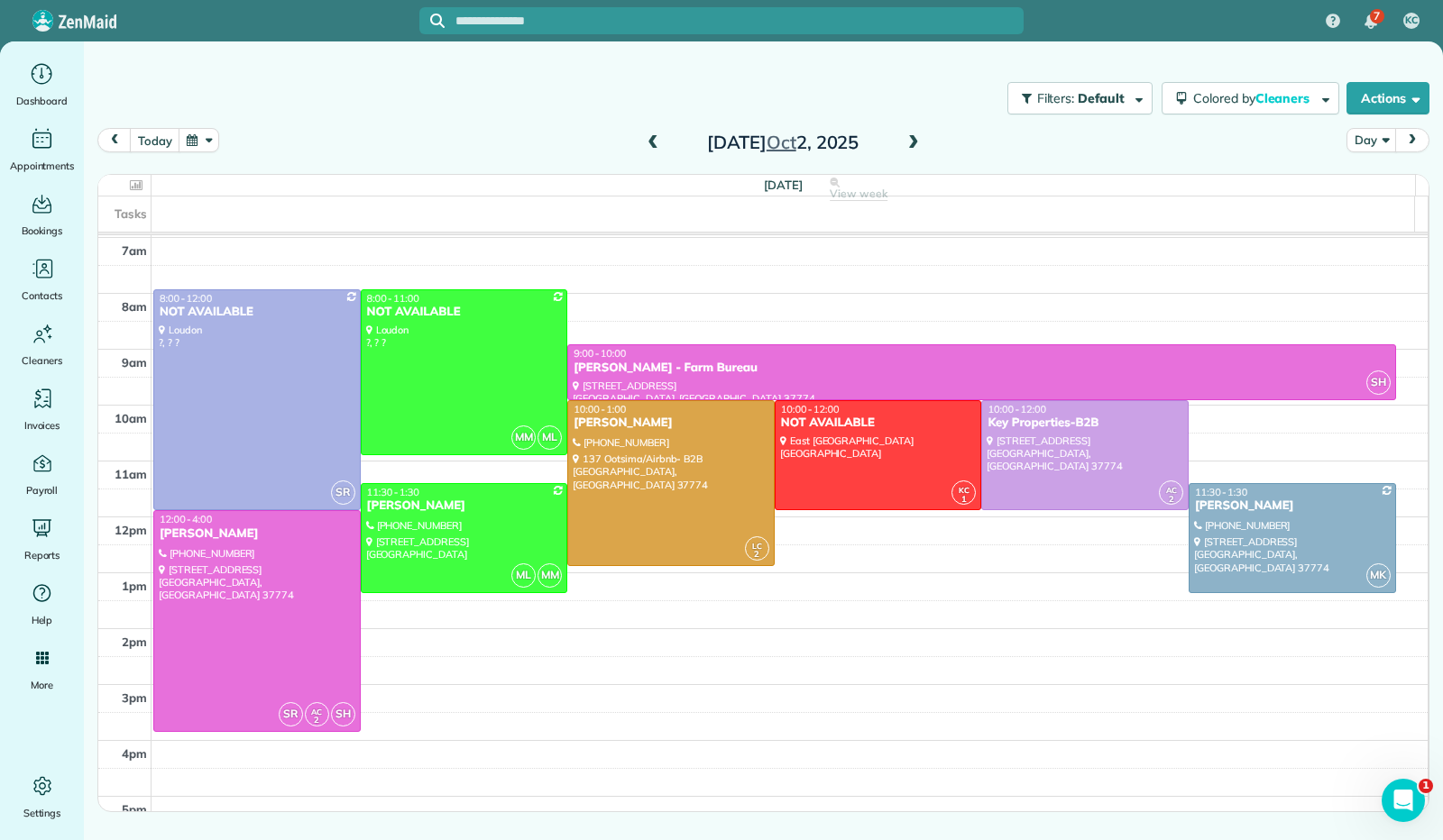
click at [653, 147] on span at bounding box center [652, 143] width 20 height 16
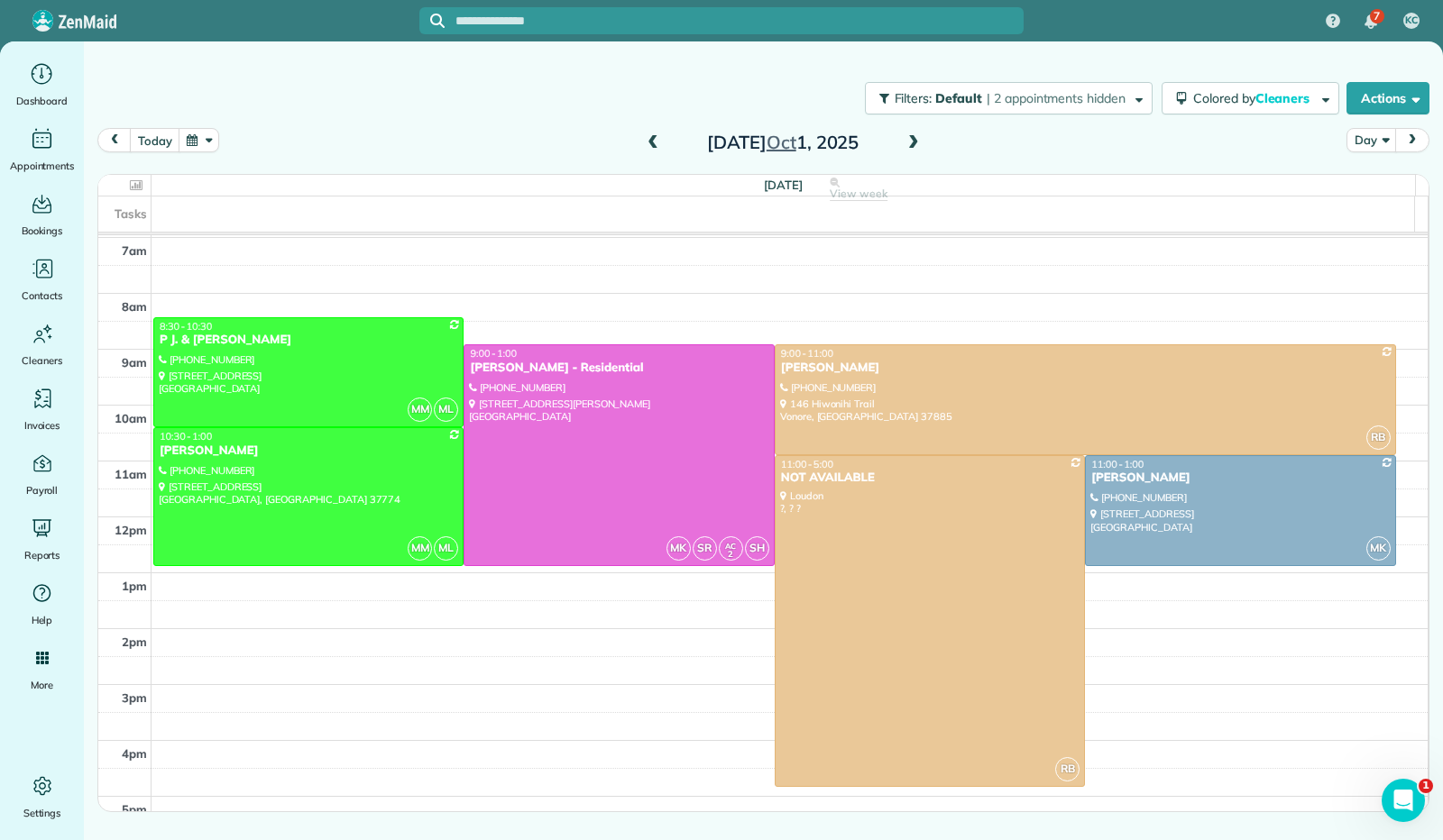
click at [653, 147] on span at bounding box center [652, 143] width 20 height 16
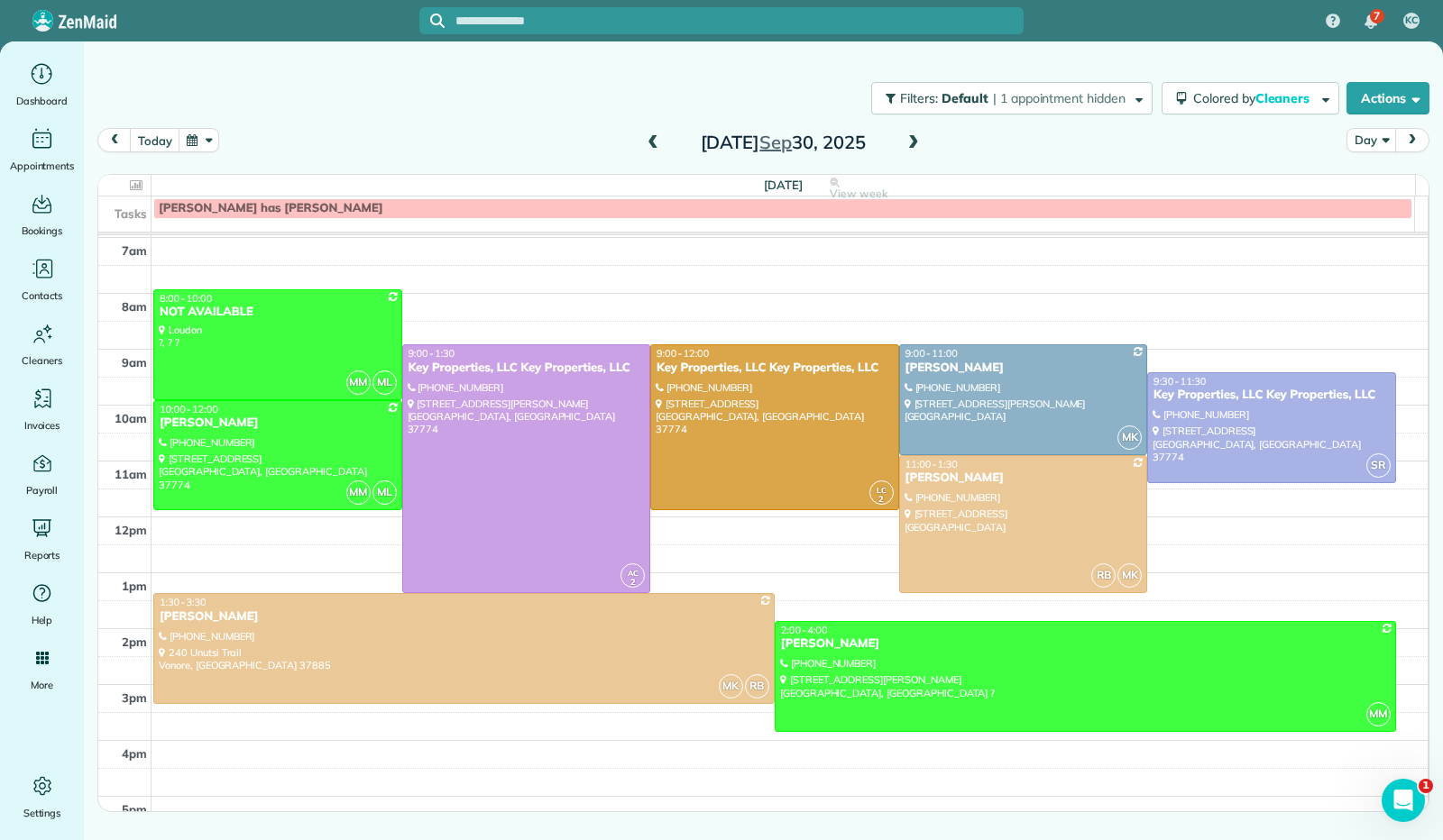
click at [653, 147] on span at bounding box center [652, 143] width 20 height 16
